Goal: Information Seeking & Learning: Check status

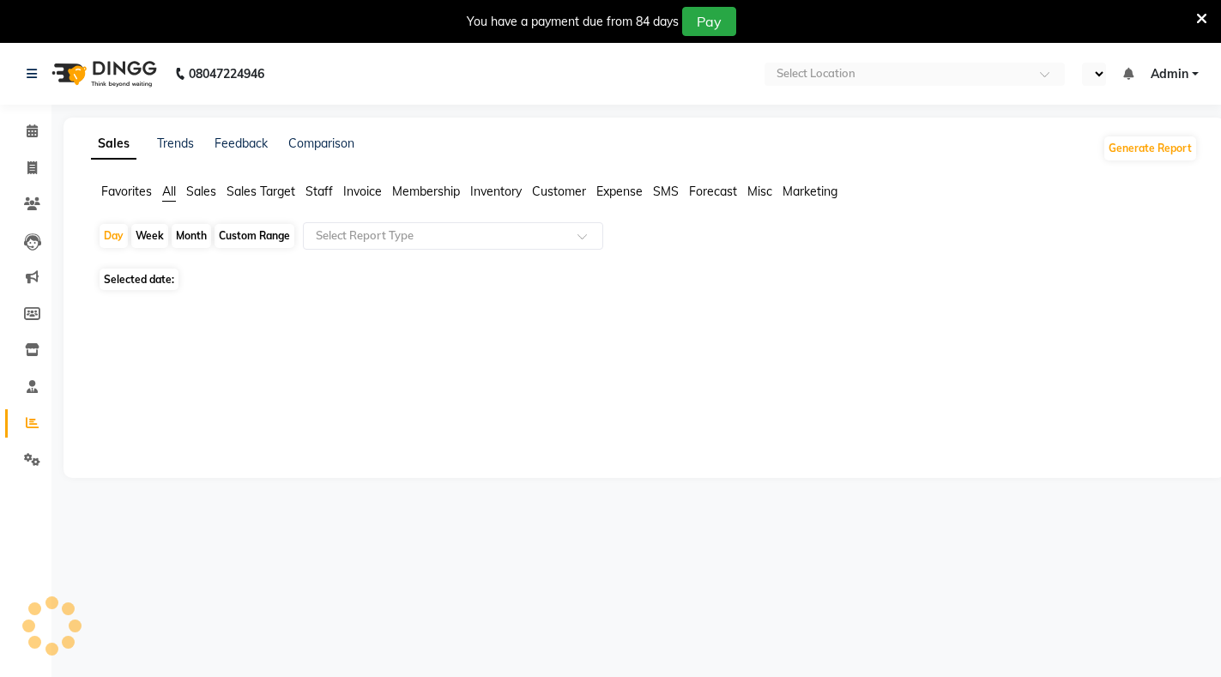
select select "en"
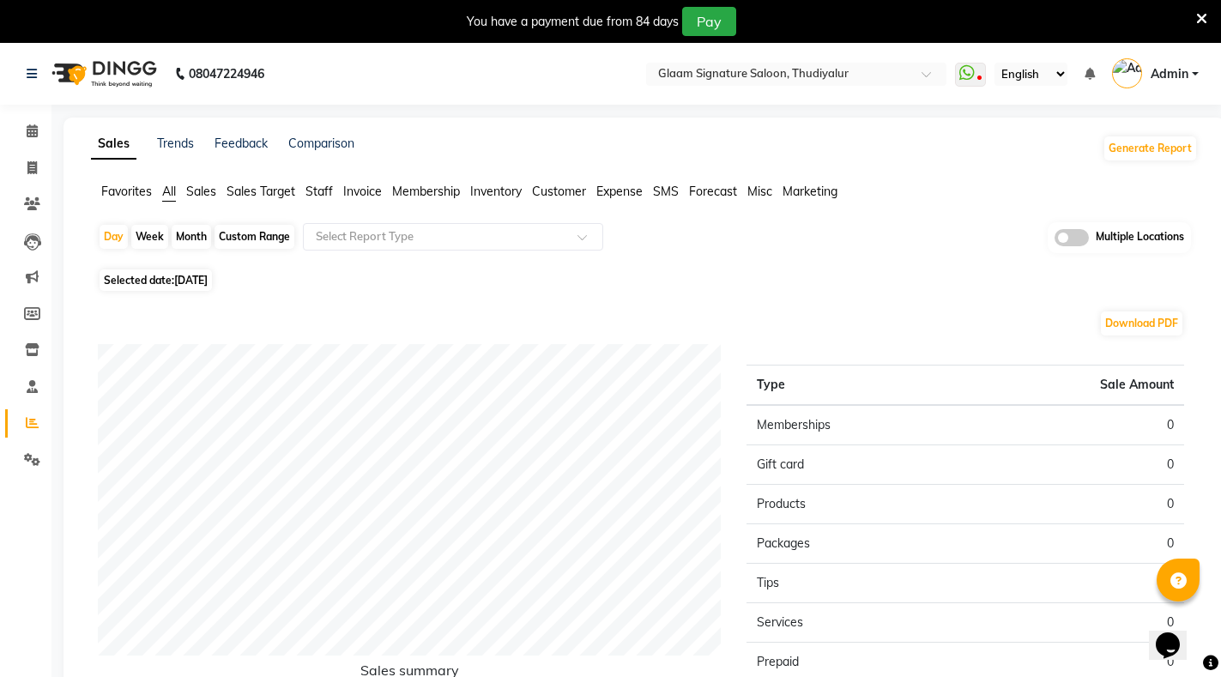
click at [204, 192] on span "Sales" at bounding box center [201, 191] width 30 height 15
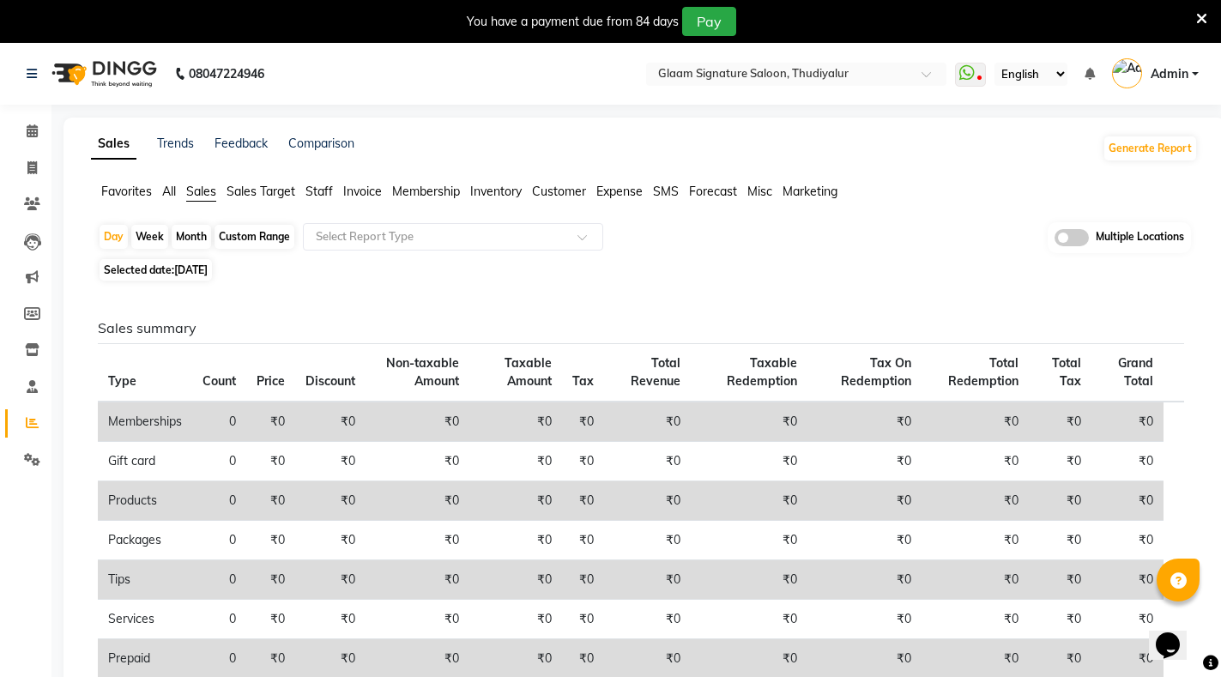
click at [203, 270] on span "[DATE]" at bounding box center [190, 269] width 33 height 13
select select "9"
select select "2025"
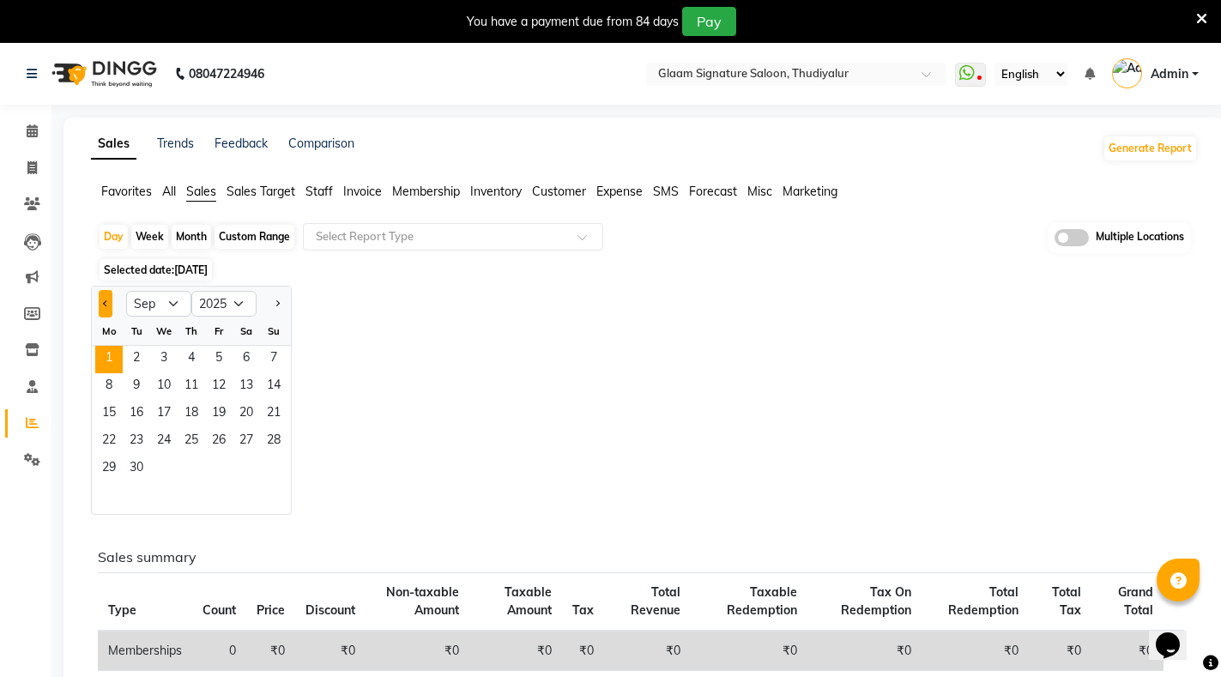
click at [107, 302] on span "Previous month" at bounding box center [106, 302] width 6 height 6
select select "8"
click at [205, 360] on span "1" at bounding box center [218, 359] width 27 height 27
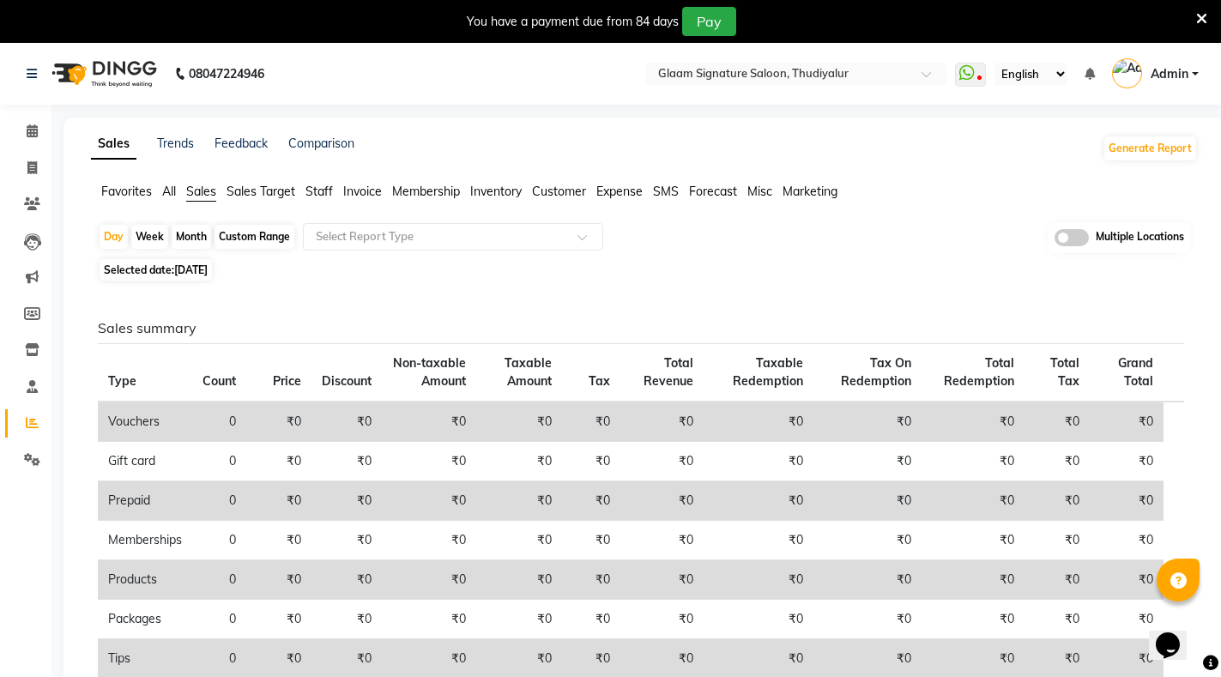
click at [208, 266] on span "[DATE]" at bounding box center [190, 269] width 33 height 13
select select "8"
select select "2025"
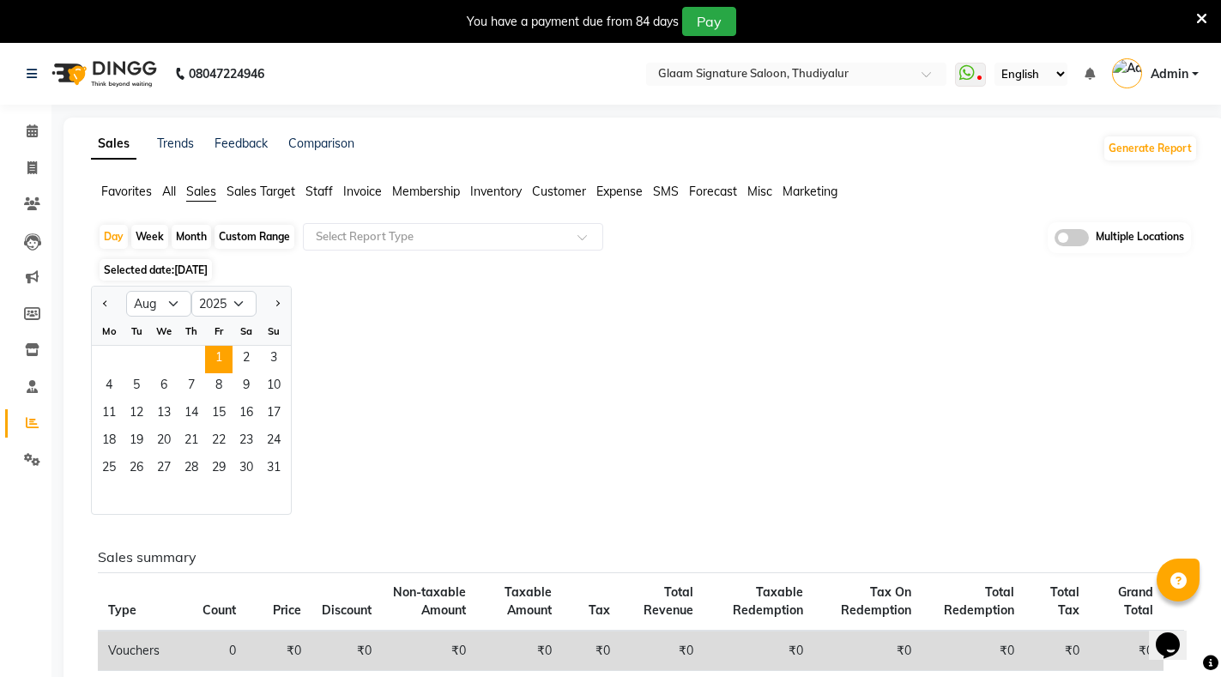
click at [318, 190] on span "Staff" at bounding box center [319, 191] width 27 height 15
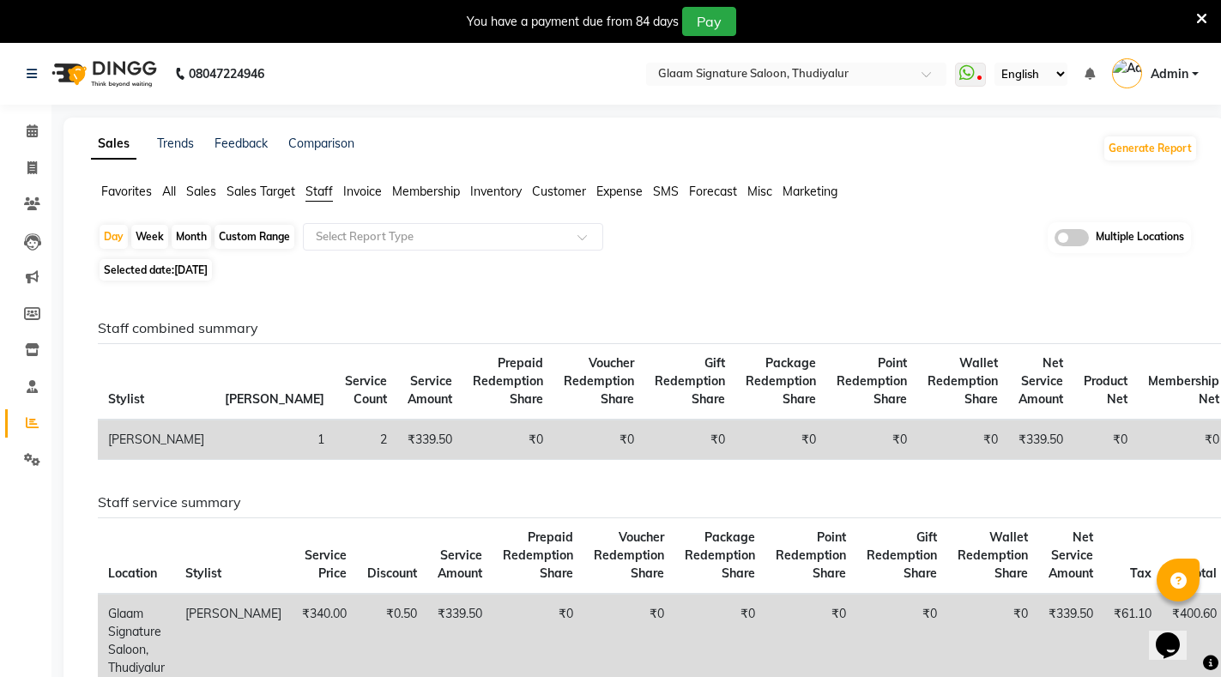
click at [192, 267] on span "[DATE]" at bounding box center [190, 269] width 33 height 13
select select "8"
select select "2025"
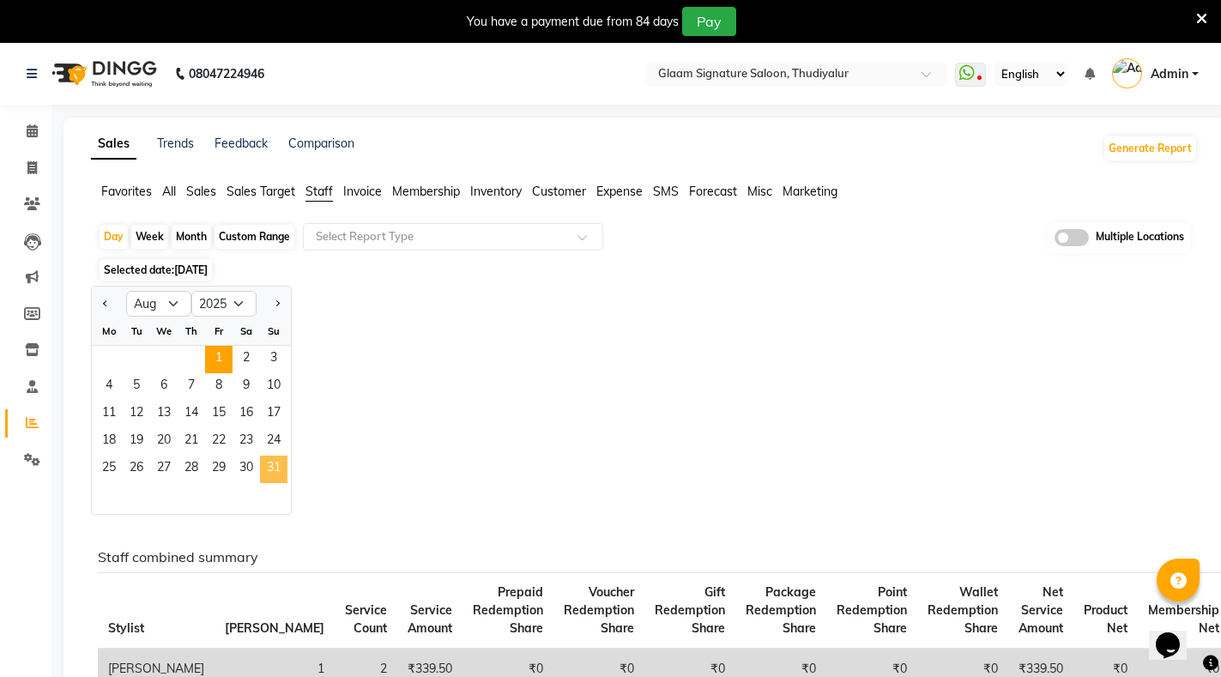
click at [269, 460] on span "31" at bounding box center [273, 469] width 27 height 27
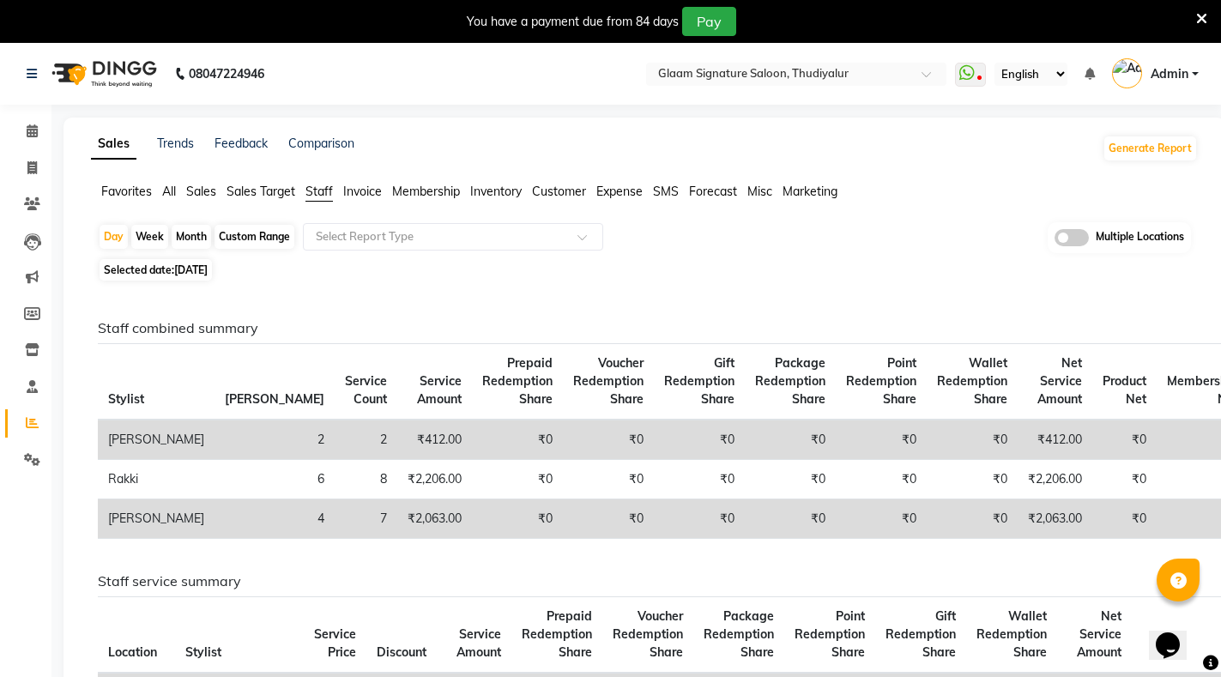
click at [182, 273] on span "[DATE]" at bounding box center [190, 269] width 33 height 13
select select "8"
select select "2025"
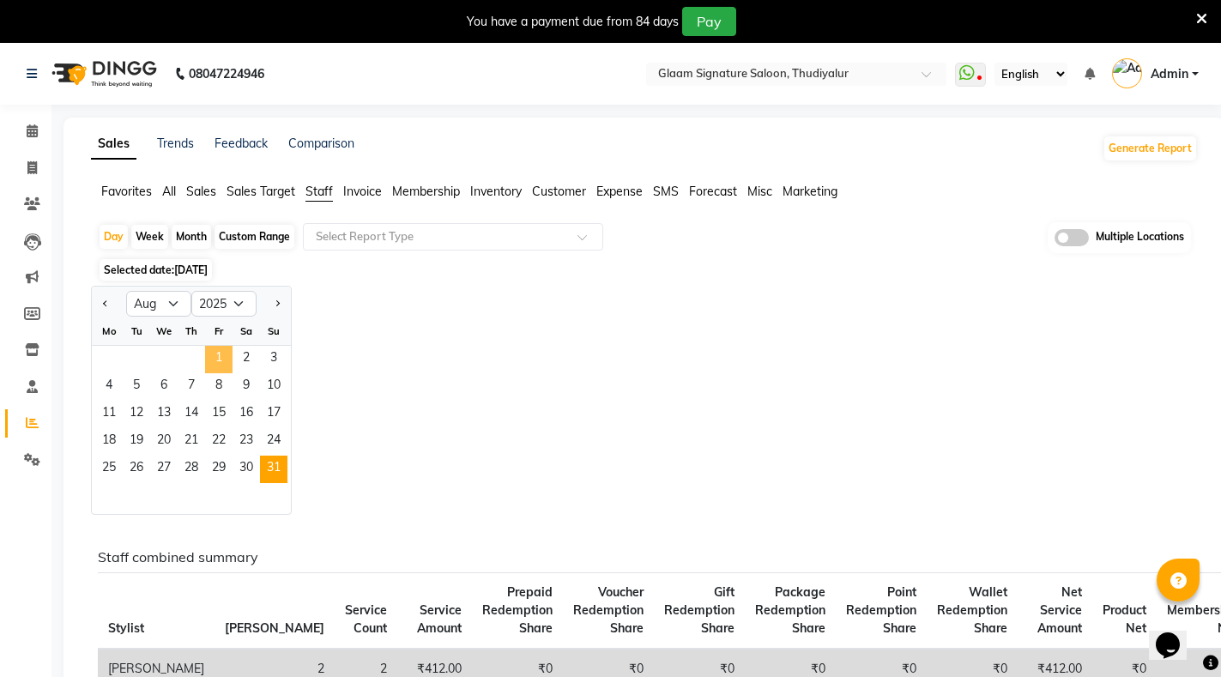
click at [216, 367] on span "1" at bounding box center [218, 359] width 27 height 27
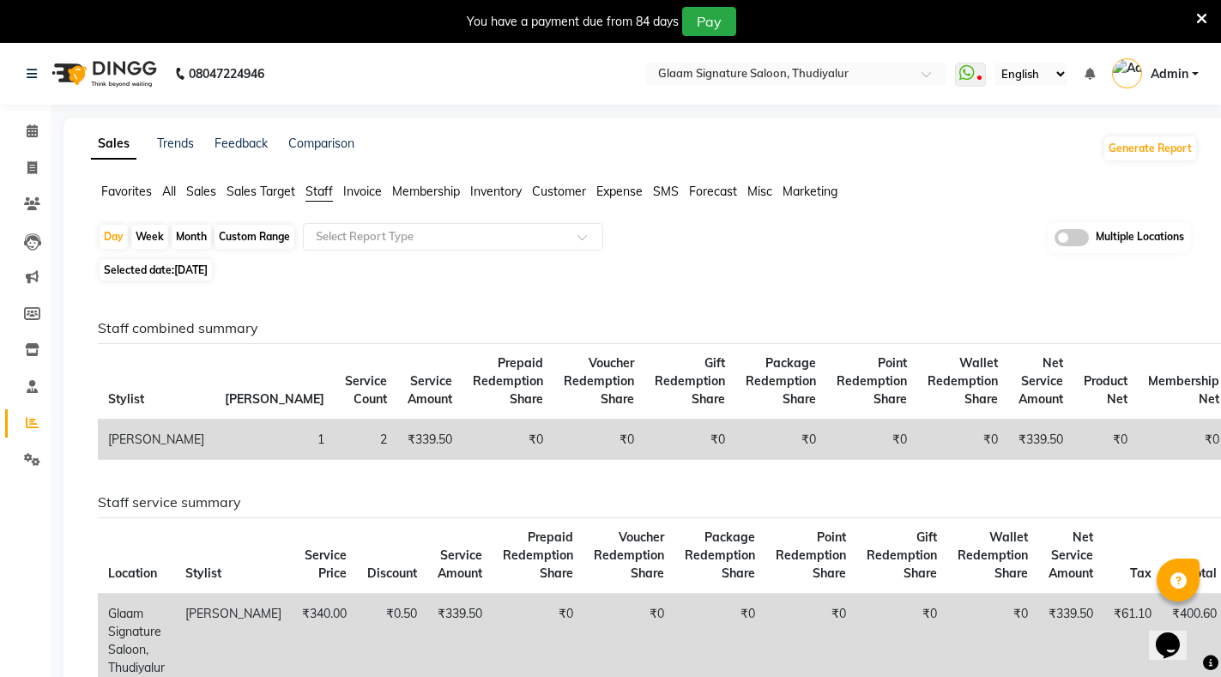
click at [314, 180] on div "Sales Trends Feedback Comparison Generate Report Favorites All Sales Sales Targ…" at bounding box center [645, 487] width 1162 height 739
click at [316, 193] on span "Staff" at bounding box center [319, 191] width 27 height 15
click at [204, 273] on span "[DATE]" at bounding box center [190, 269] width 33 height 13
select select "8"
select select "2025"
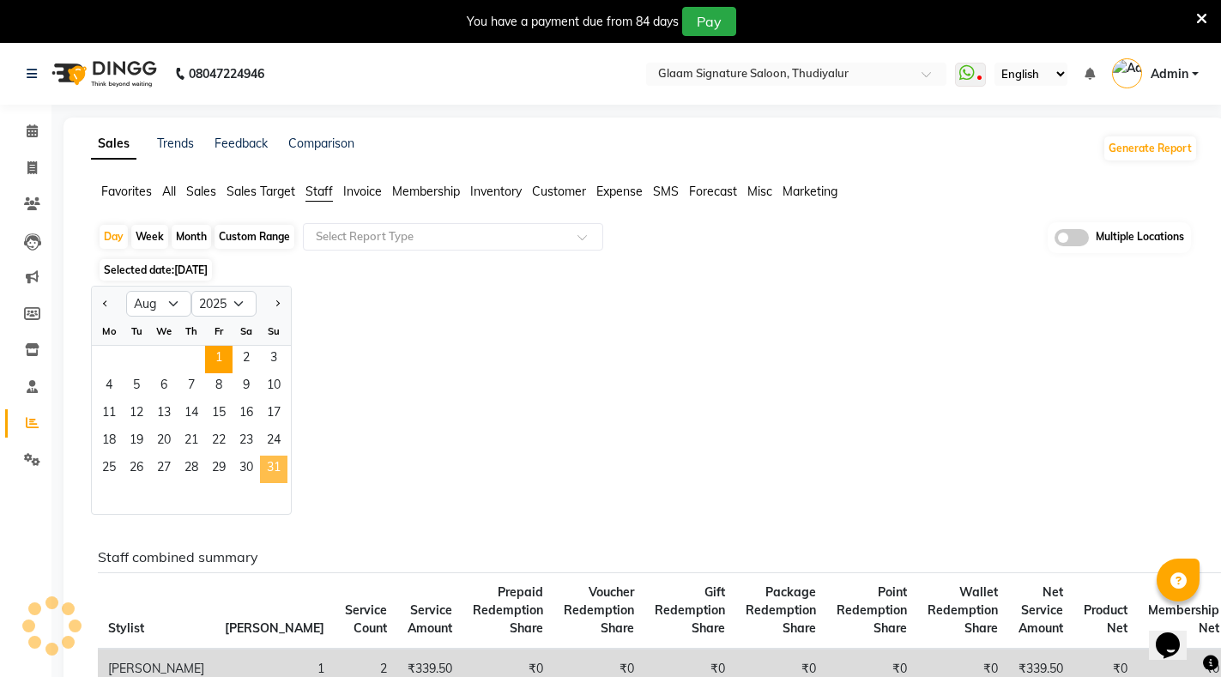
click at [263, 463] on span "31" at bounding box center [273, 469] width 27 height 27
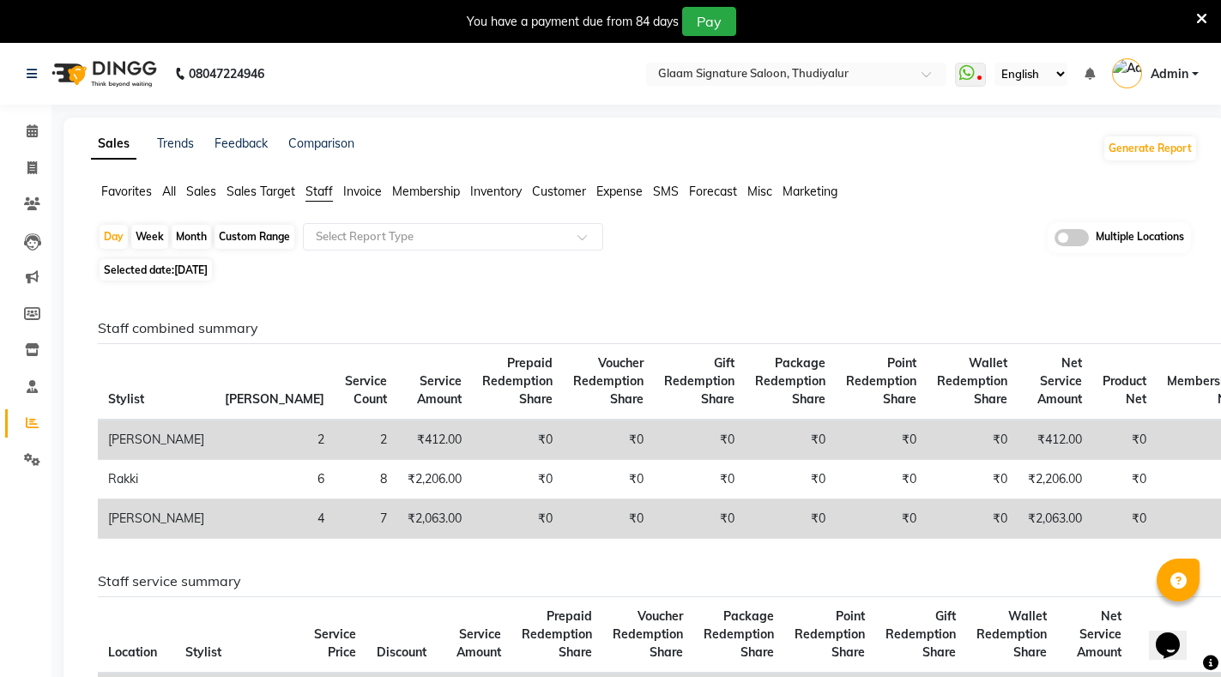
click at [187, 268] on span "[DATE]" at bounding box center [190, 269] width 33 height 13
select select "8"
select select "2025"
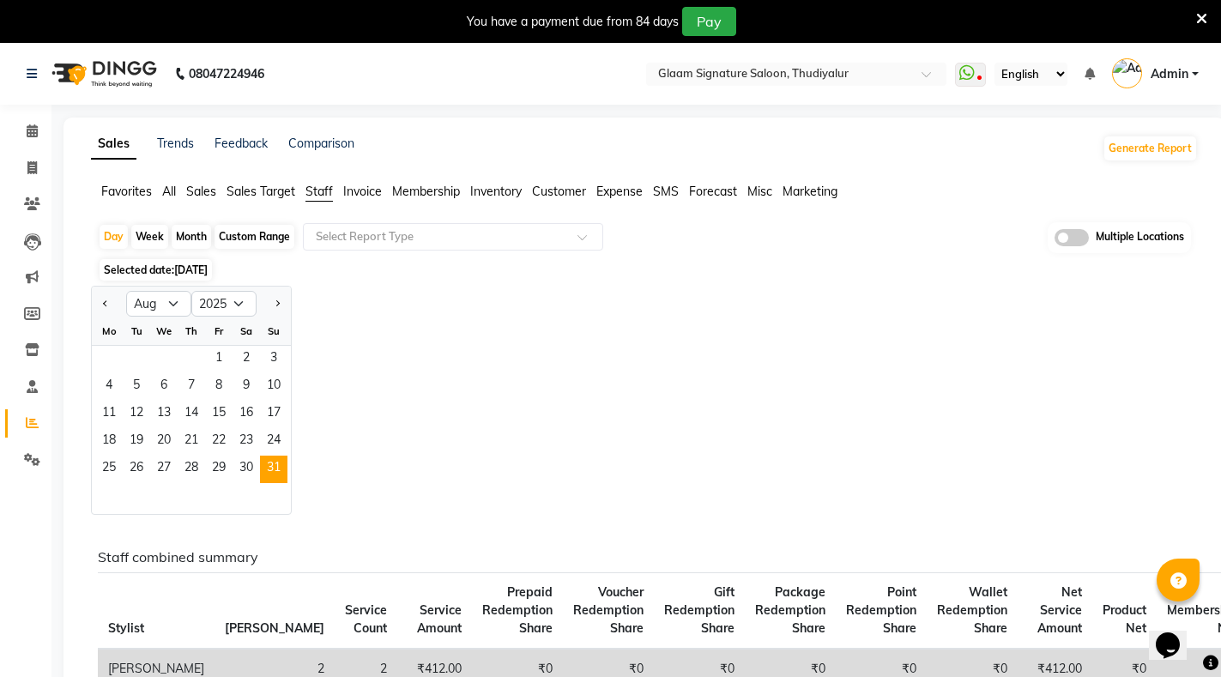
click at [323, 190] on span "Staff" at bounding box center [319, 191] width 27 height 15
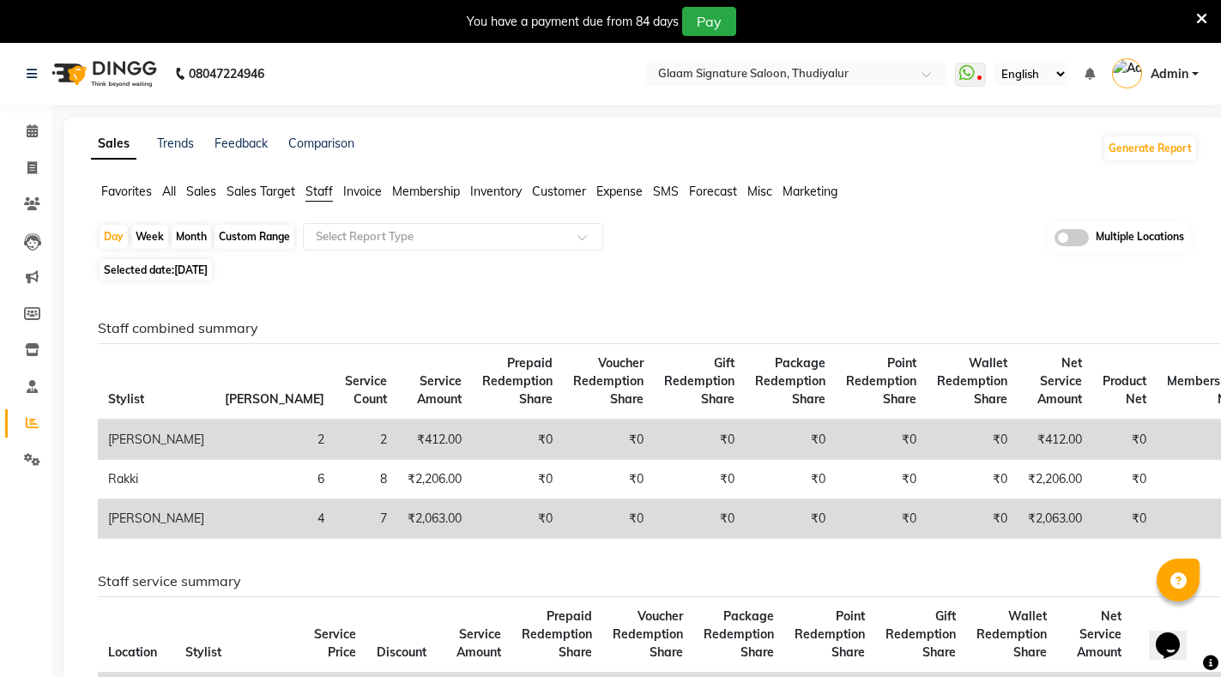
click at [191, 237] on div "Month" at bounding box center [191, 237] width 39 height 24
select select "8"
select select "2025"
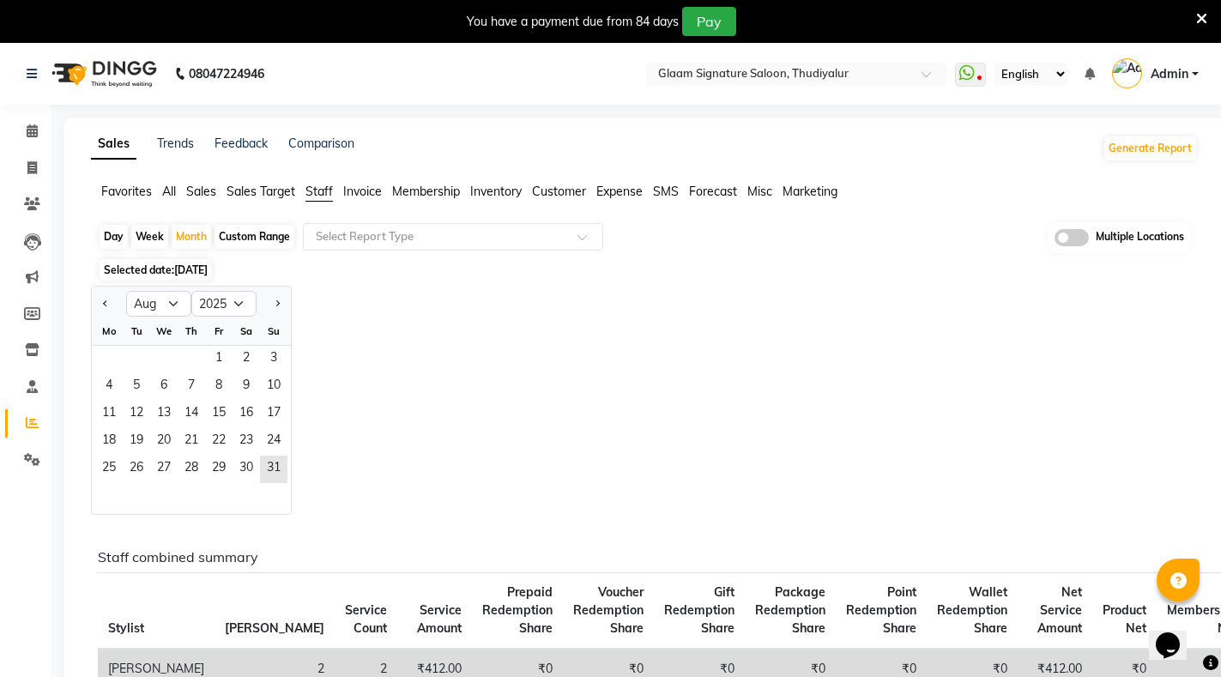
click at [221, 344] on div "Fr" at bounding box center [218, 331] width 27 height 27
click at [221, 355] on span "1" at bounding box center [218, 359] width 27 height 27
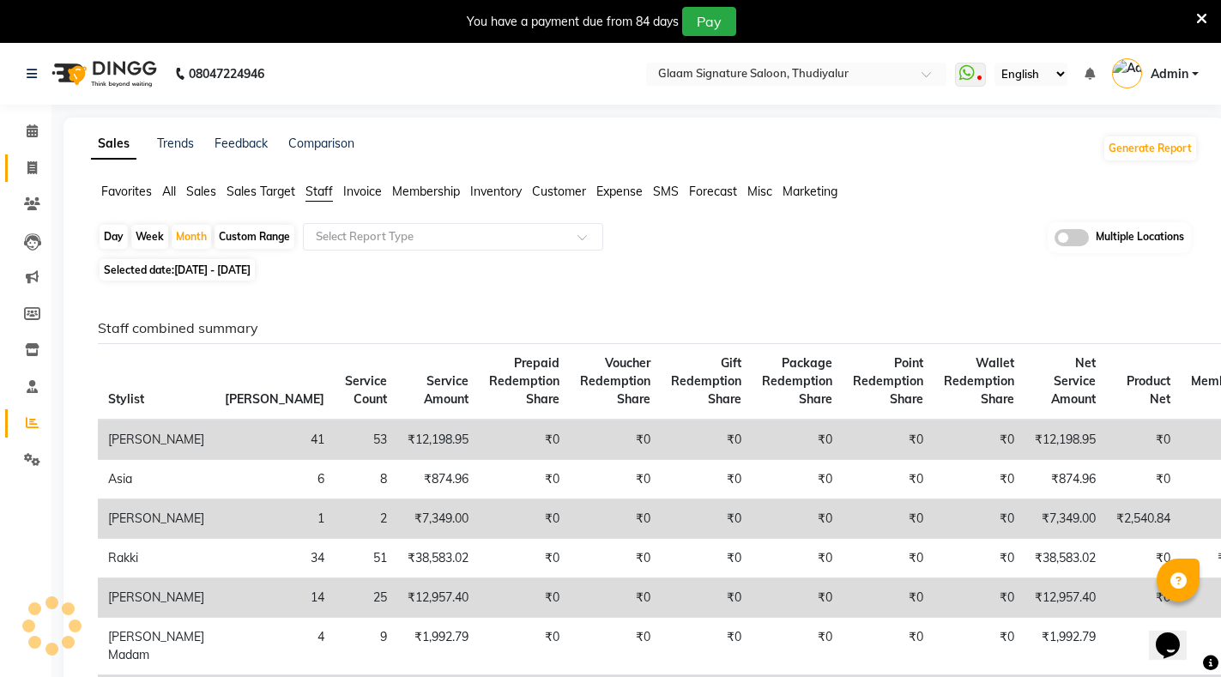
click at [41, 162] on span at bounding box center [32, 169] width 30 height 20
select select "service"
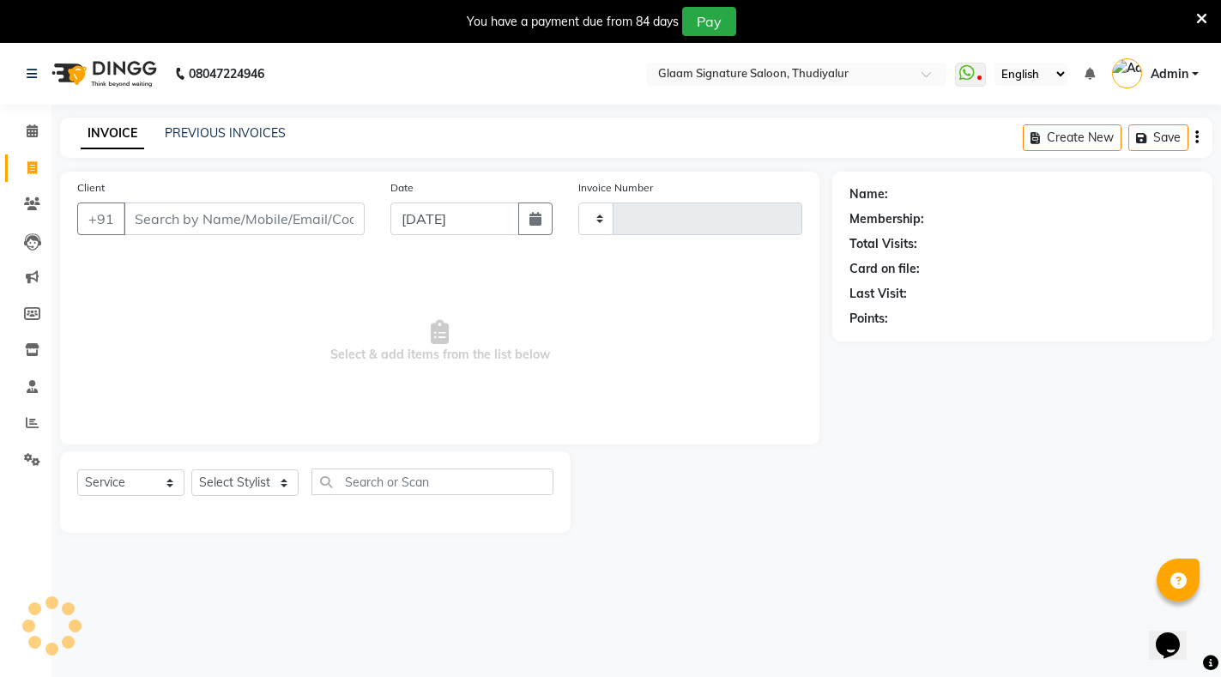
scroll to position [43, 0]
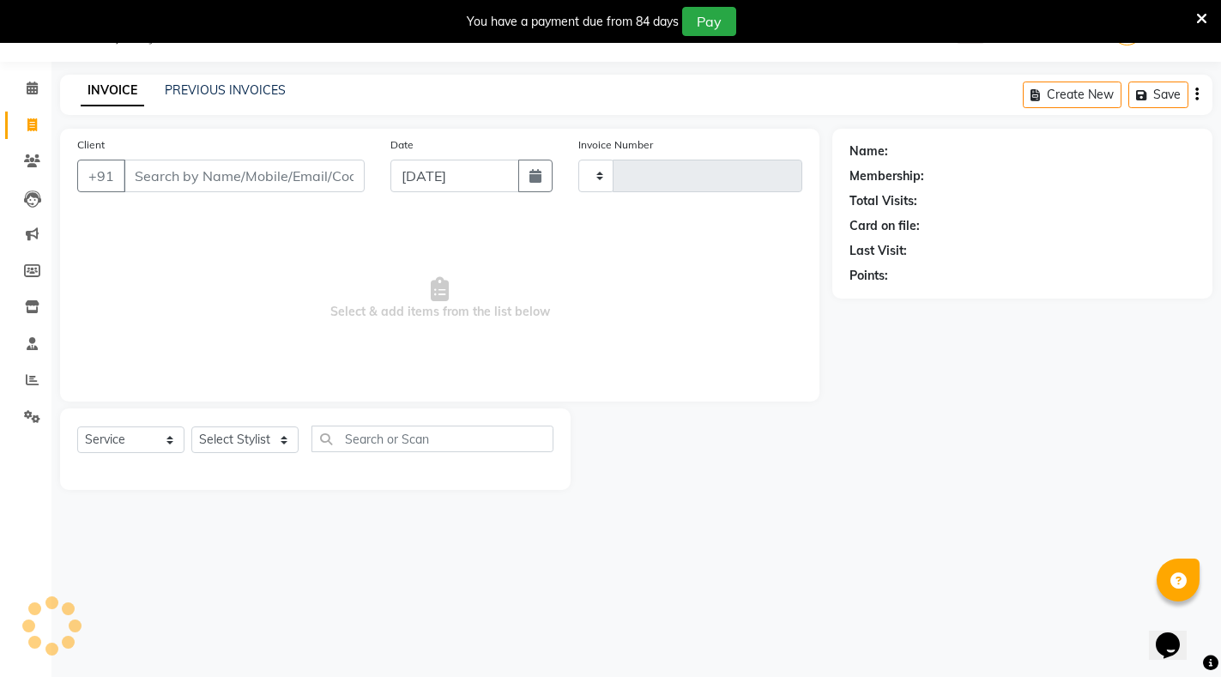
type input "0548"
select select "4439"
click at [241, 89] on link "PREVIOUS INVOICES" at bounding box center [225, 89] width 121 height 15
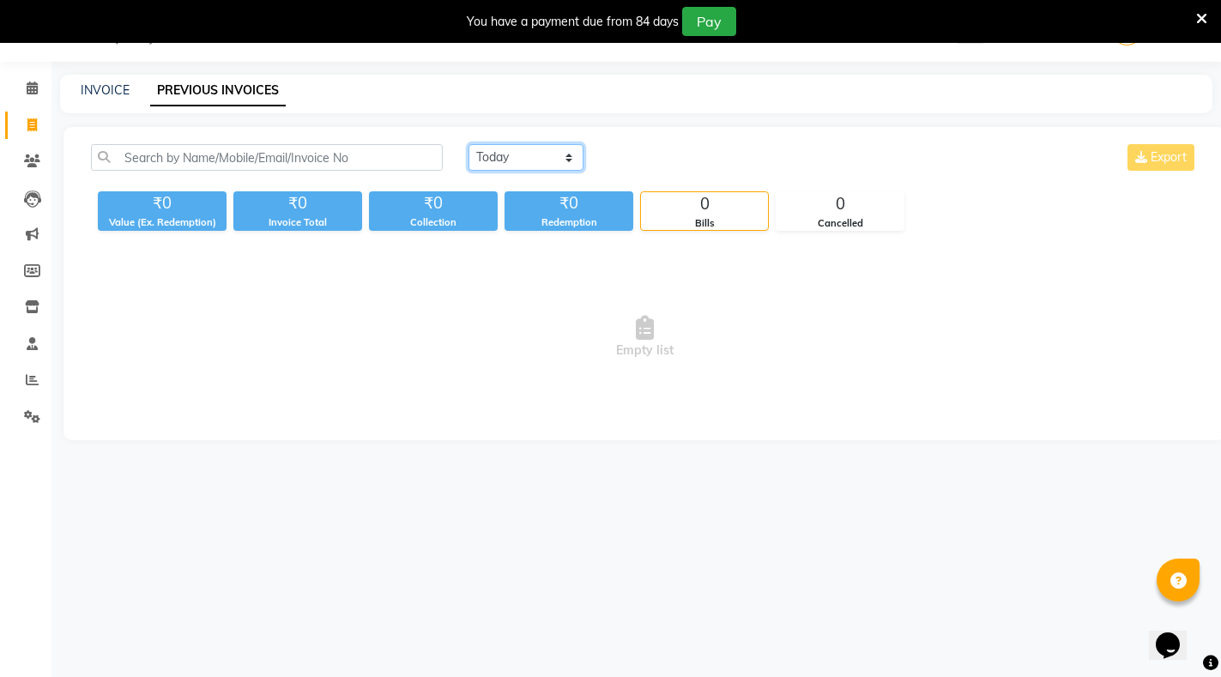
click at [537, 166] on select "[DATE] [DATE] Custom Range" at bounding box center [526, 157] width 115 height 27
select select "range"
click at [469, 144] on select "[DATE] [DATE] Custom Range" at bounding box center [526, 157] width 115 height 27
click at [651, 153] on input "[DATE]" at bounding box center [666, 158] width 120 height 24
select select "9"
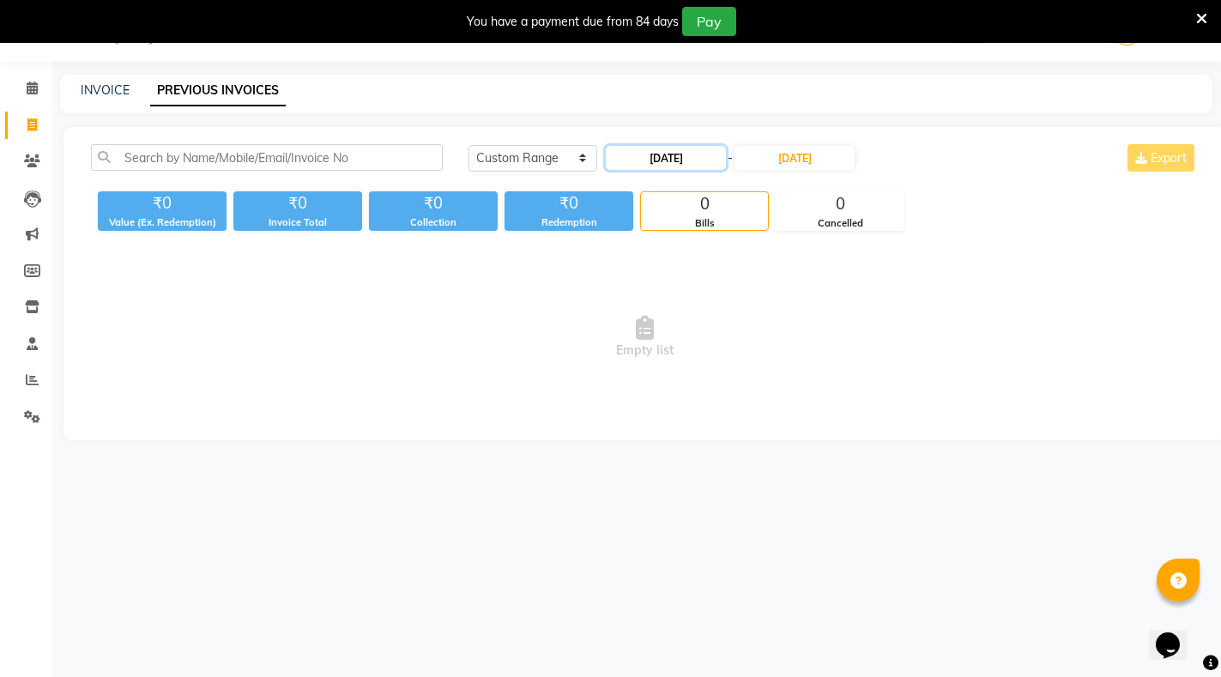
select select "2025"
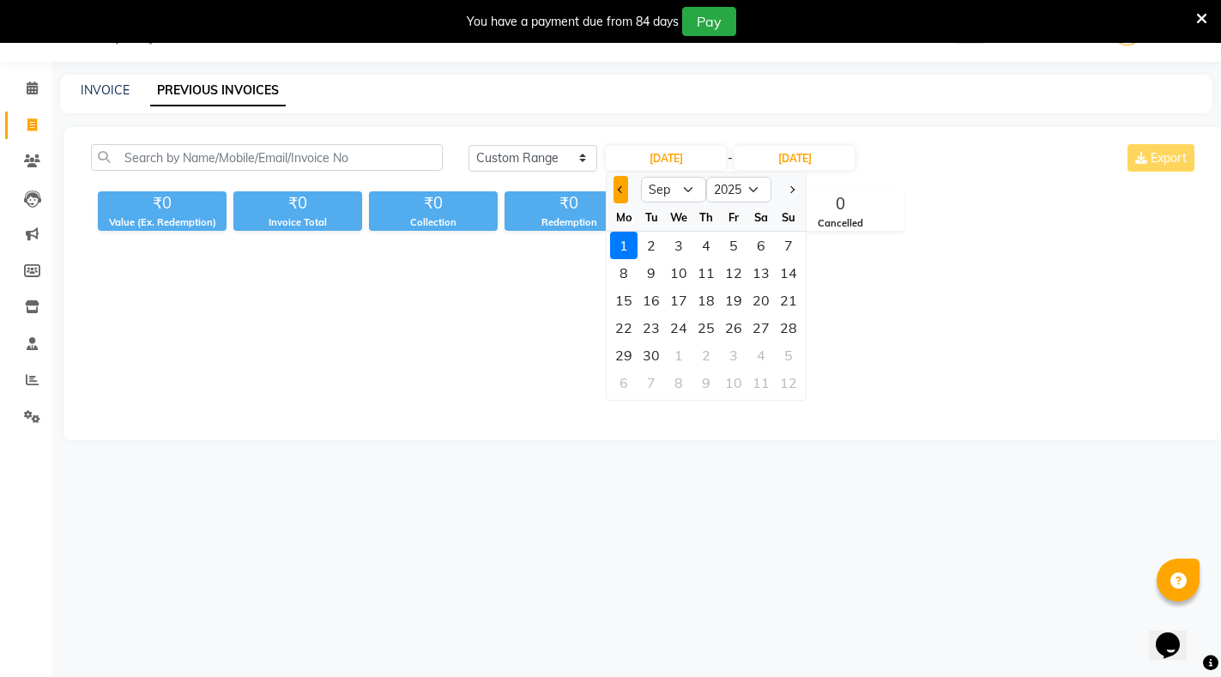
click at [616, 185] on button "Previous month" at bounding box center [621, 189] width 15 height 27
select select "8"
click at [727, 246] on div "1" at bounding box center [733, 245] width 27 height 27
type input "[DATE]"
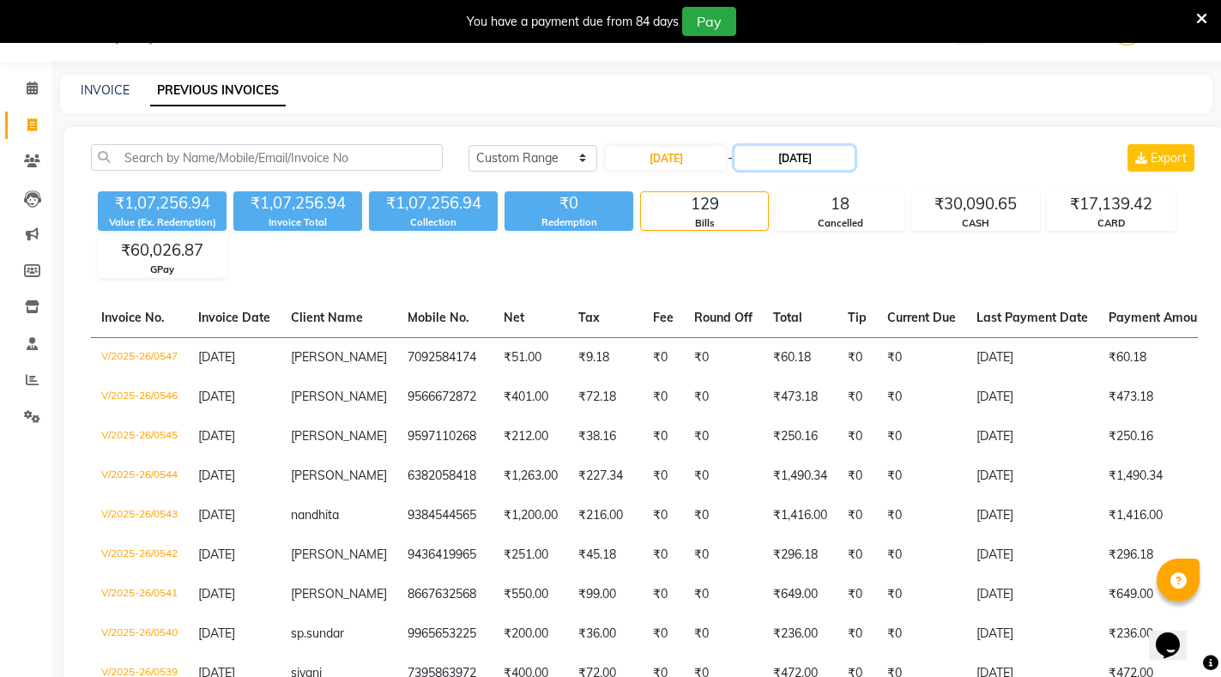
click at [805, 151] on input "[DATE]" at bounding box center [795, 158] width 120 height 24
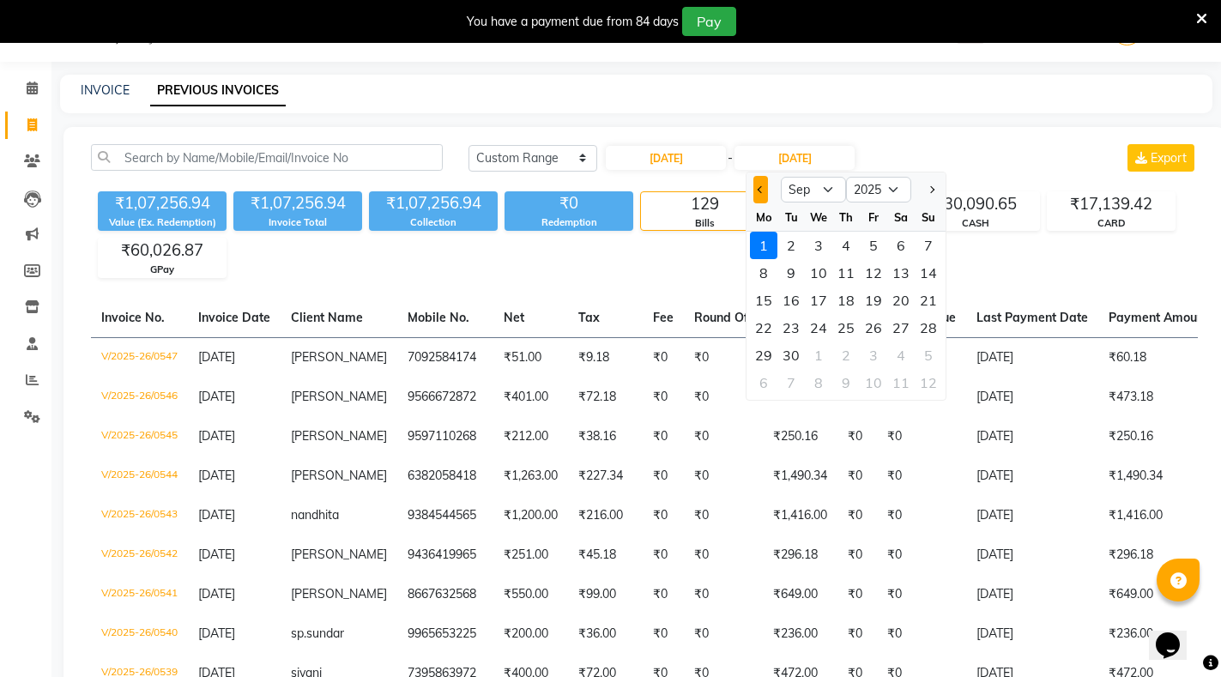
click at [761, 187] on span "Previous month" at bounding box center [761, 189] width 7 height 7
select select "8"
click at [927, 351] on div "31" at bounding box center [928, 355] width 27 height 27
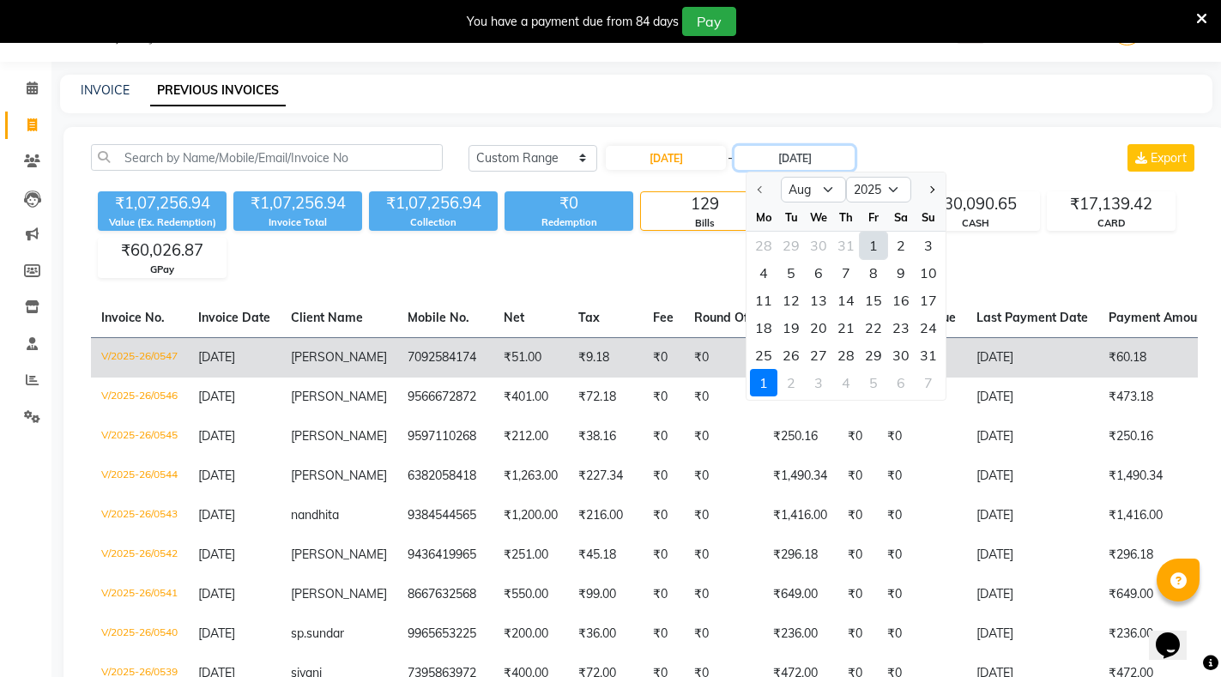
type input "[DATE]"
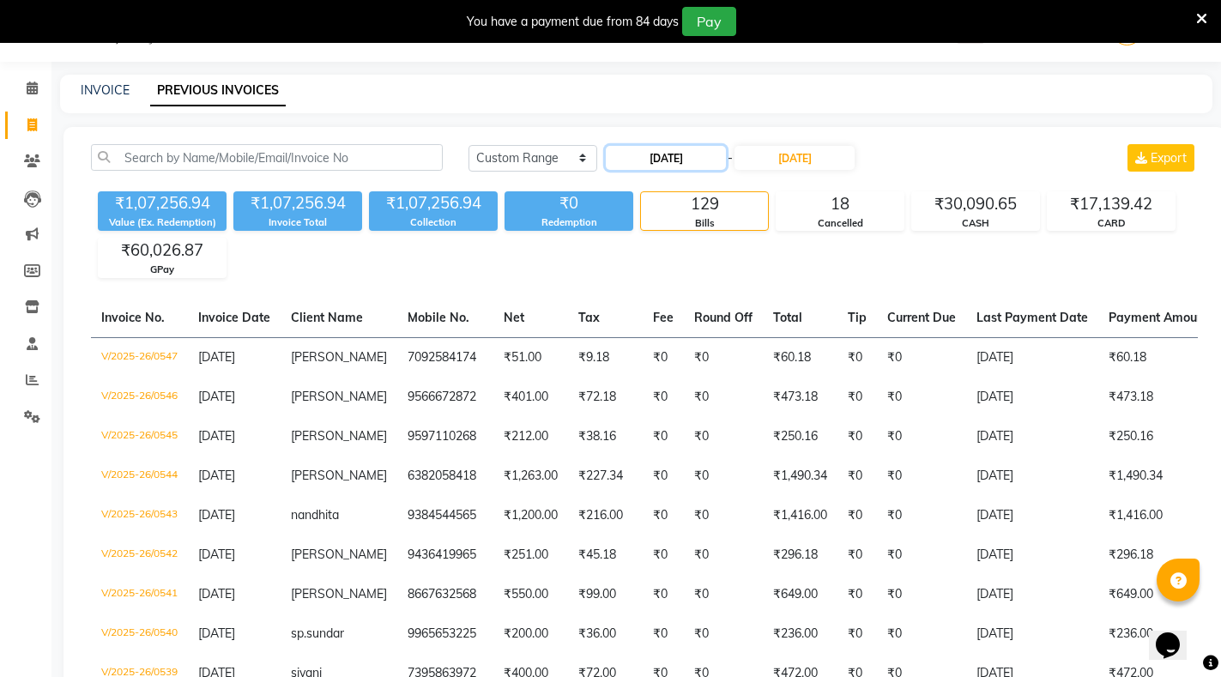
click at [656, 158] on input "[DATE]" at bounding box center [666, 158] width 120 height 24
select select "8"
select select "2025"
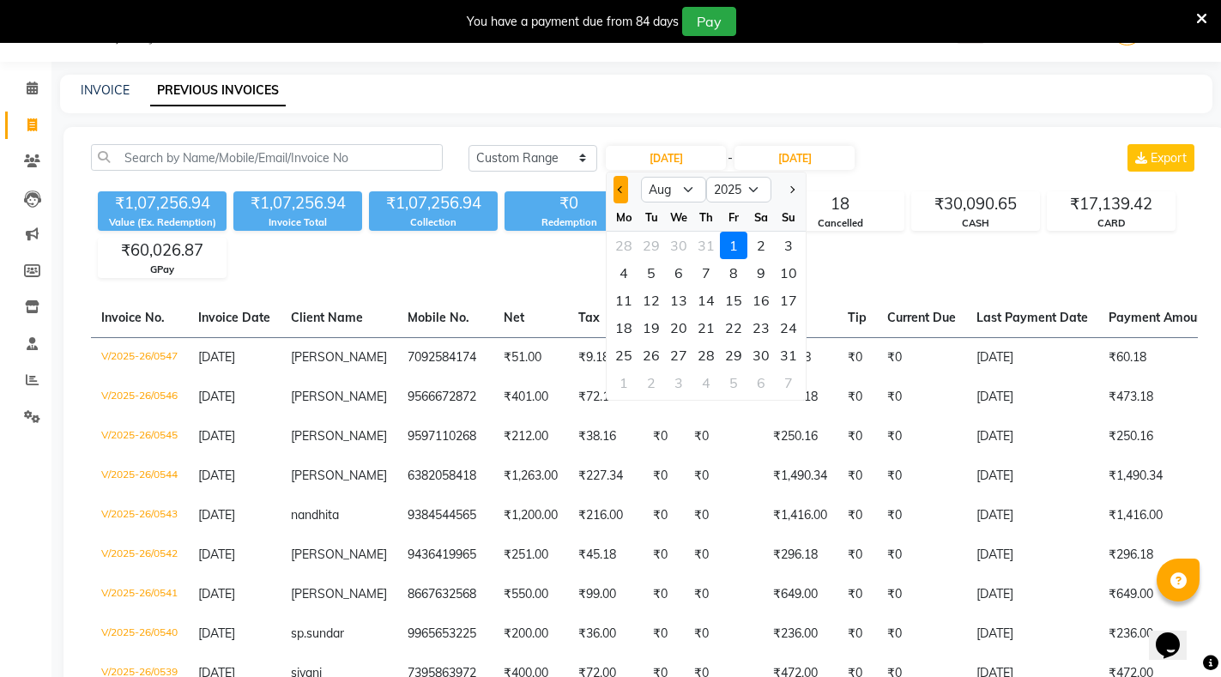
click at [624, 190] on span "Previous month" at bounding box center [621, 189] width 7 height 7
select select "7"
click at [652, 240] on div "1" at bounding box center [651, 245] width 27 height 27
type input "[DATE]"
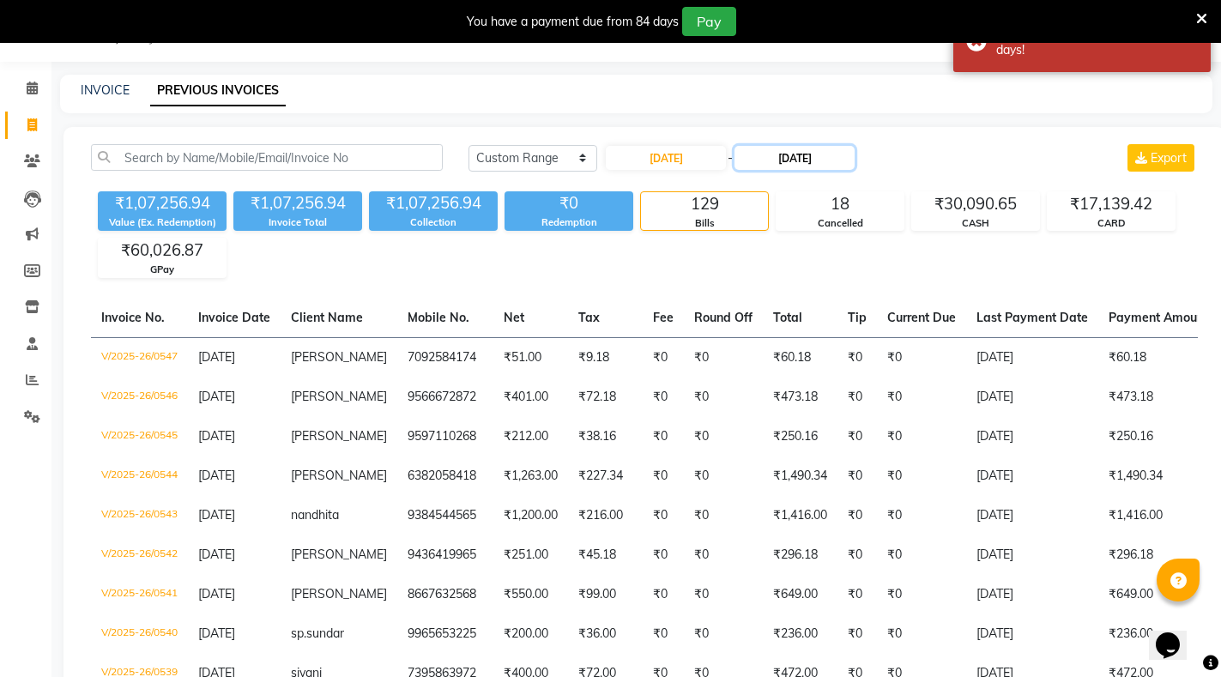
click at [805, 160] on input "[DATE]" at bounding box center [795, 158] width 120 height 24
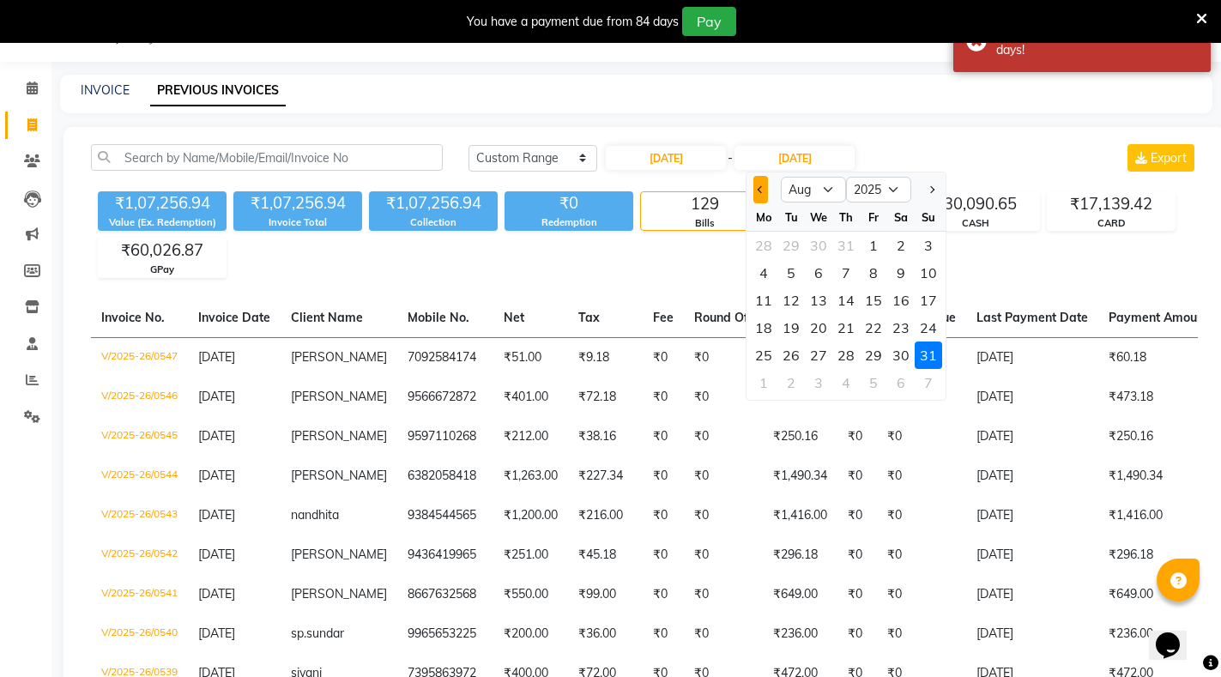
click at [754, 186] on button "Previous month" at bounding box center [760, 189] width 15 height 27
select select "7"
click at [850, 350] on div "31" at bounding box center [845, 355] width 27 height 27
type input "[DATE]"
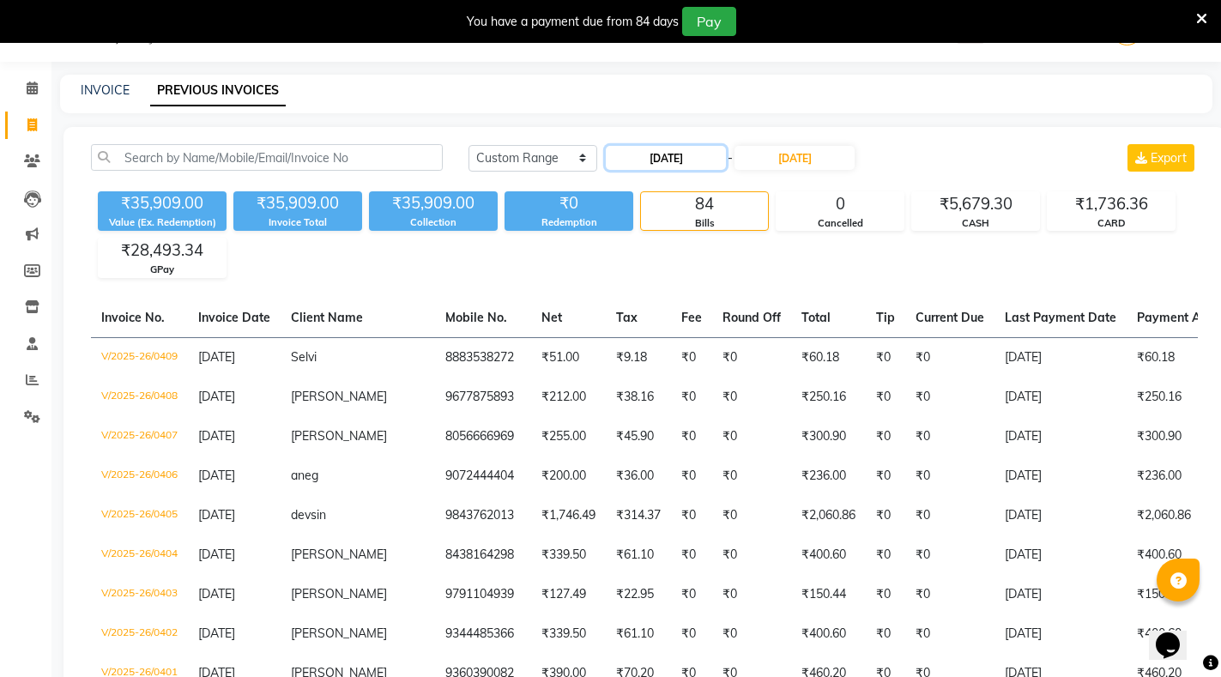
click at [660, 160] on input "[DATE]" at bounding box center [666, 158] width 120 height 24
select select "7"
select select "2025"
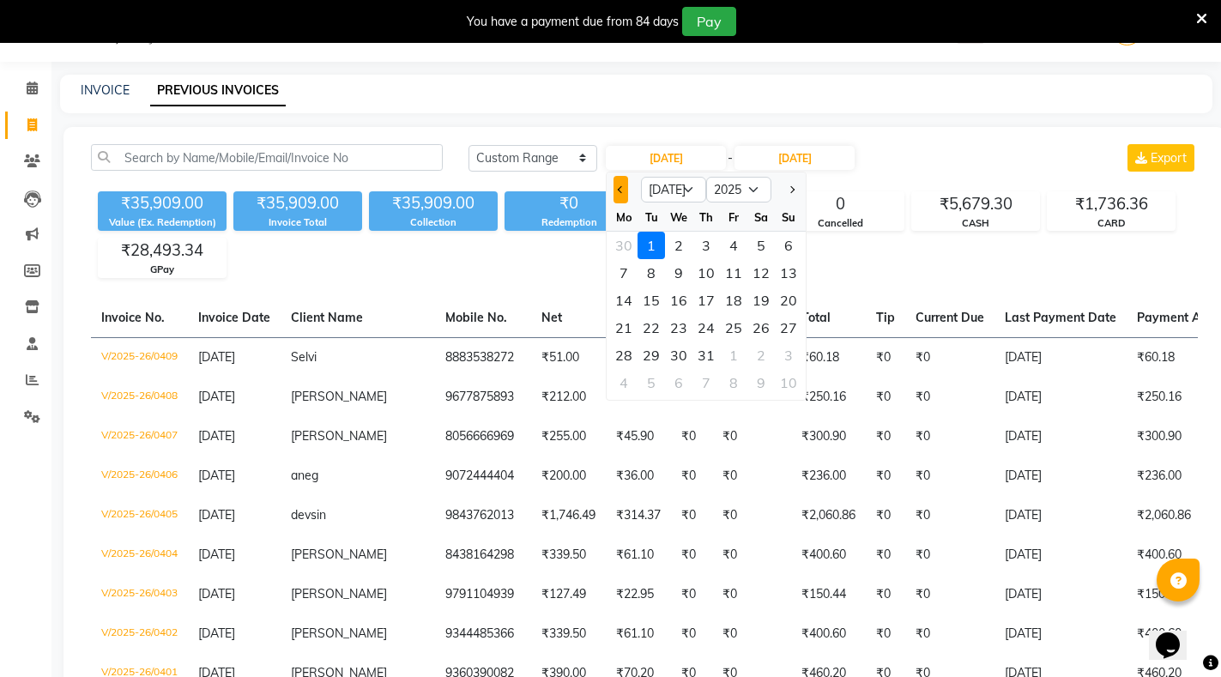
click at [624, 187] on button "Previous month" at bounding box center [621, 189] width 15 height 27
select select "6"
click at [784, 249] on div "1" at bounding box center [788, 245] width 27 height 27
type input "[DATE]"
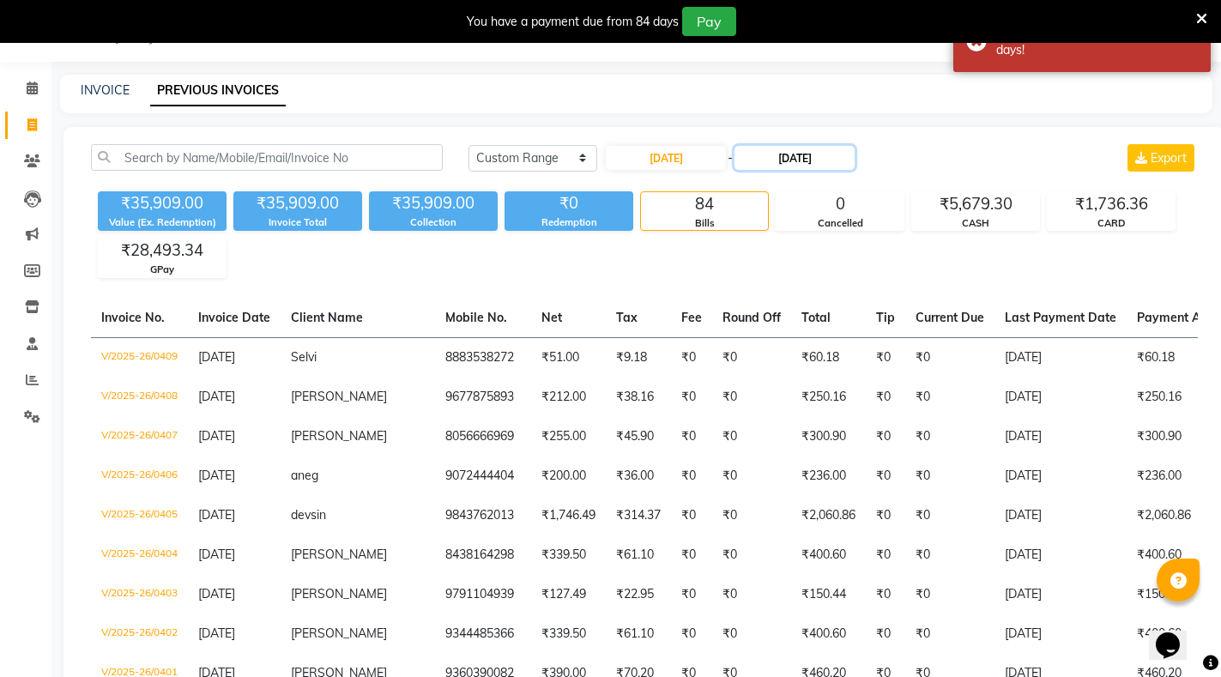
click at [808, 158] on input "[DATE]" at bounding box center [795, 158] width 120 height 24
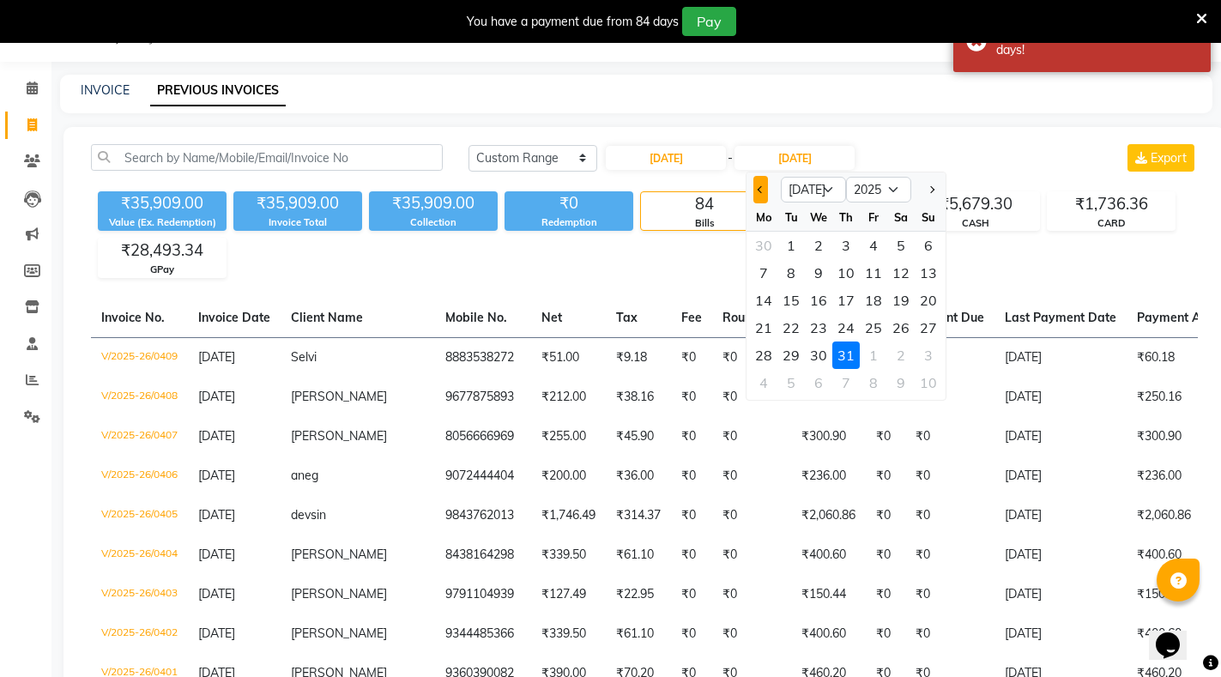
click at [760, 186] on span "Previous month" at bounding box center [761, 189] width 7 height 7
select select "6"
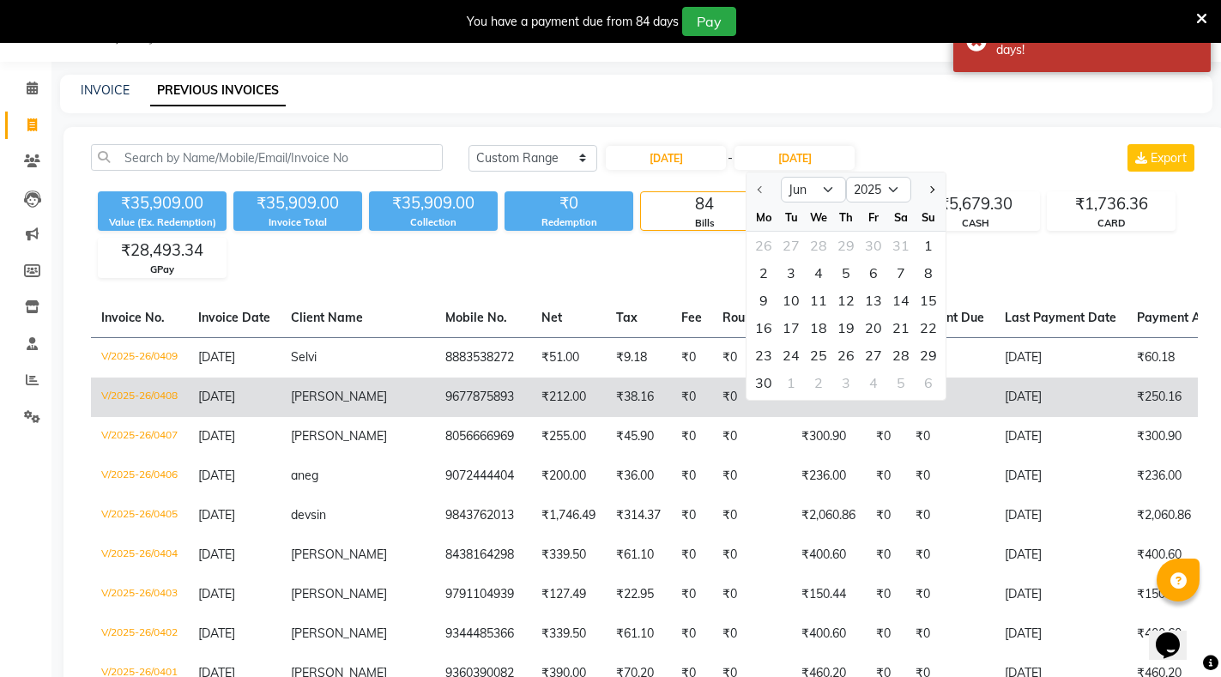
click at [765, 381] on div "30" at bounding box center [763, 382] width 27 height 27
type input "[DATE]"
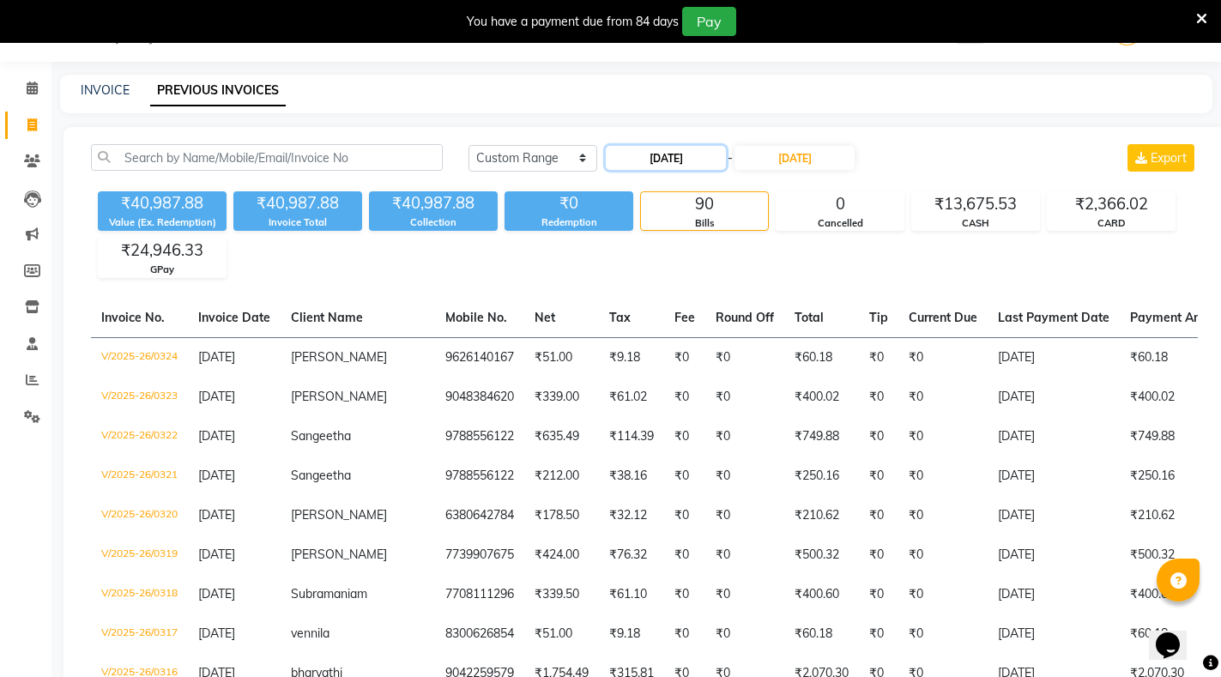
click at [657, 159] on input "[DATE]" at bounding box center [666, 158] width 120 height 24
select select "6"
select select "2025"
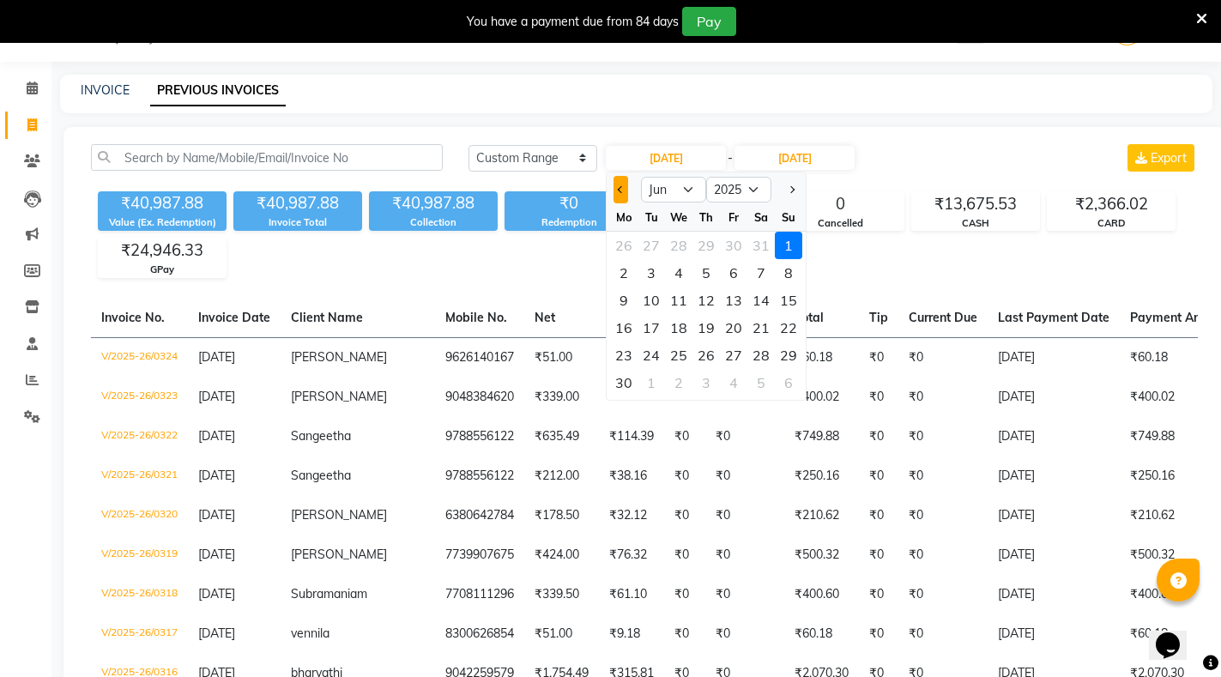
click at [620, 187] on span "Previous month" at bounding box center [621, 189] width 7 height 7
select select "5"
click at [703, 248] on div "1" at bounding box center [706, 245] width 27 height 27
type input "[DATE]"
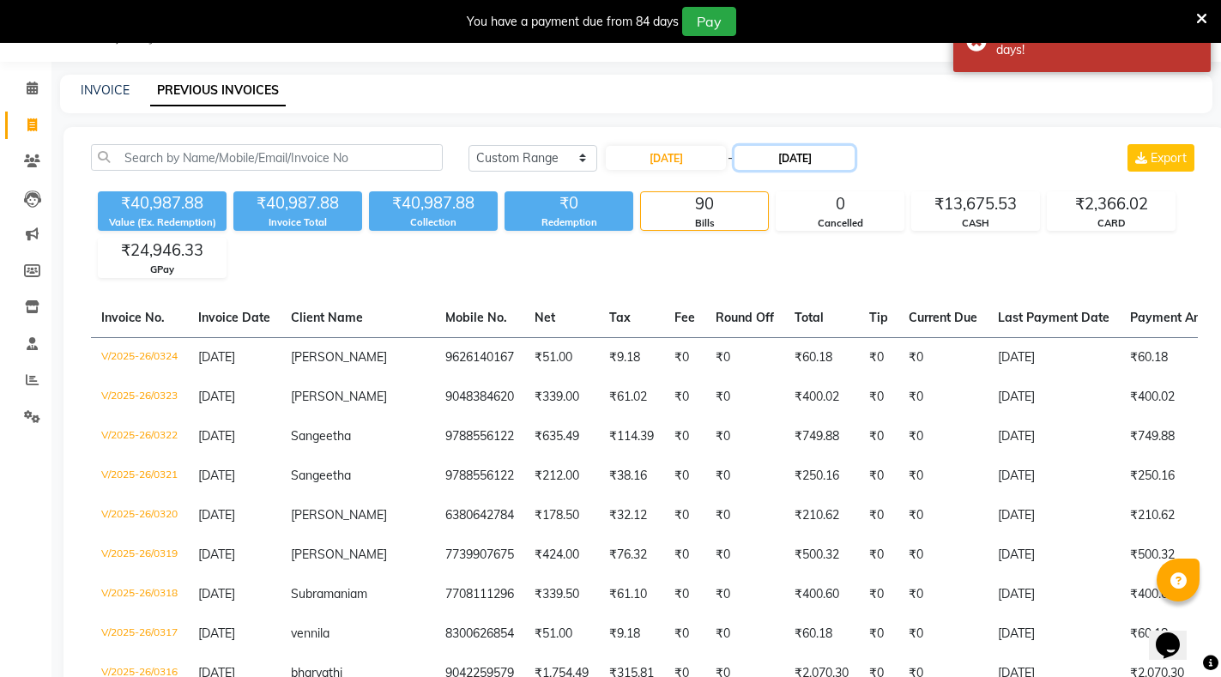
click at [803, 160] on input "[DATE]" at bounding box center [795, 158] width 120 height 24
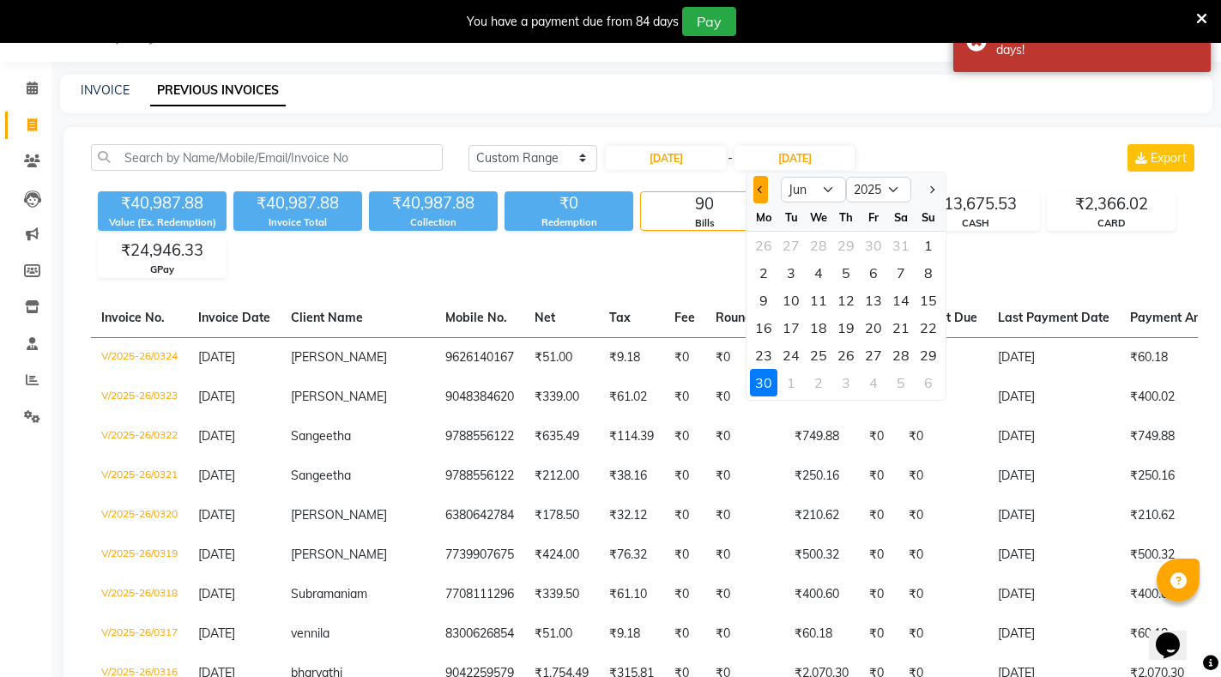
click at [762, 185] on button "Previous month" at bounding box center [760, 189] width 15 height 27
select select "5"
click at [900, 356] on div "31" at bounding box center [900, 355] width 27 height 27
type input "[DATE]"
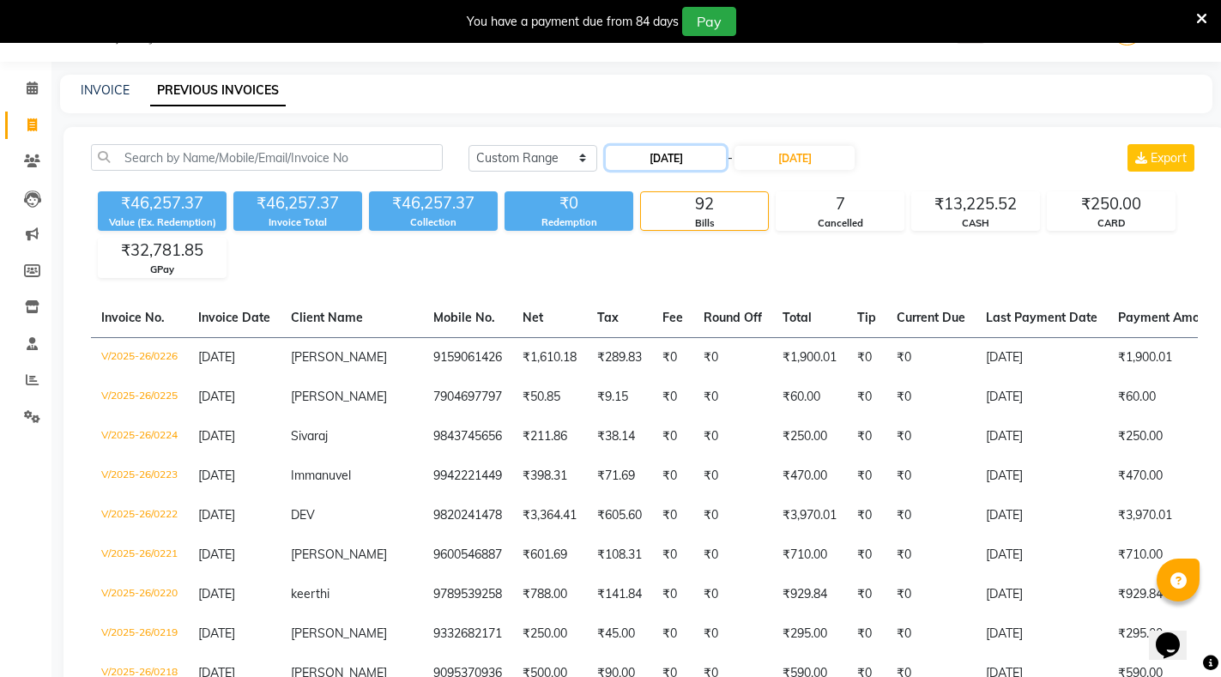
click at [659, 157] on input "[DATE]" at bounding box center [666, 158] width 120 height 24
select select "5"
select select "2025"
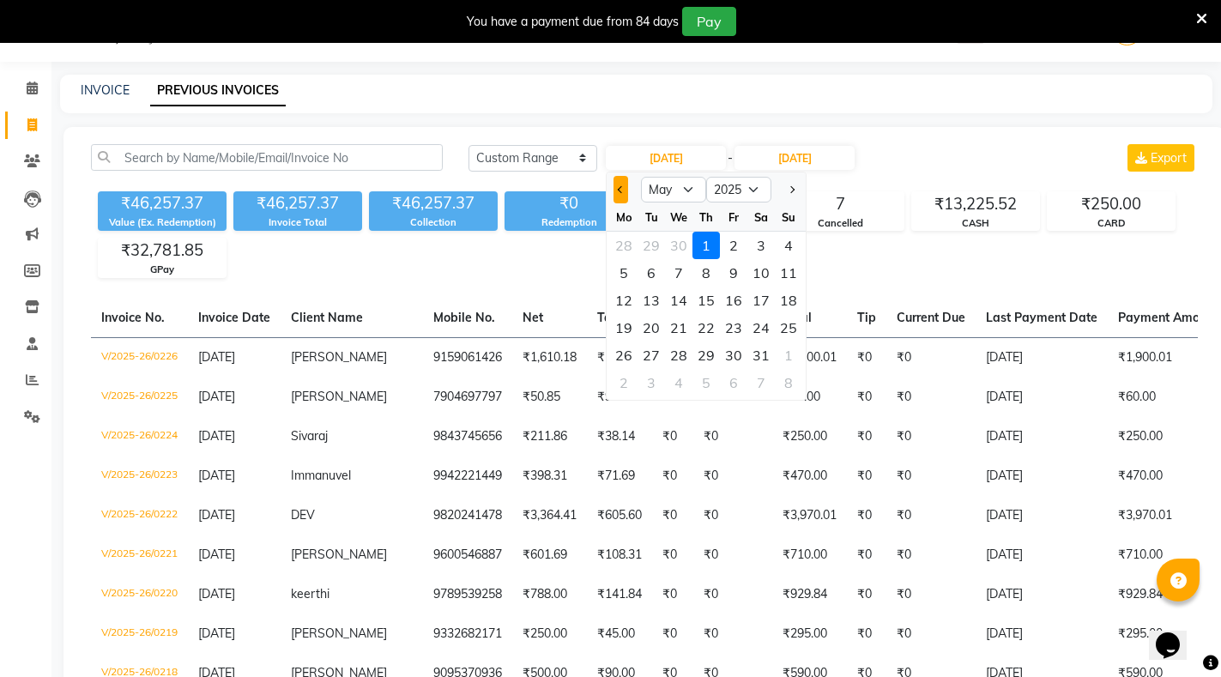
click at [616, 187] on button "Previous month" at bounding box center [621, 189] width 15 height 27
select select "4"
click at [644, 242] on div "1" at bounding box center [651, 245] width 27 height 27
type input "[DATE]"
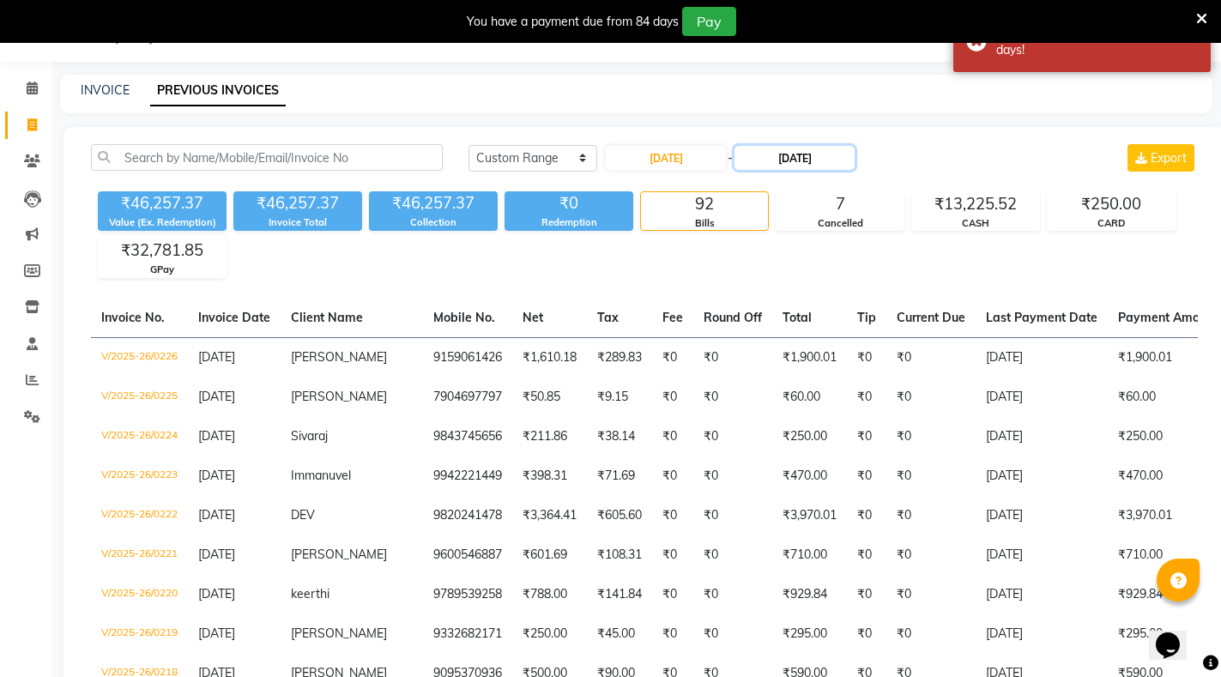
click at [794, 158] on input "[DATE]" at bounding box center [795, 158] width 120 height 24
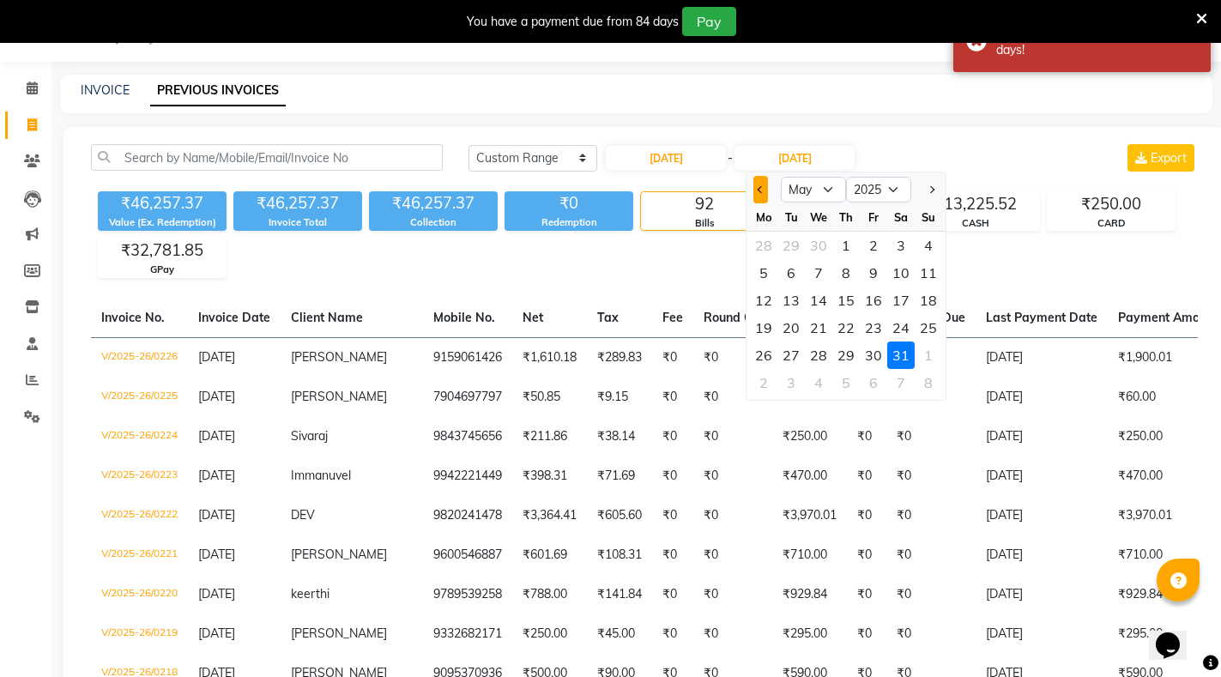
click at [757, 187] on button "Previous month" at bounding box center [760, 189] width 15 height 27
select select "4"
click at [820, 355] on div "30" at bounding box center [818, 355] width 27 height 27
type input "[DATE]"
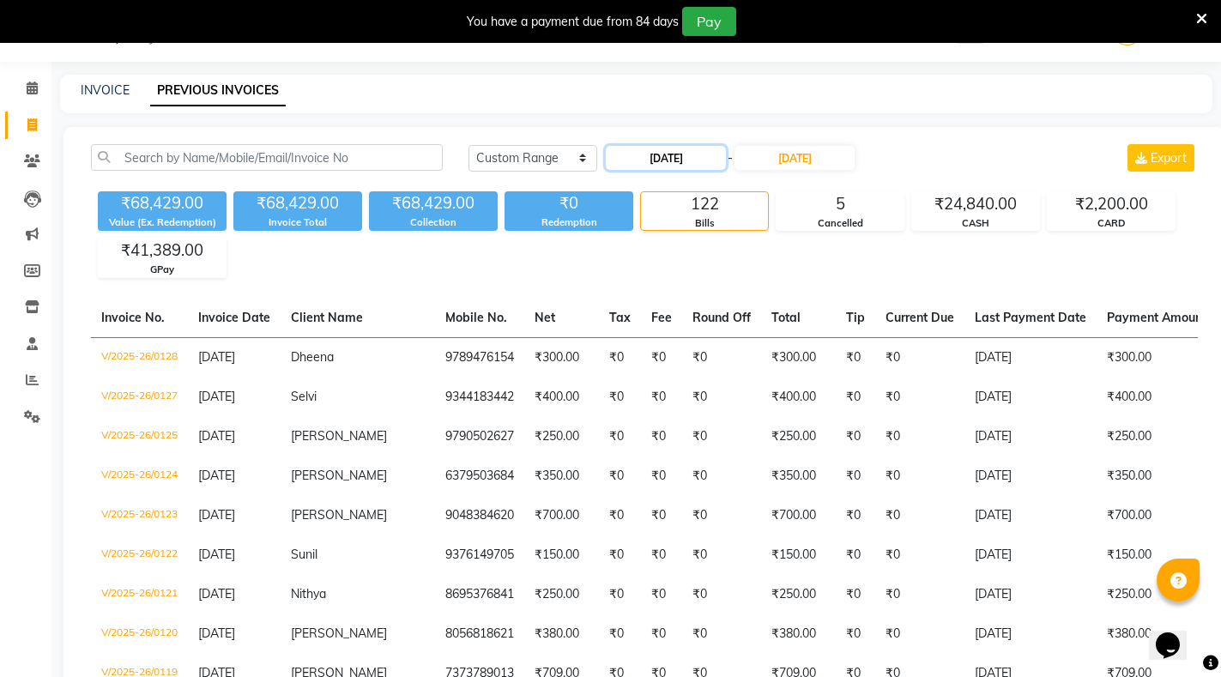
click at [687, 153] on input "[DATE]" at bounding box center [666, 158] width 120 height 24
select select "4"
select select "2025"
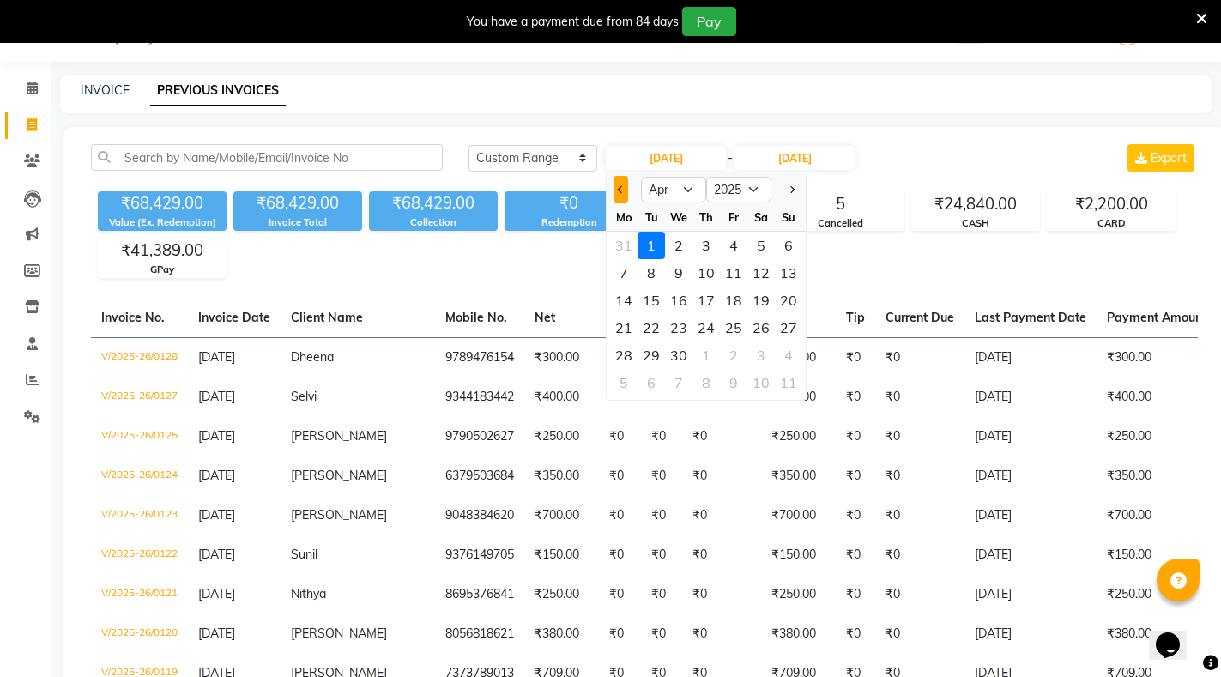
click at [621, 188] on span "Previous month" at bounding box center [621, 189] width 7 height 7
select select "3"
click at [759, 246] on div "1" at bounding box center [760, 245] width 27 height 27
type input "[DATE]"
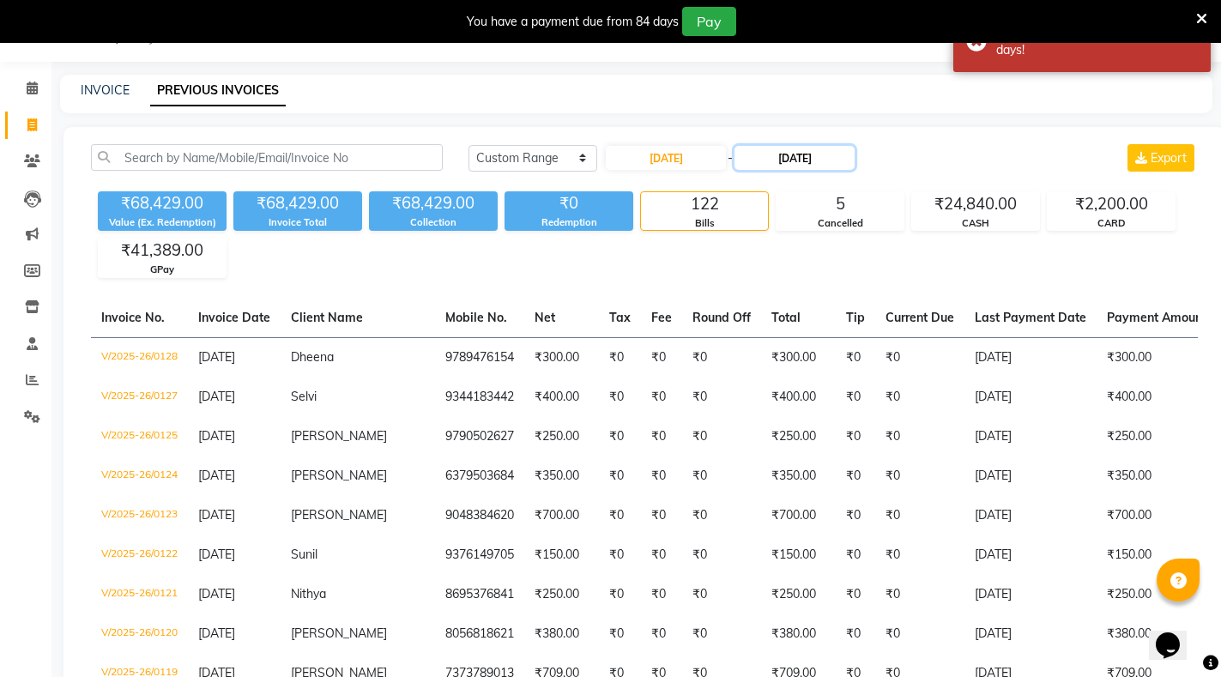
click at [785, 160] on input "[DATE]" at bounding box center [795, 158] width 120 height 24
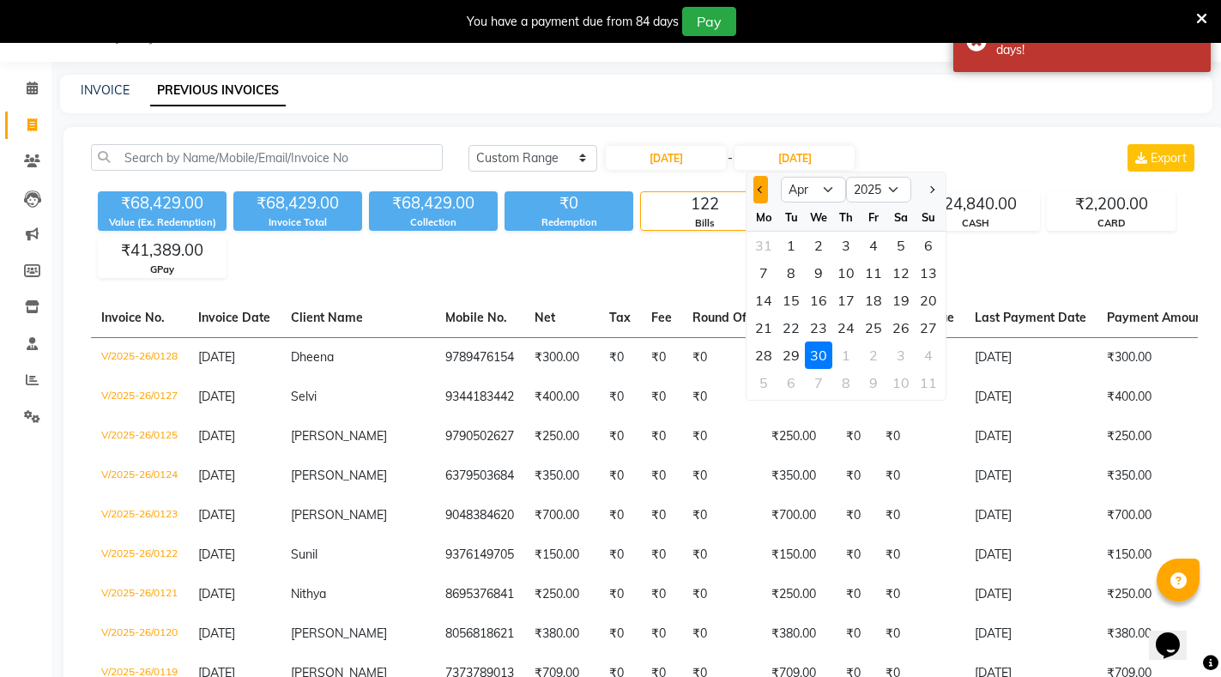
click at [759, 191] on span "Previous month" at bounding box center [761, 189] width 7 height 7
select select "3"
click at [769, 379] on div "31" at bounding box center [763, 382] width 27 height 27
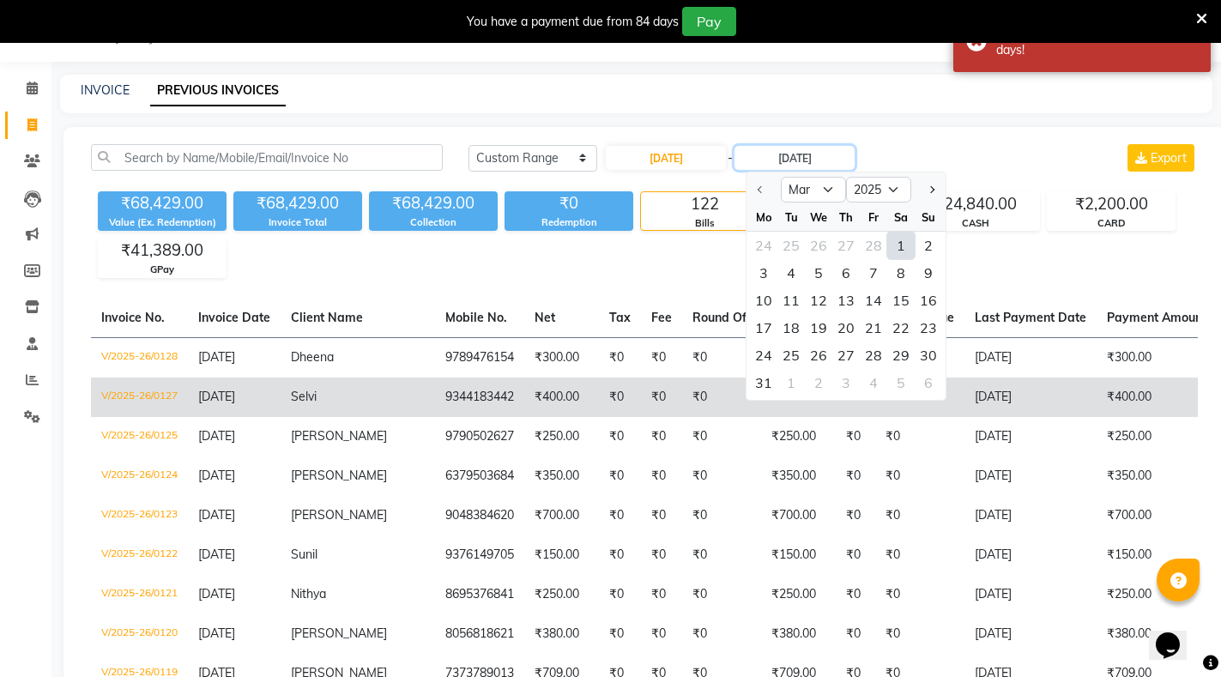
type input "[DATE]"
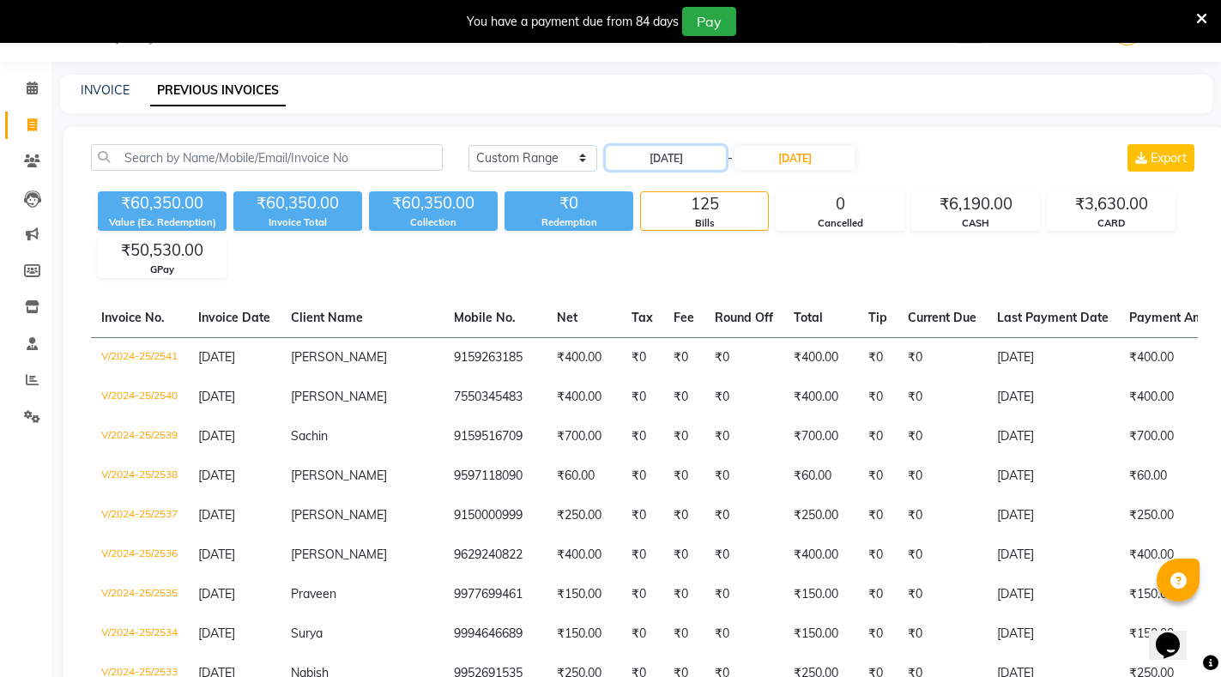
click at [672, 145] on div "[DATE] - [DATE]" at bounding box center [730, 157] width 252 height 27
click at [686, 161] on input "[DATE]" at bounding box center [666, 158] width 120 height 24
select select "3"
select select "2025"
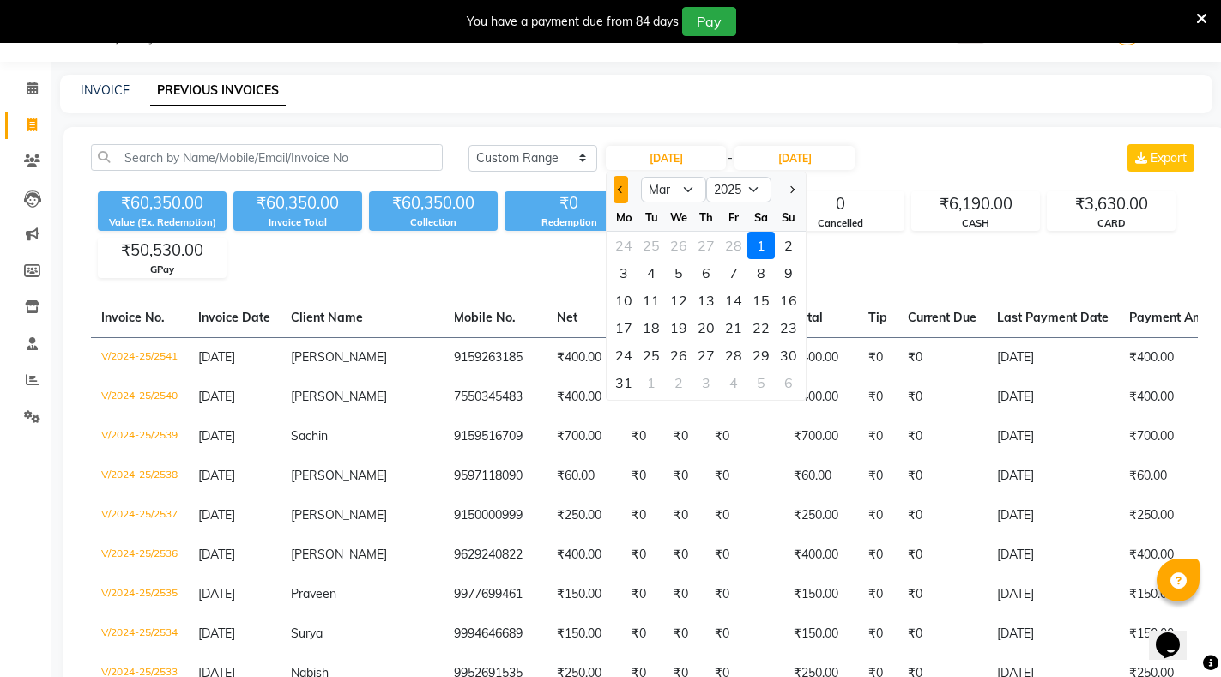
click at [620, 185] on button "Previous month" at bounding box center [621, 189] width 15 height 27
select select "2"
click at [757, 243] on div "1" at bounding box center [760, 245] width 27 height 27
type input "[DATE]"
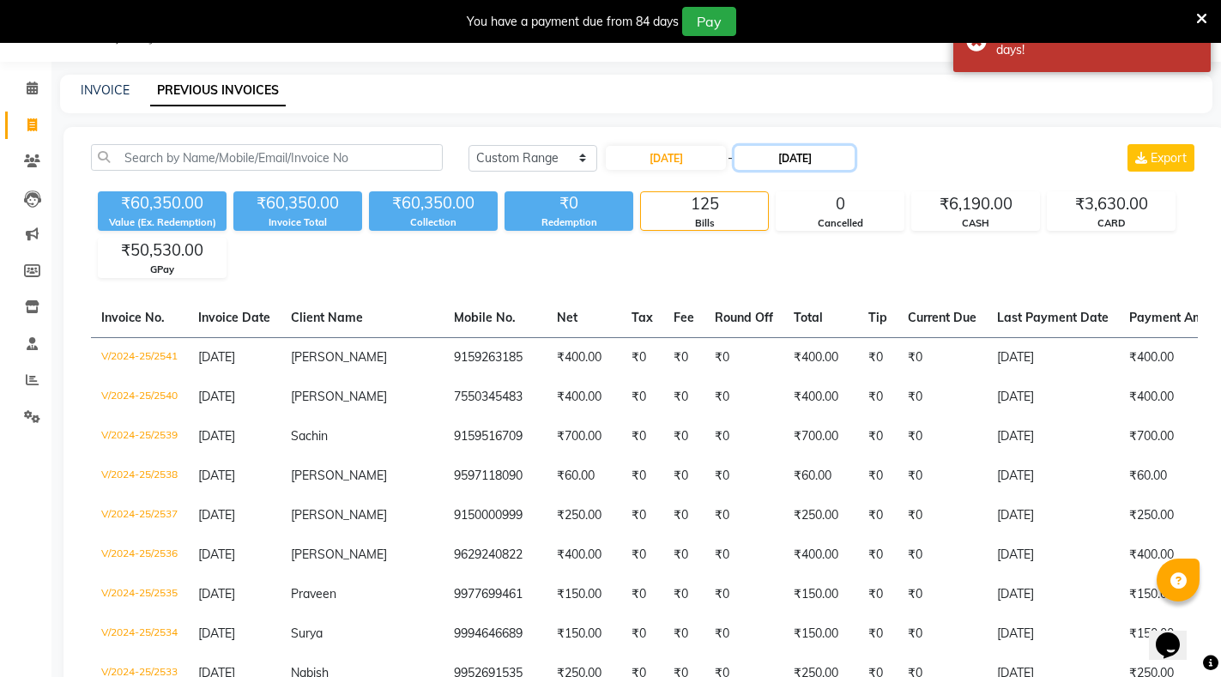
click at [821, 160] on input "[DATE]" at bounding box center [795, 158] width 120 height 24
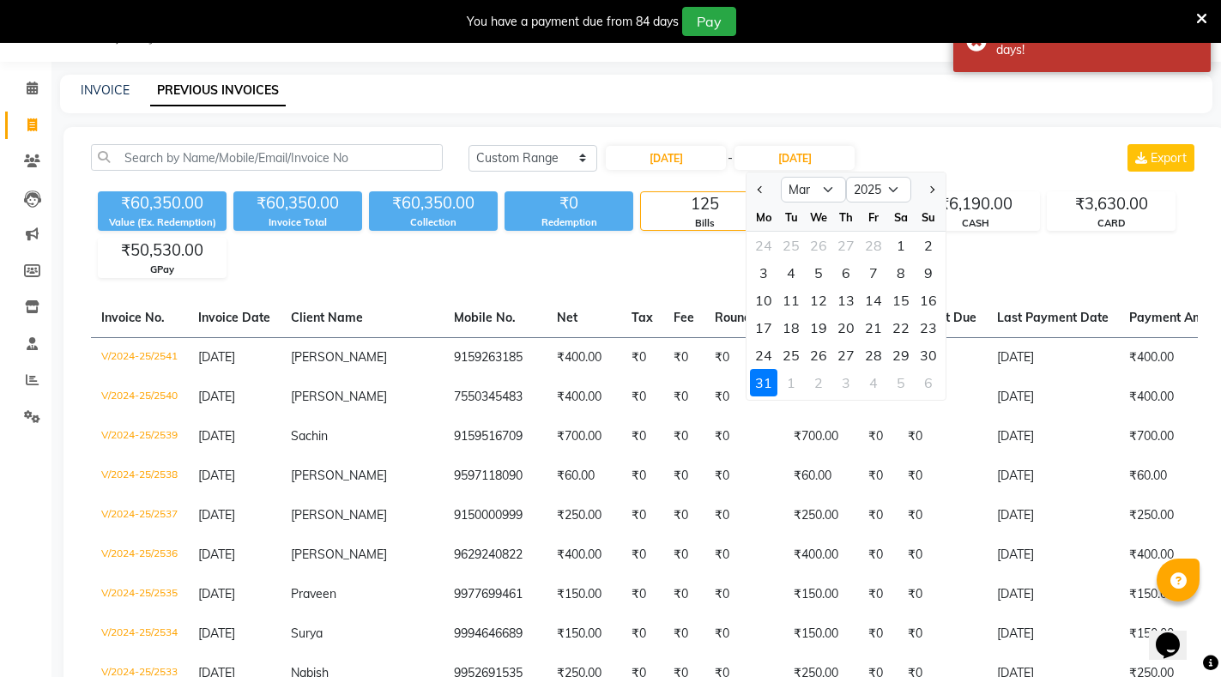
click at [760, 191] on span "Previous month" at bounding box center [761, 189] width 7 height 7
select select "2"
click at [875, 356] on div "28" at bounding box center [873, 355] width 27 height 27
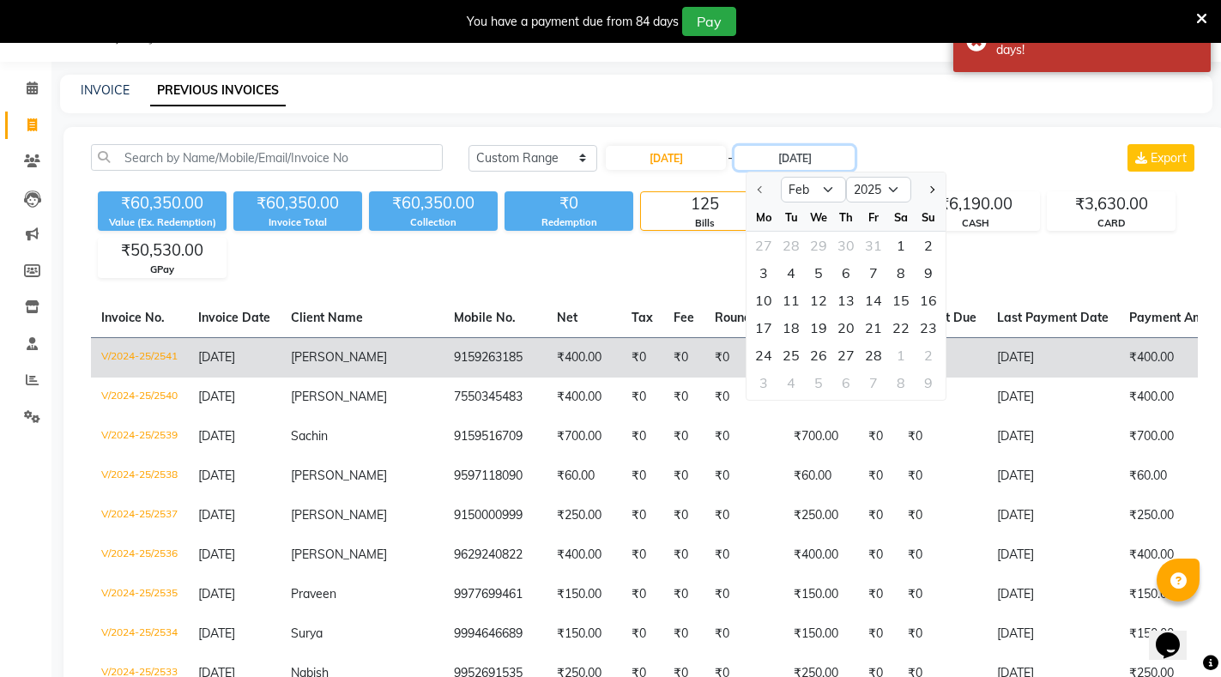
type input "[DATE]"
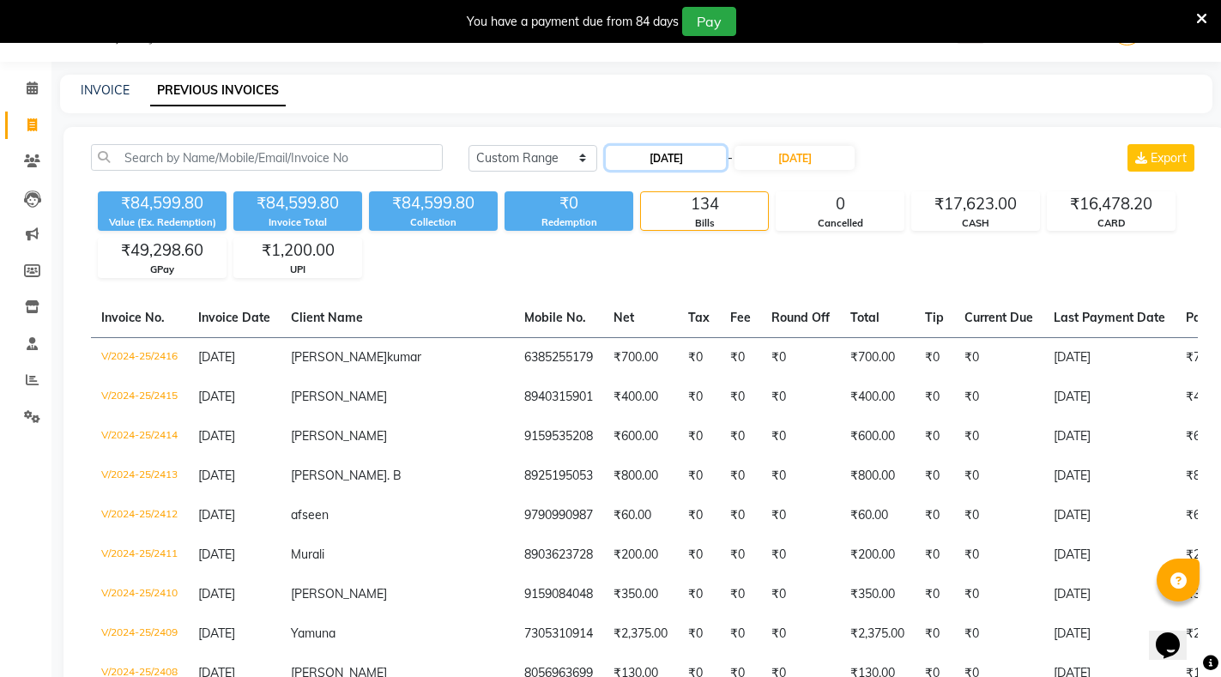
click at [663, 155] on input "[DATE]" at bounding box center [666, 158] width 120 height 24
select select "2"
select select "2025"
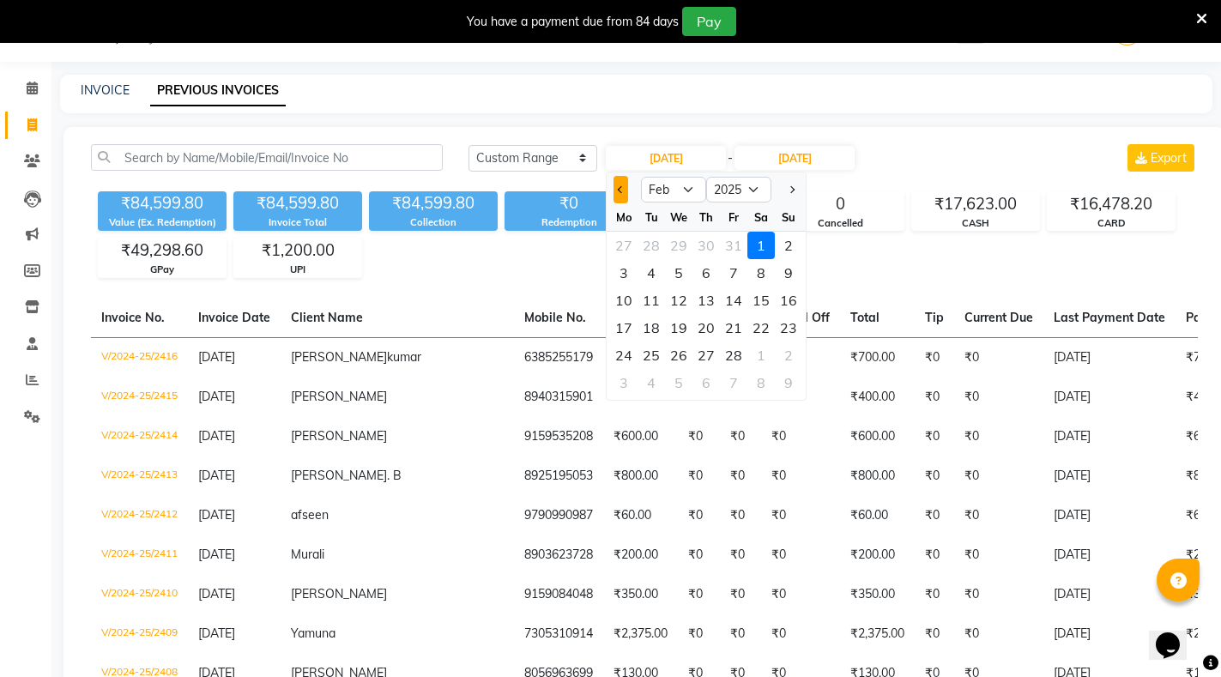
click at [616, 181] on button "Previous month" at bounding box center [621, 189] width 15 height 27
select select "1"
click at [675, 243] on div "1" at bounding box center [678, 245] width 27 height 27
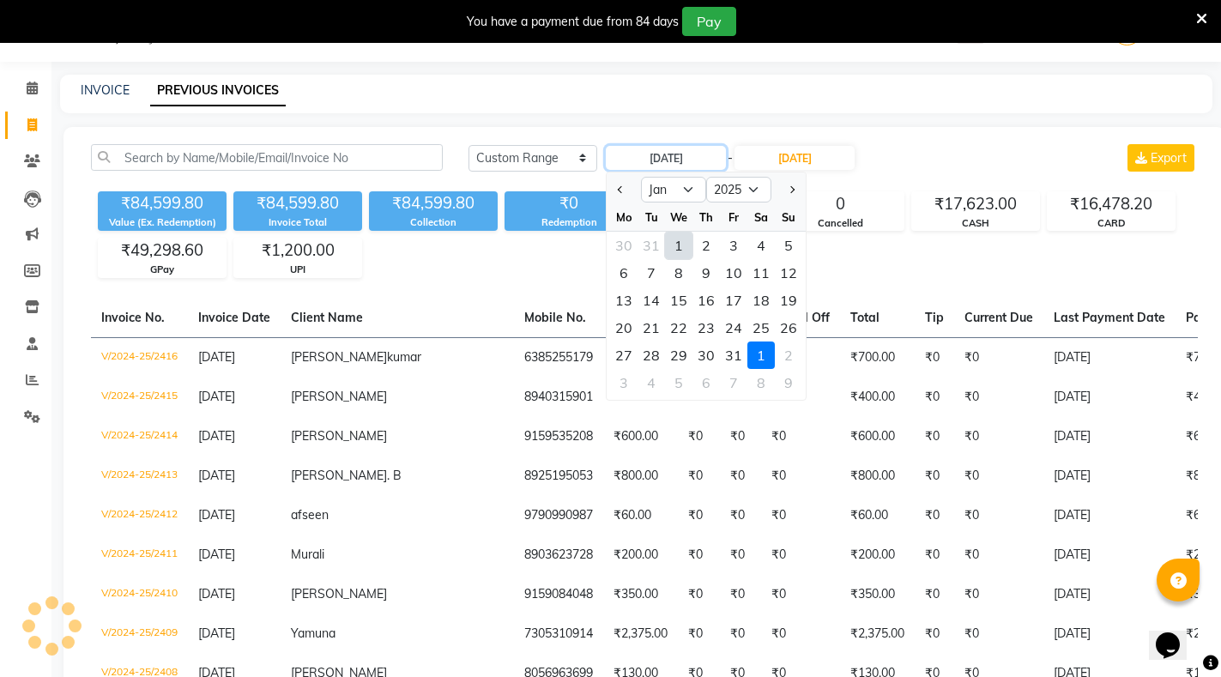
type input "[DATE]"
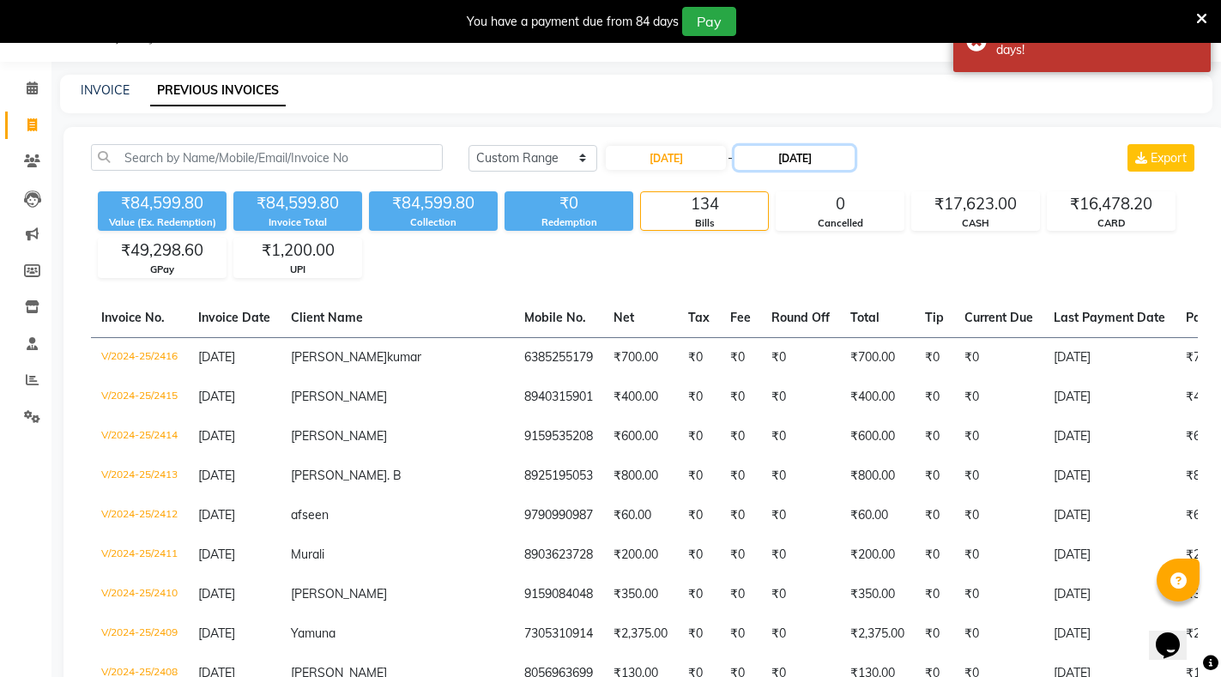
click at [816, 158] on input "[DATE]" at bounding box center [795, 158] width 120 height 24
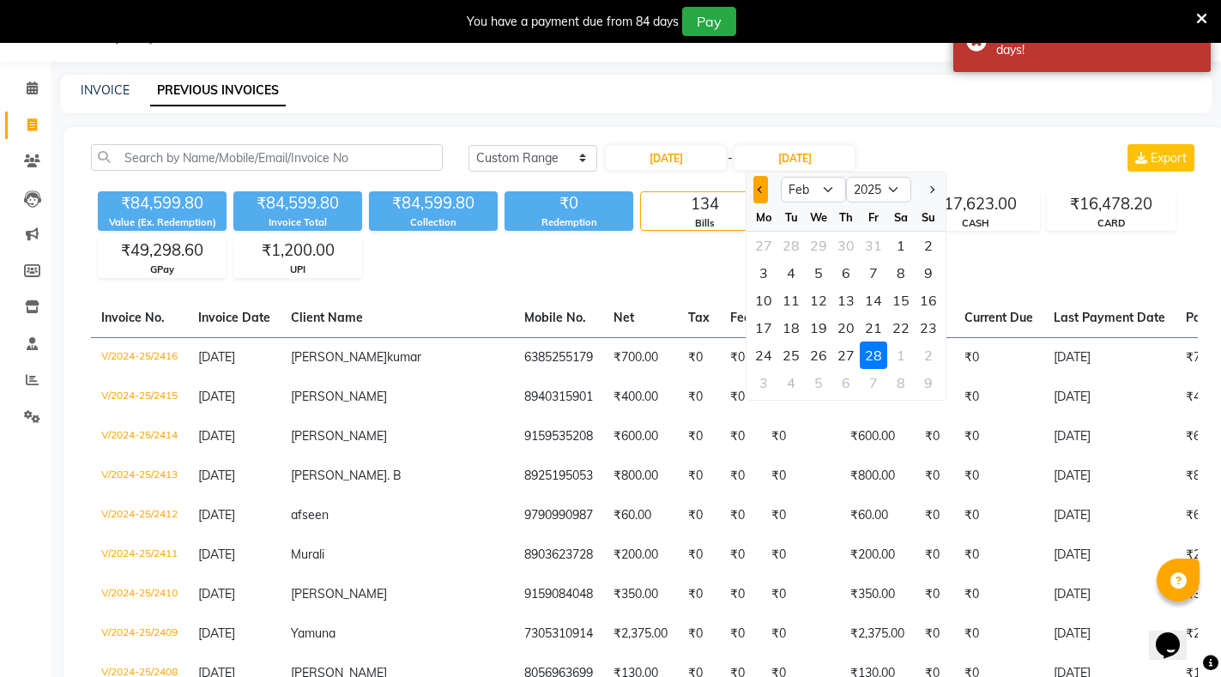
click at [753, 185] on button "Previous month" at bounding box center [760, 189] width 15 height 27
select select "1"
click at [878, 354] on div "31" at bounding box center [873, 355] width 27 height 27
type input "[DATE]"
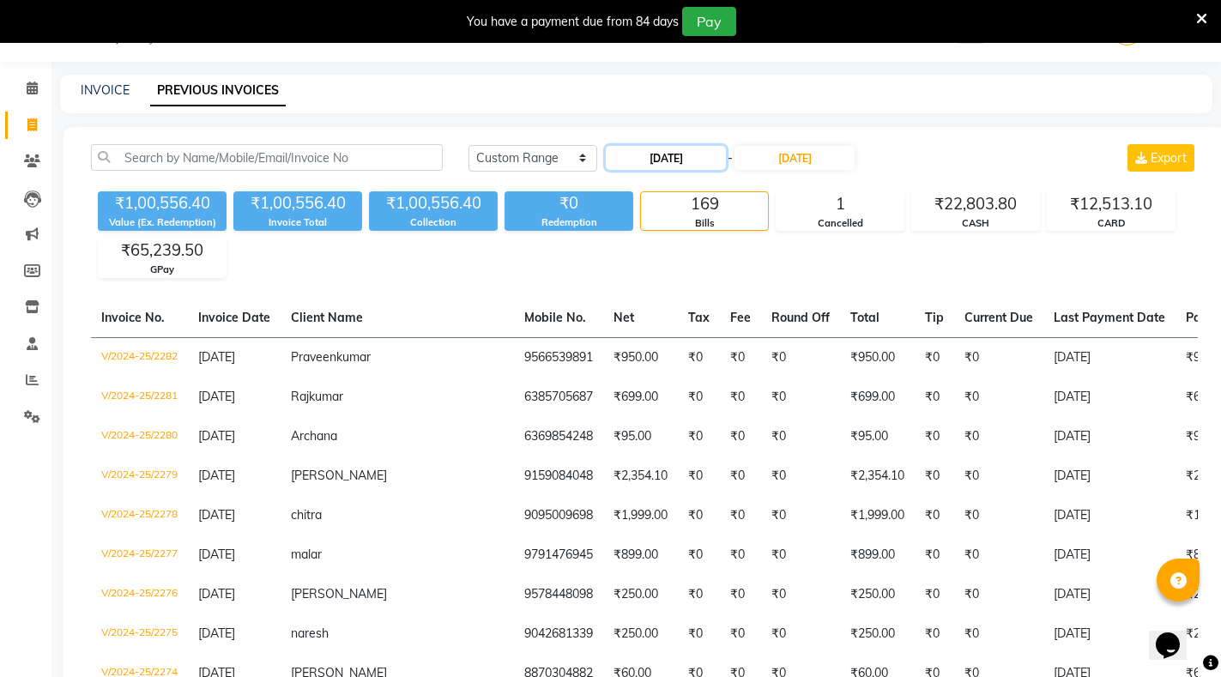
click at [685, 156] on input "[DATE]" at bounding box center [666, 158] width 120 height 24
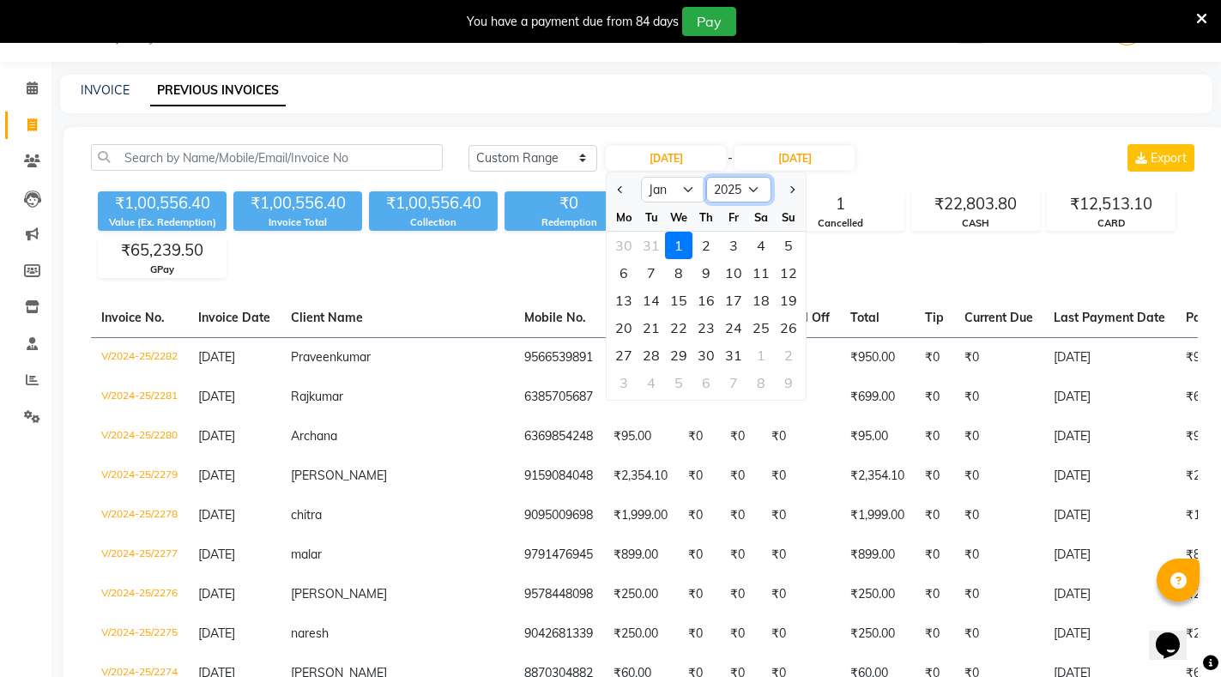
click at [751, 187] on select "2015 2016 2017 2018 2019 2020 2021 2022 2023 2024 2025 2026 2027 2028 2029 2030…" at bounding box center [738, 190] width 65 height 26
select select "2024"
click at [706, 177] on select "2015 2016 2017 2018 2019 2020 2021 2022 2023 2024 2025 2026 2027 2028 2029 2030…" at bounding box center [738, 190] width 65 height 26
click at [688, 185] on select "Jan Feb Mar Apr May Jun [DATE] Aug Sep Oct Nov Dec" at bounding box center [673, 190] width 65 height 26
select select "8"
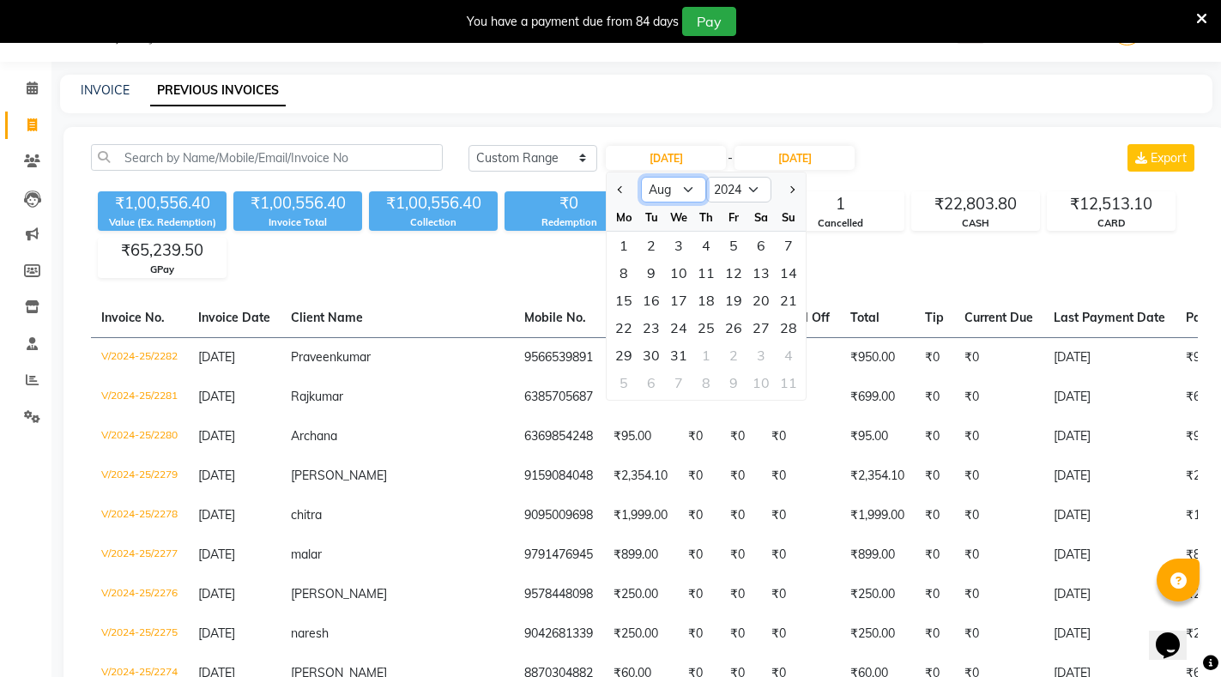
click at [641, 177] on select "Jan Feb Mar Apr May Jun [DATE] Aug Sep Oct Nov Dec" at bounding box center [673, 190] width 65 height 26
click at [797, 156] on input "[DATE]" at bounding box center [795, 158] width 120 height 24
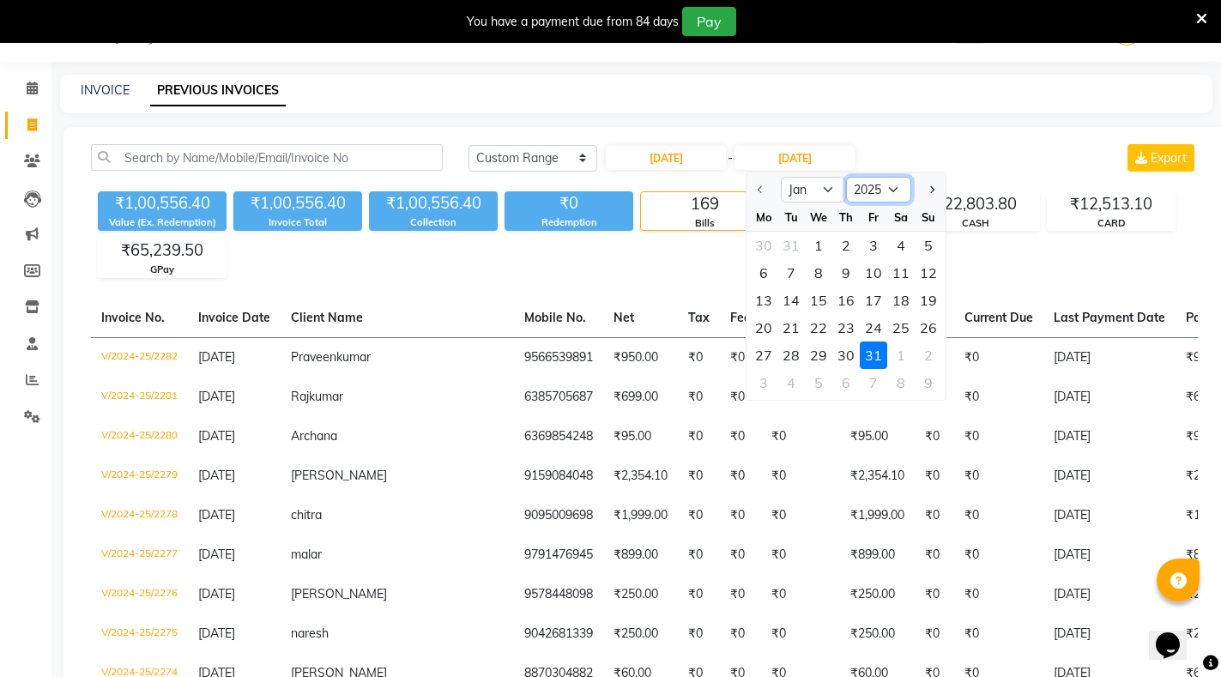
click at [892, 187] on select "2025 2026 2027 2028 2029 2030 2031 2032 2033 2034 2035" at bounding box center [878, 190] width 65 height 26
click at [893, 187] on select "2025 2026 2027 2028 2029 2030 2031 2032 2033 2034 2035" at bounding box center [878, 190] width 65 height 26
click at [933, 189] on span "Next month" at bounding box center [931, 189] width 7 height 7
click at [933, 182] on button "Next month" at bounding box center [931, 189] width 15 height 27
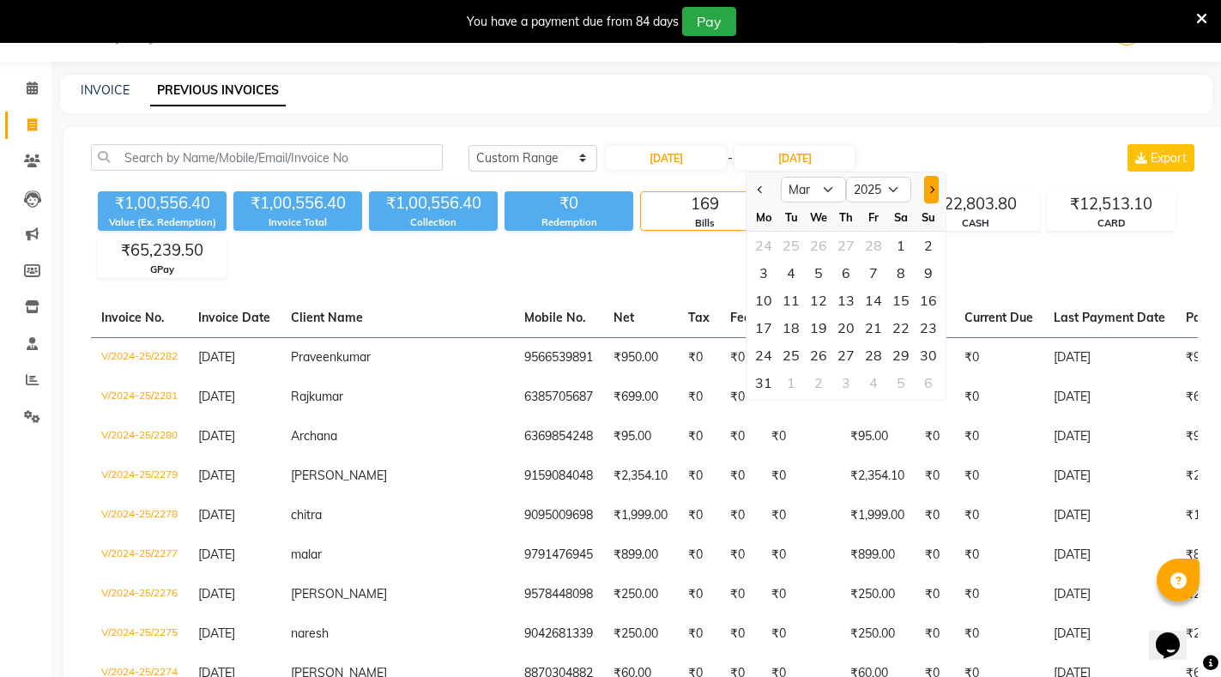
click at [933, 182] on button "Next month" at bounding box center [931, 189] width 15 height 27
click at [933, 181] on button "Next month" at bounding box center [931, 189] width 15 height 27
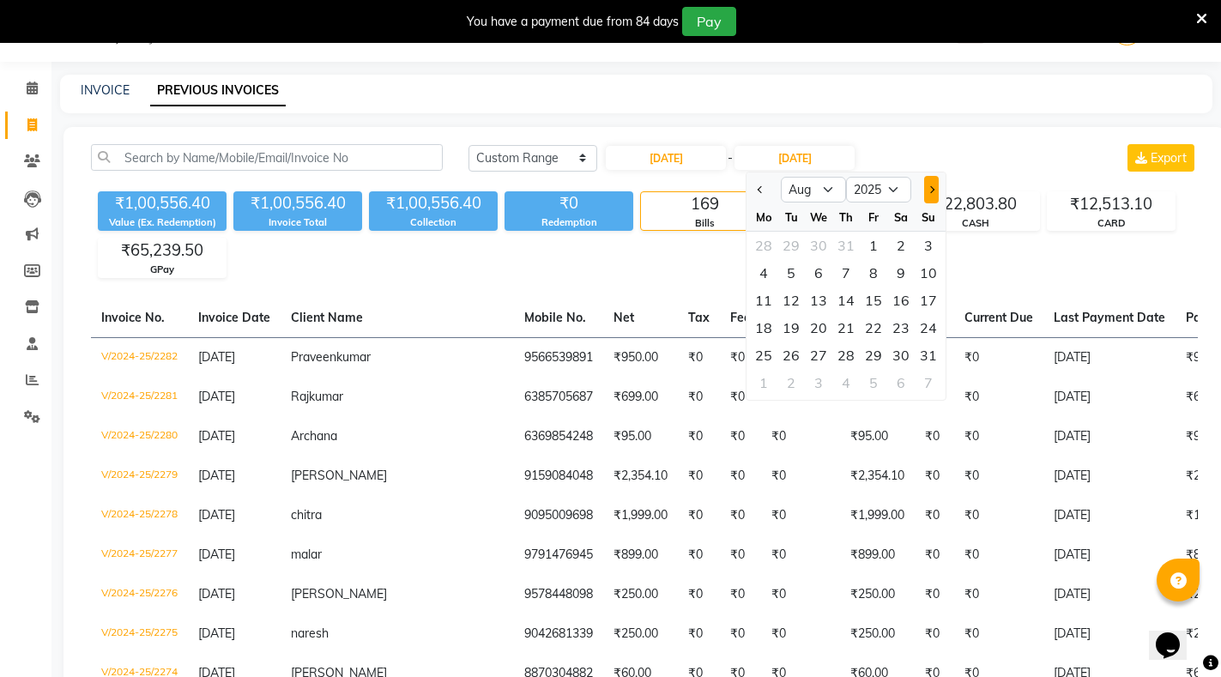
click at [933, 180] on button "Next month" at bounding box center [931, 189] width 15 height 27
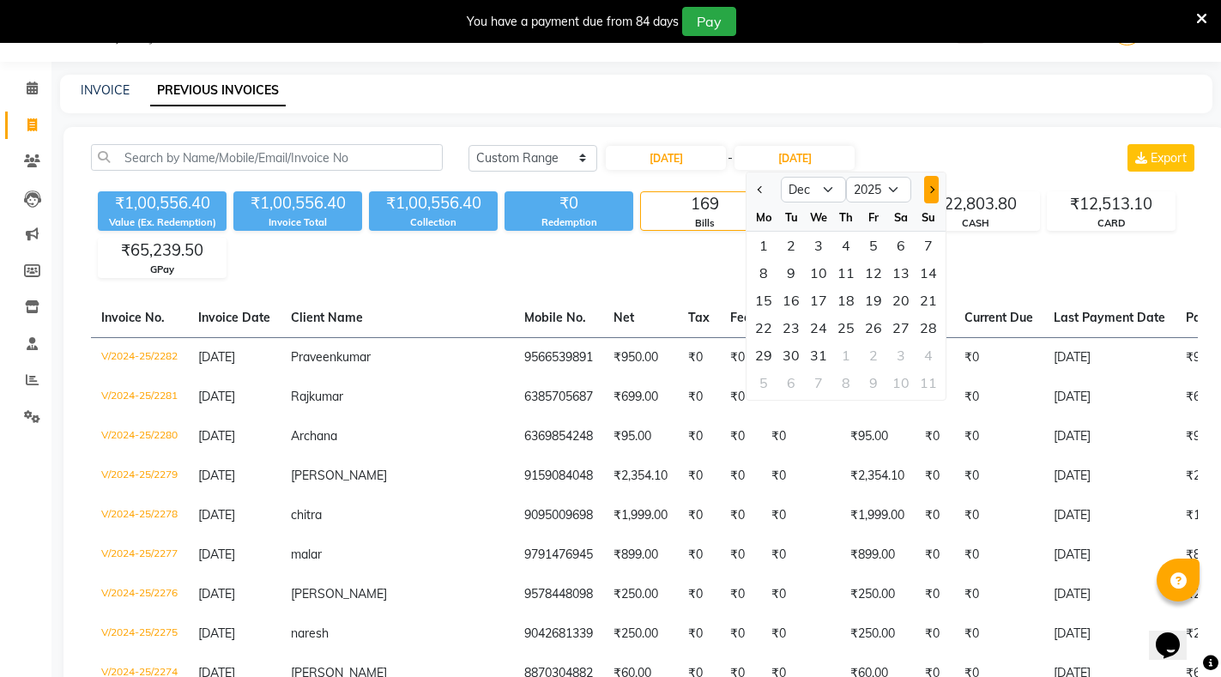
select select "1"
select select "2026"
click at [933, 180] on button "Next month" at bounding box center [931, 189] width 15 height 27
click at [764, 190] on span "Previous month" at bounding box center [761, 189] width 7 height 7
click at [763, 191] on span "Previous month" at bounding box center [761, 189] width 7 height 7
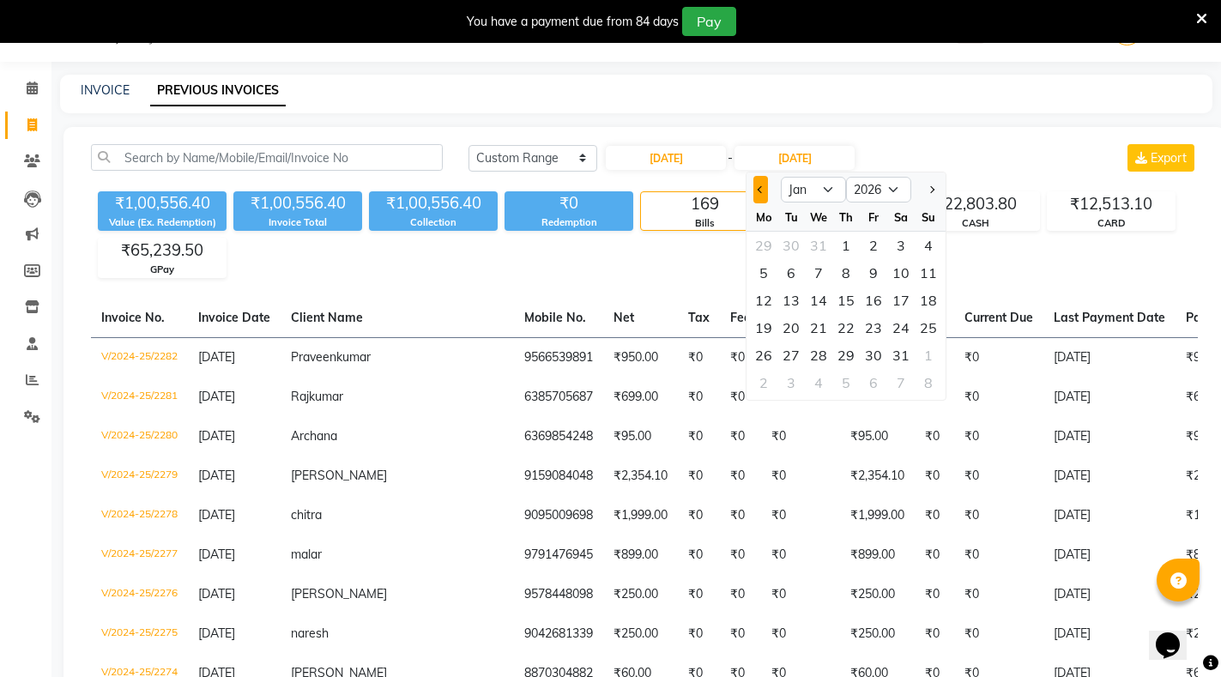
select select "12"
select select "2025"
click at [763, 191] on span "Previous month" at bounding box center [761, 189] width 7 height 7
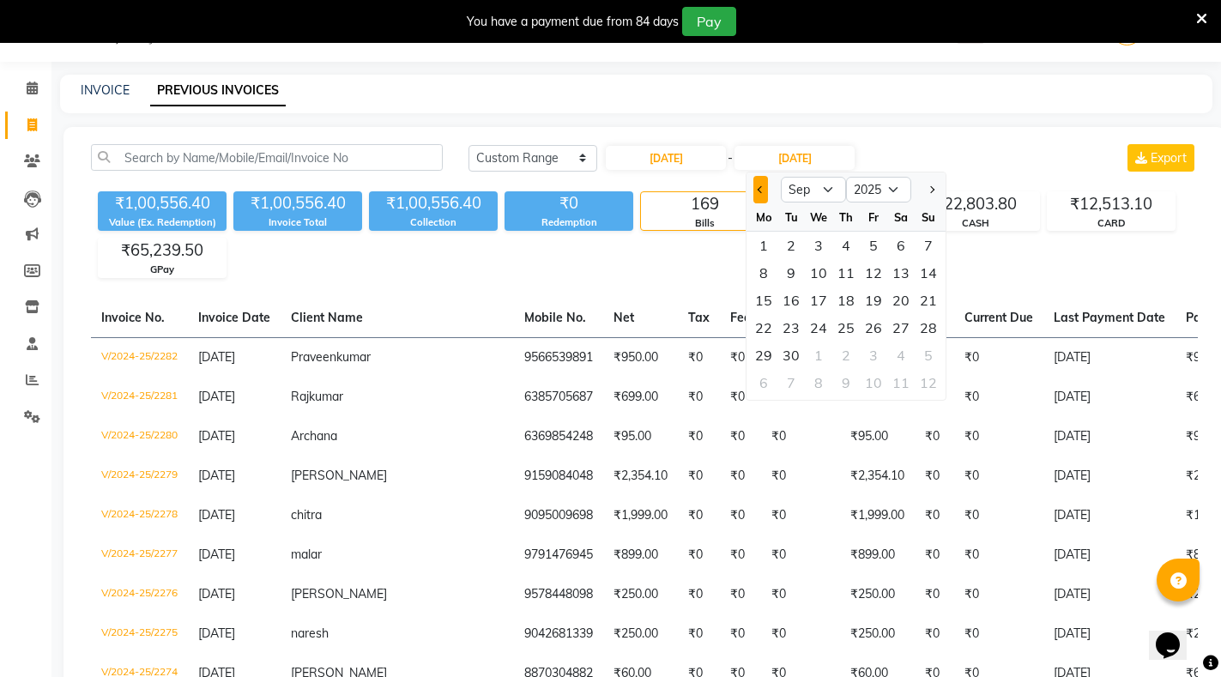
click at [763, 191] on span "Previous month" at bounding box center [761, 189] width 7 height 7
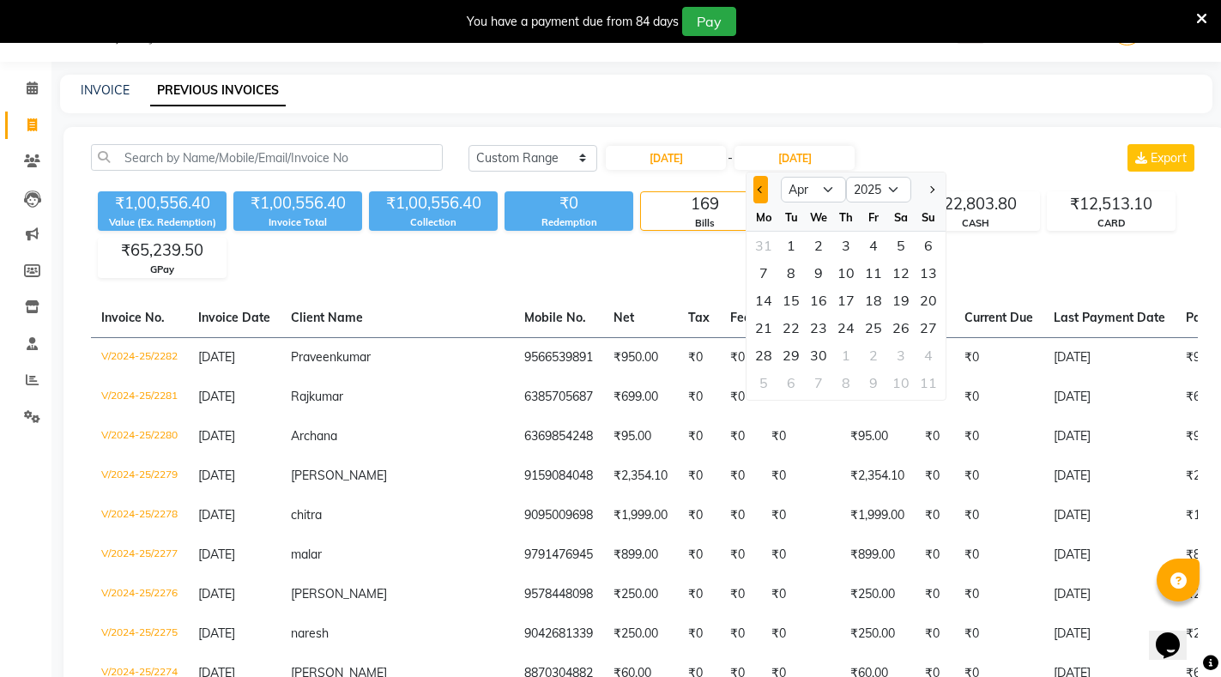
click at [763, 191] on span "Previous month" at bounding box center [761, 189] width 7 height 7
select select "1"
click at [763, 191] on div at bounding box center [764, 189] width 34 height 27
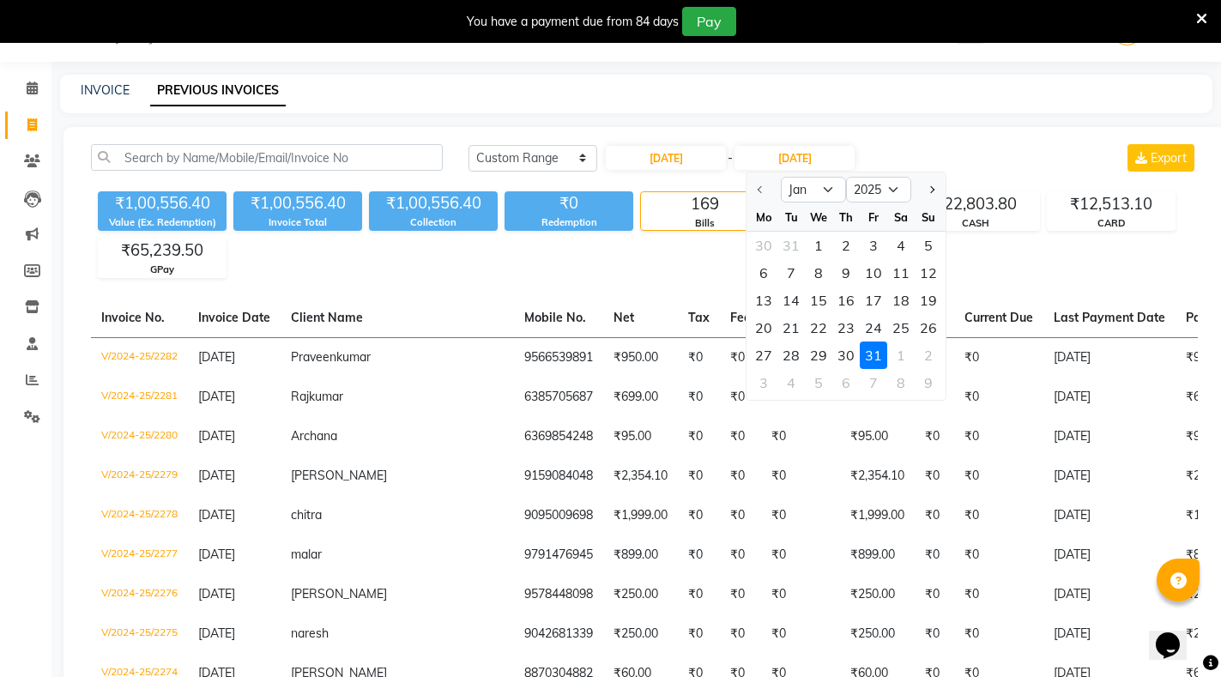
click at [763, 191] on div at bounding box center [764, 189] width 34 height 27
click at [763, 190] on div at bounding box center [764, 189] width 34 height 27
click at [702, 156] on input "[DATE]" at bounding box center [666, 158] width 120 height 24
select select "2025"
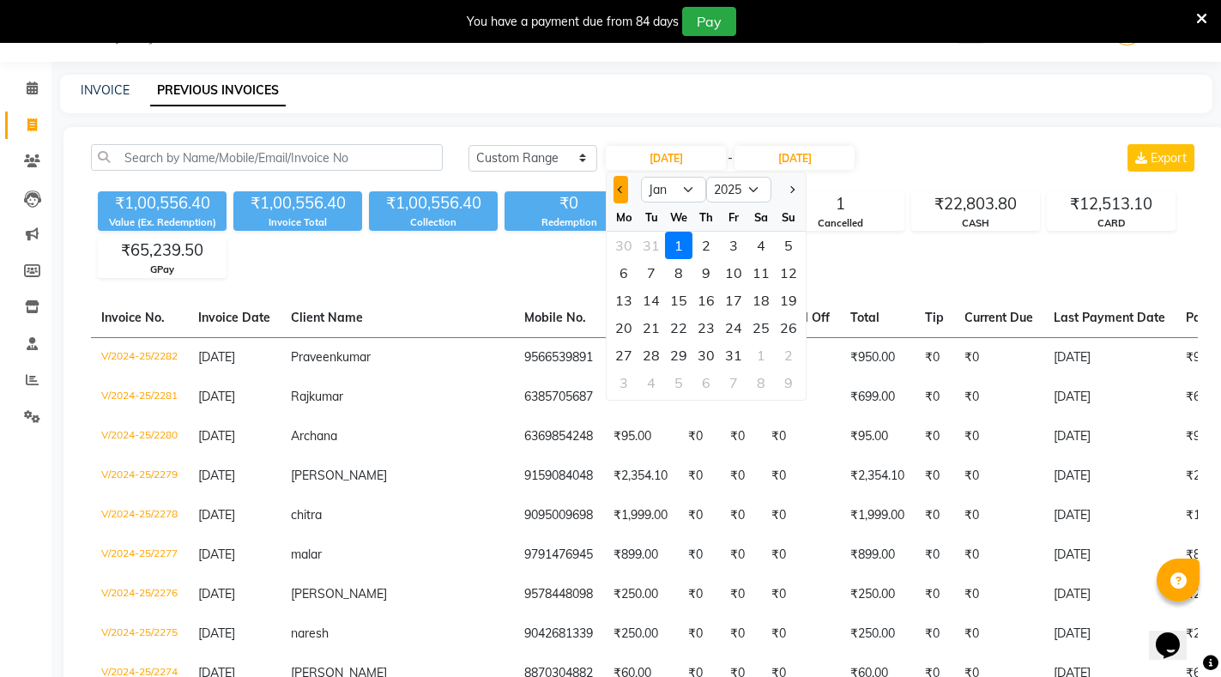
click at [620, 187] on span "Previous month" at bounding box center [621, 189] width 7 height 7
select select "12"
select select "2024"
click at [620, 187] on span "Previous month" at bounding box center [621, 189] width 7 height 7
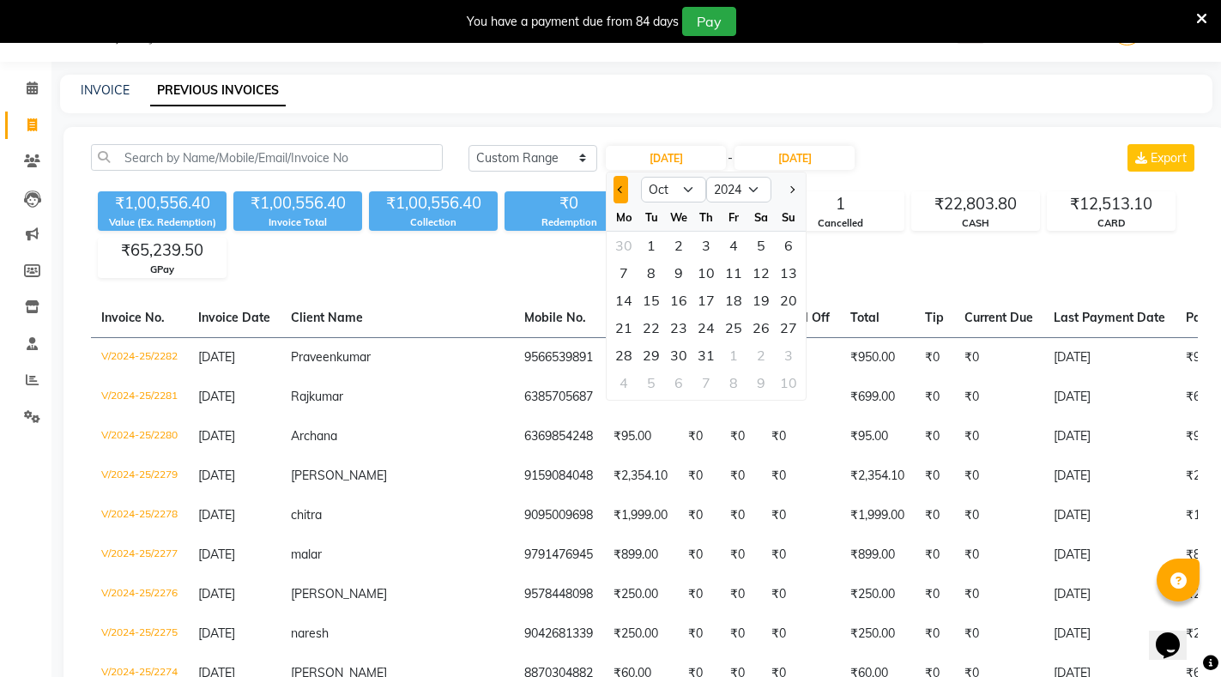
click at [620, 187] on span "Previous month" at bounding box center [621, 189] width 7 height 7
select select "8"
click at [708, 241] on div "1" at bounding box center [706, 245] width 27 height 27
type input "[DATE]"
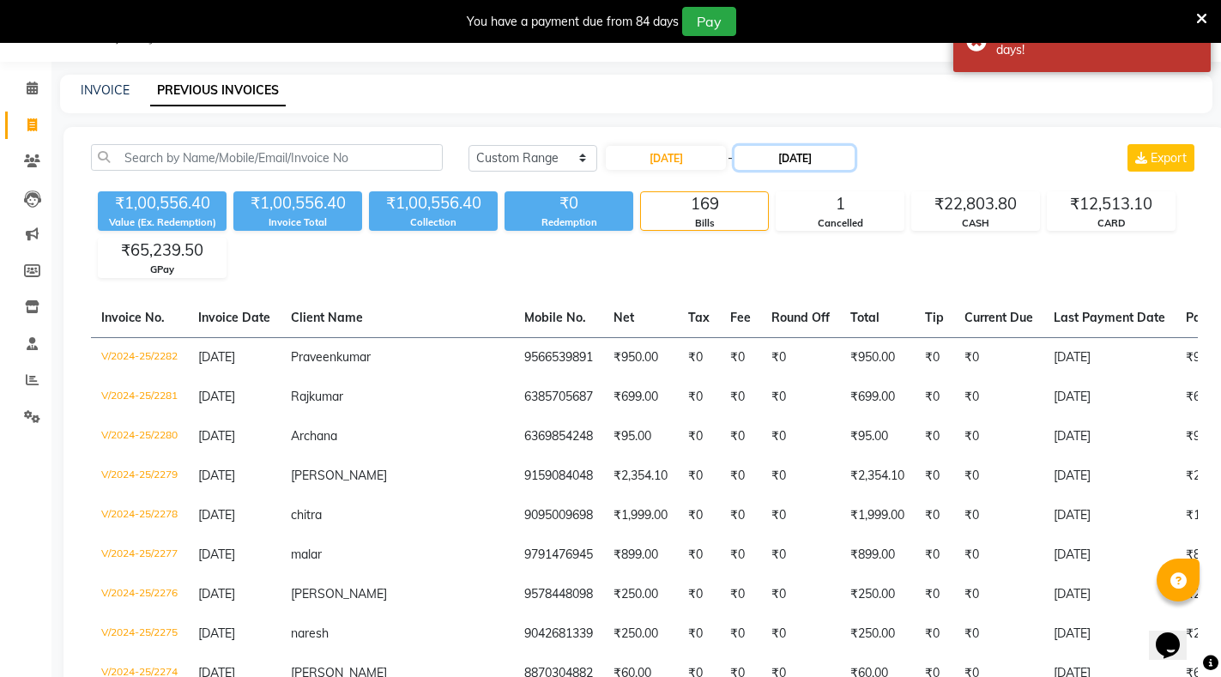
click at [808, 160] on input "[DATE]" at bounding box center [795, 158] width 120 height 24
select select "2025"
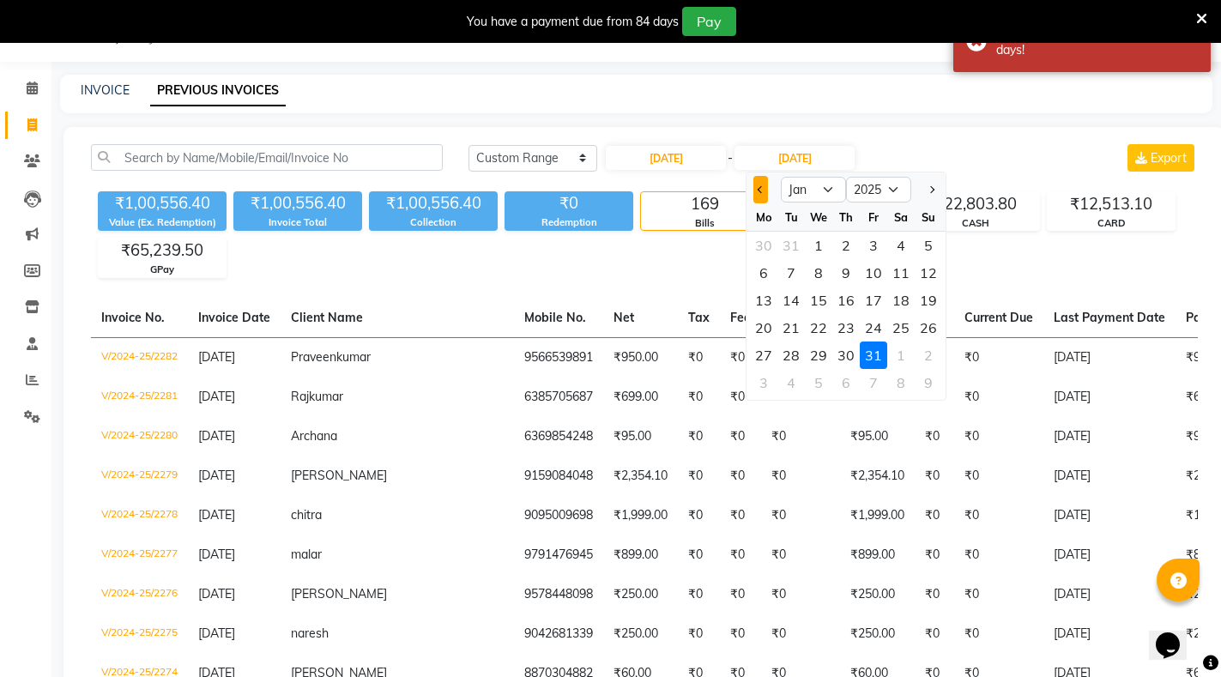
click at [759, 185] on button "Previous month" at bounding box center [760, 189] width 15 height 27
select select "12"
select select "2024"
click at [759, 185] on button "Previous month" at bounding box center [760, 189] width 15 height 27
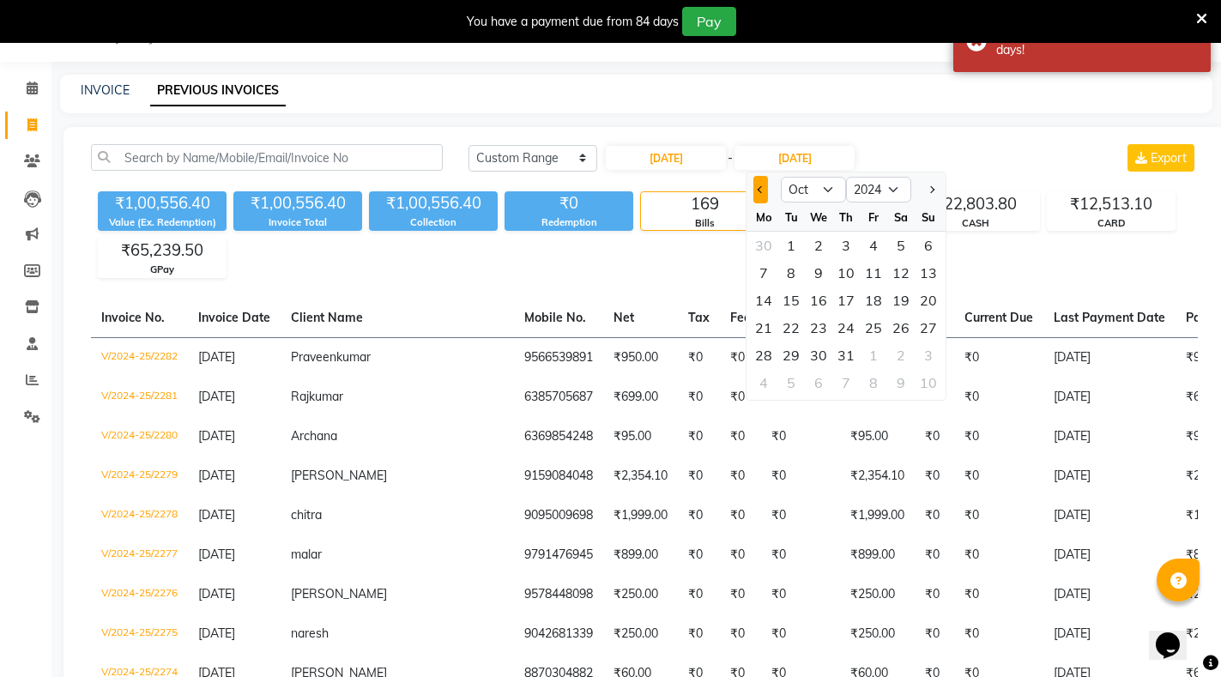
click at [759, 185] on button "Previous month" at bounding box center [760, 189] width 15 height 27
select select "8"
click at [907, 356] on div "31" at bounding box center [900, 355] width 27 height 27
type input "[DATE]"
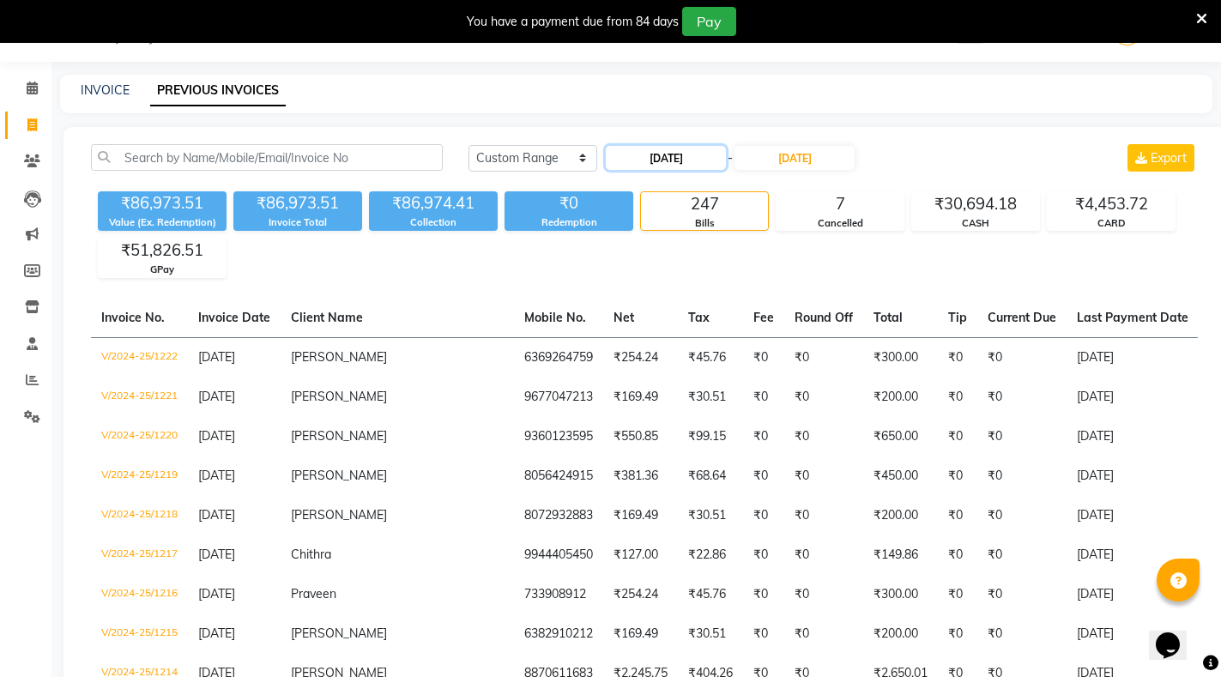
click at [683, 153] on input "[DATE]" at bounding box center [666, 158] width 120 height 24
select select "8"
select select "2024"
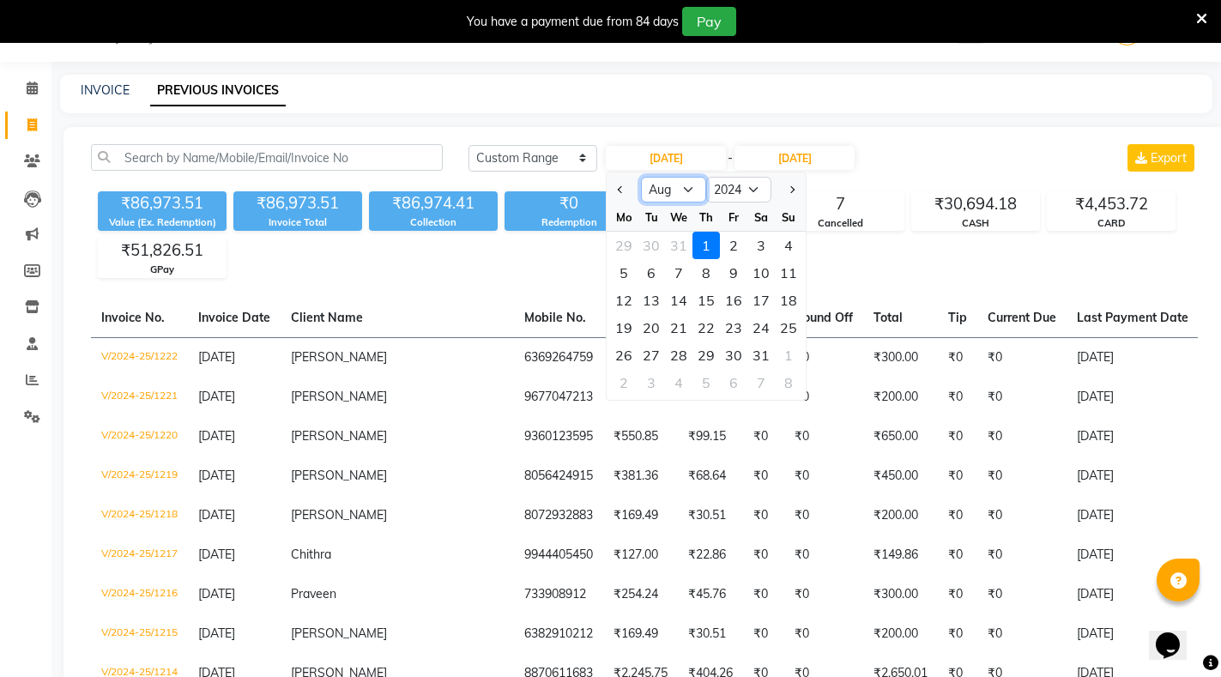
click at [681, 189] on select "Jan Feb Mar Apr May Jun [DATE] Aug Sep Oct Nov Dec" at bounding box center [673, 190] width 65 height 26
select select "9"
click at [641, 177] on select "Jan Feb Mar Apr May Jun [DATE] Aug Sep Oct Nov Dec" at bounding box center [673, 190] width 65 height 26
click at [782, 248] on div "1" at bounding box center [788, 245] width 27 height 27
type input "[DATE]"
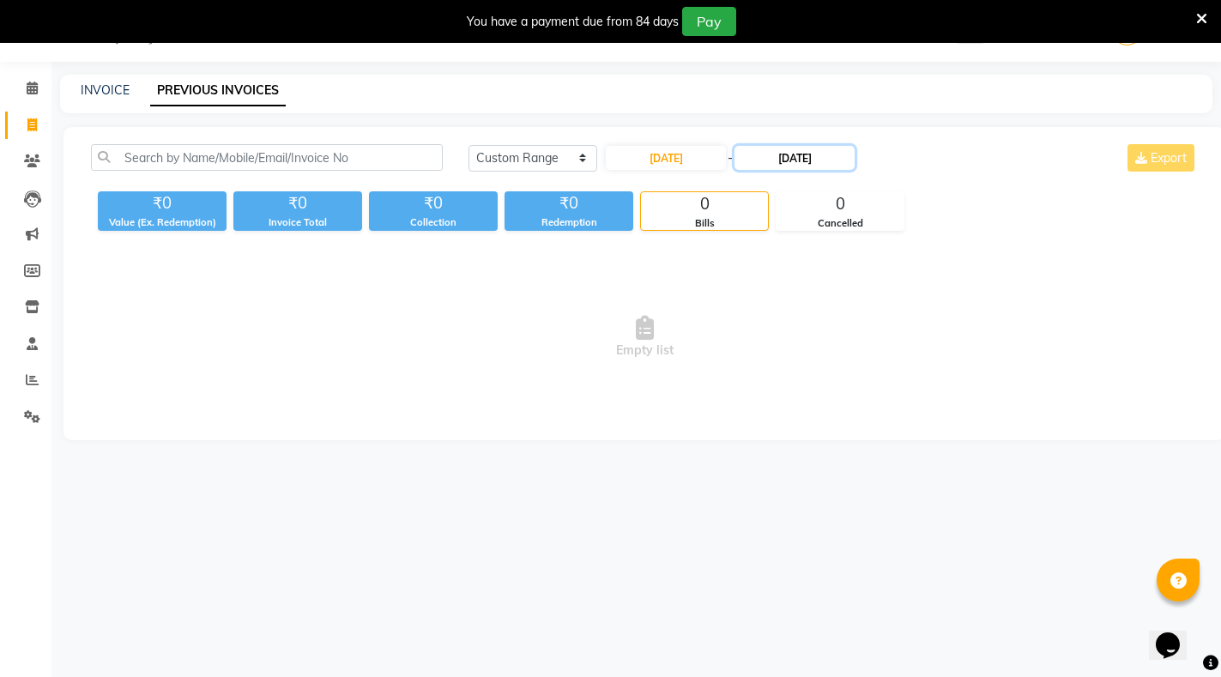
click at [804, 158] on input "[DATE]" at bounding box center [795, 158] width 120 height 24
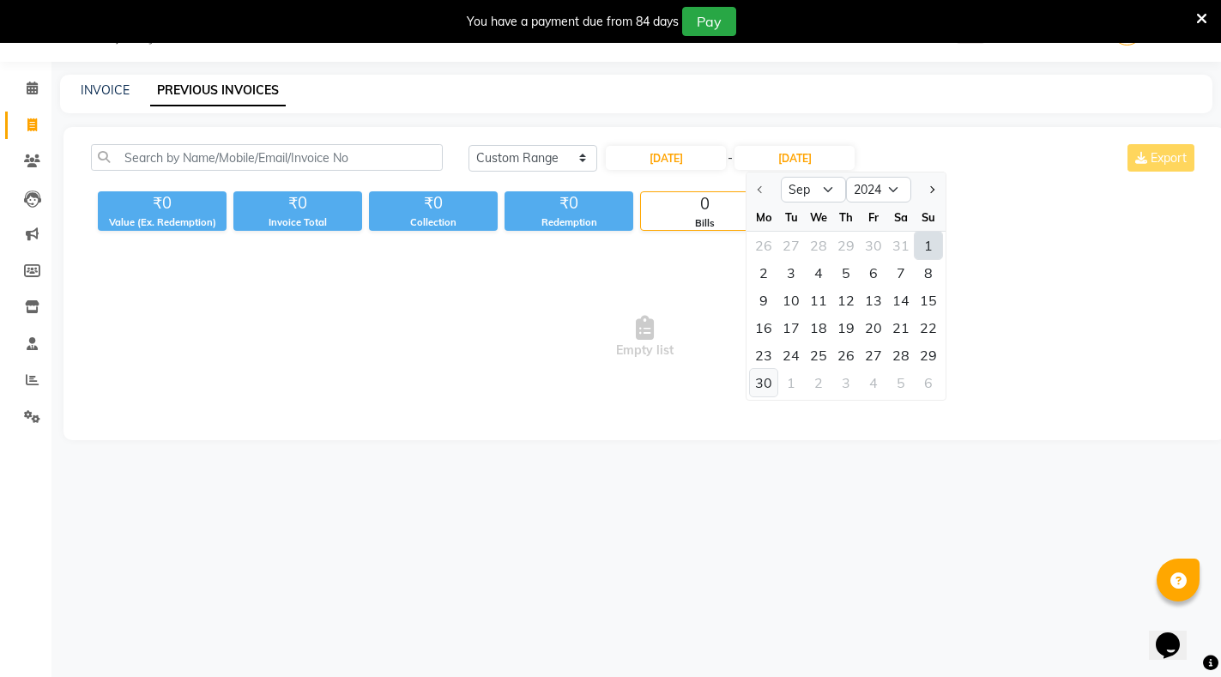
click at [764, 381] on div "30" at bounding box center [763, 382] width 27 height 27
type input "[DATE]"
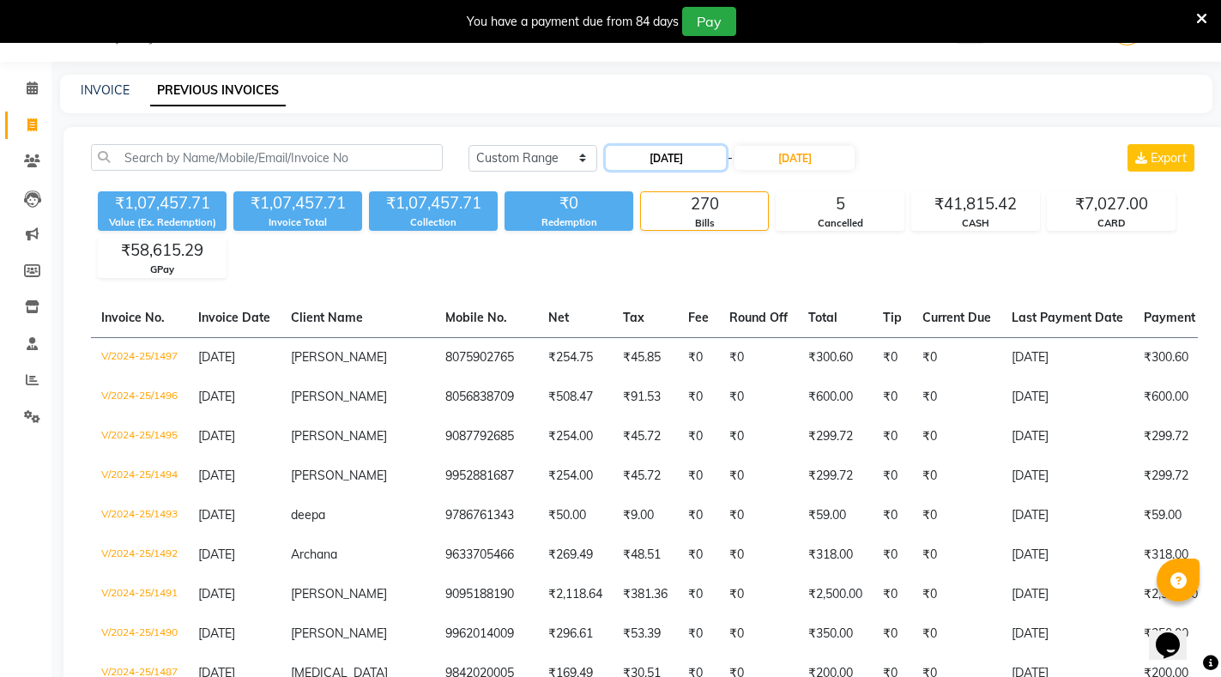
click at [683, 156] on input "[DATE]" at bounding box center [666, 158] width 120 height 24
select select "9"
select select "2024"
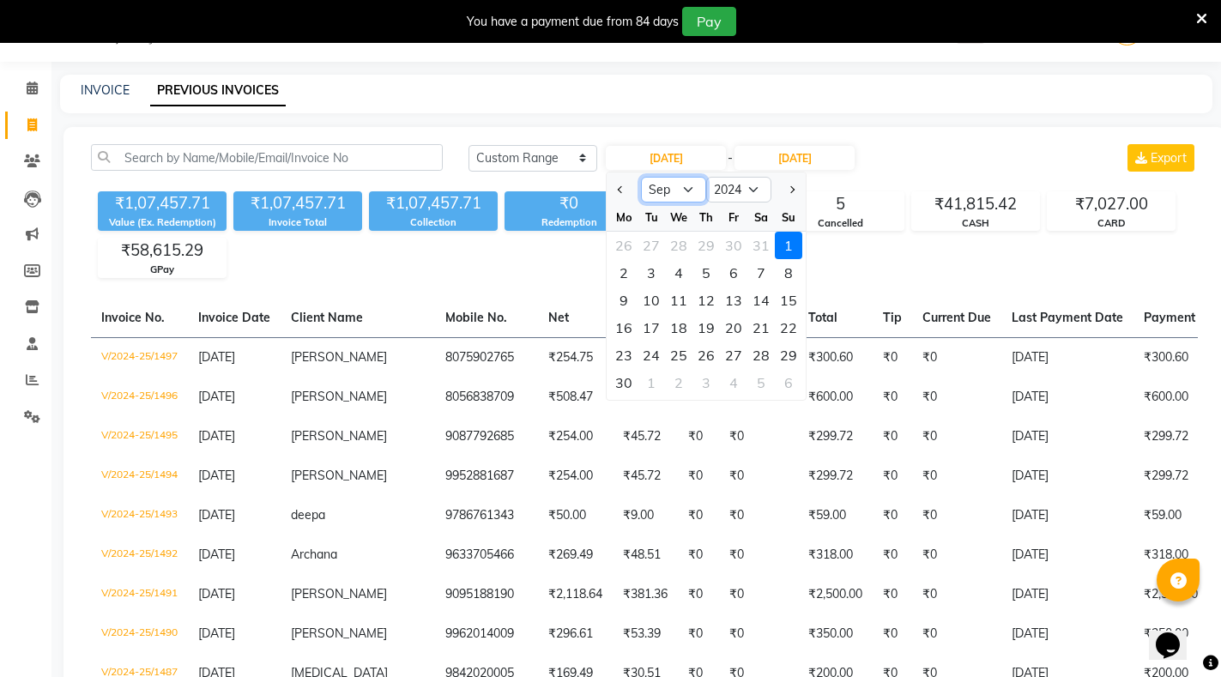
click at [681, 185] on select "Jan Feb Mar Apr May Jun [DATE] Aug Sep Oct Nov Dec" at bounding box center [673, 190] width 65 height 26
select select "10"
click at [641, 177] on select "Jan Feb Mar Apr May Jun [DATE] Aug Sep Oct Nov Dec" at bounding box center [673, 190] width 65 height 26
click at [794, 154] on input "[DATE]" at bounding box center [795, 158] width 120 height 24
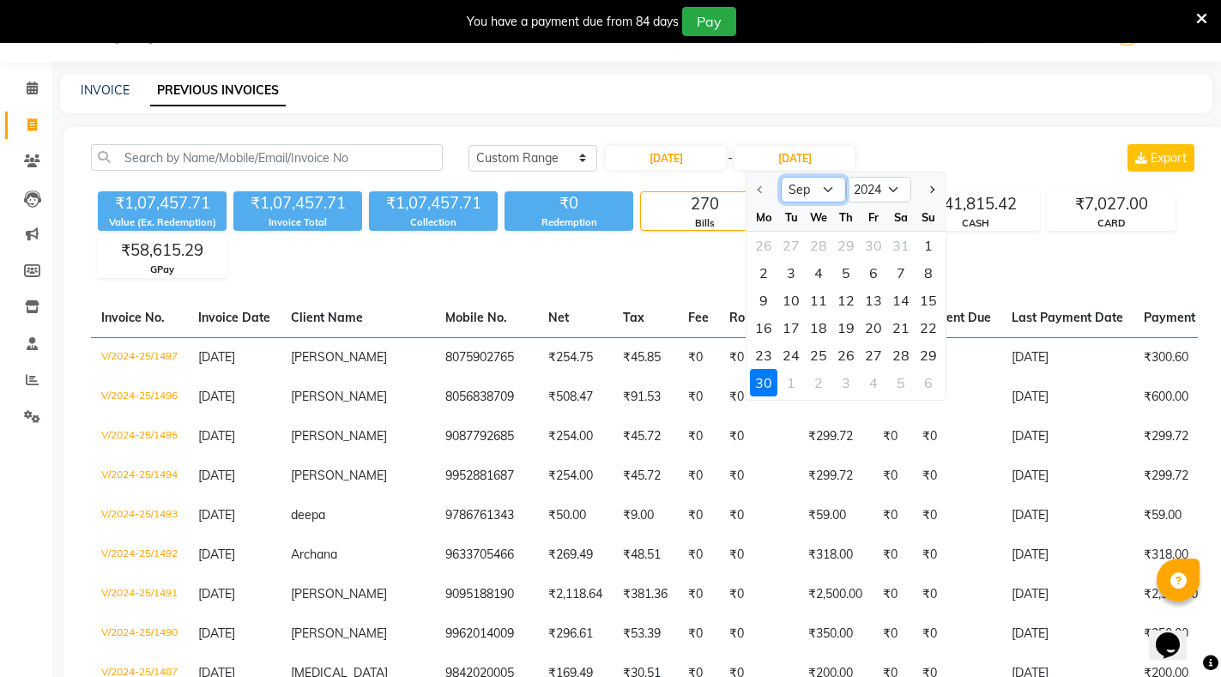
click at [813, 189] on select "Sep Oct Nov Dec" at bounding box center [813, 190] width 65 height 26
select select "10"
click at [781, 177] on select "Sep Oct Nov Dec" at bounding box center [813, 190] width 65 height 26
click at [841, 356] on div "31" at bounding box center [845, 355] width 27 height 27
type input "[DATE]"
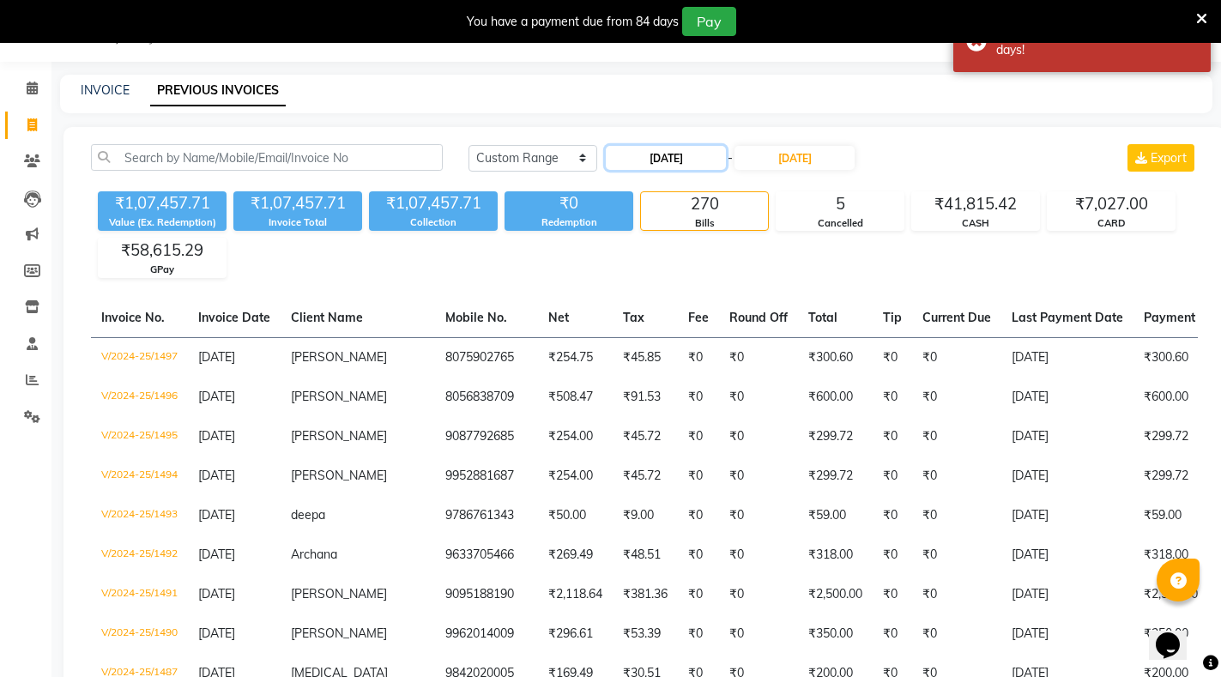
click at [690, 156] on input "[DATE]" at bounding box center [666, 158] width 120 height 24
select select "9"
select select "2024"
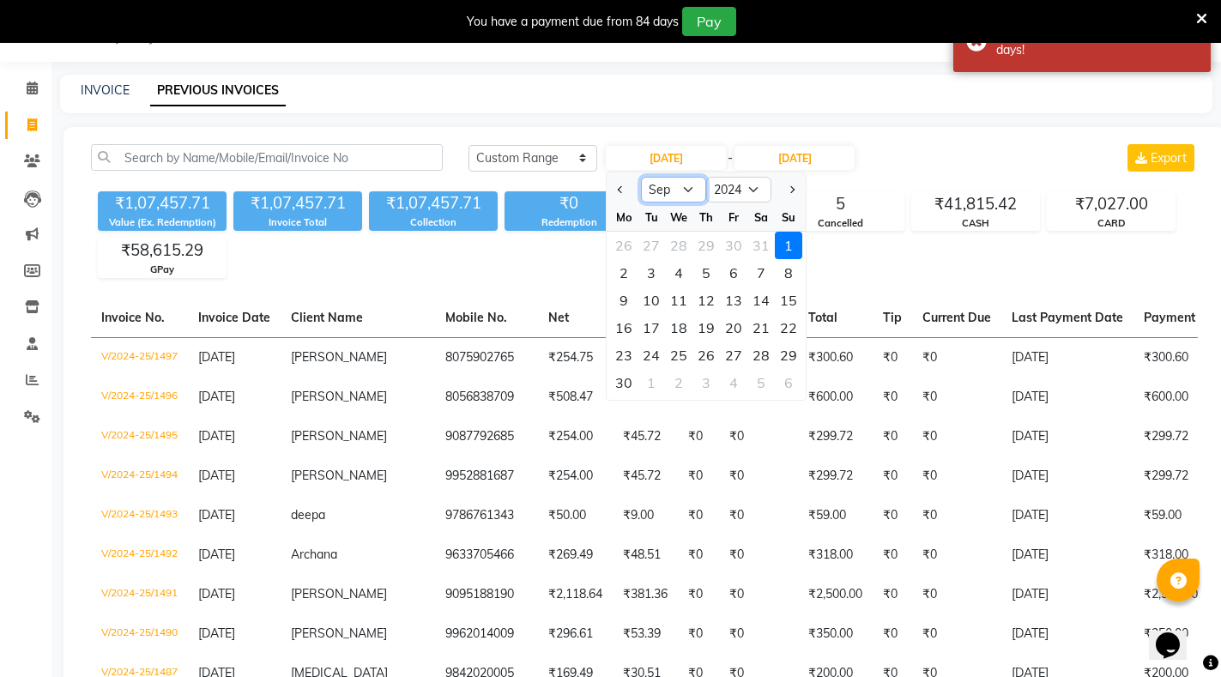
click at [677, 183] on select "Jan Feb Mar Apr May Jun [DATE] Aug Sep Oct Nov Dec" at bounding box center [673, 190] width 65 height 26
select select "10"
click at [641, 177] on select "Jan Feb Mar Apr May Jun [DATE] Aug Sep Oct Nov Dec" at bounding box center [673, 190] width 65 height 26
click at [652, 248] on div "1" at bounding box center [651, 245] width 27 height 27
type input "[DATE]"
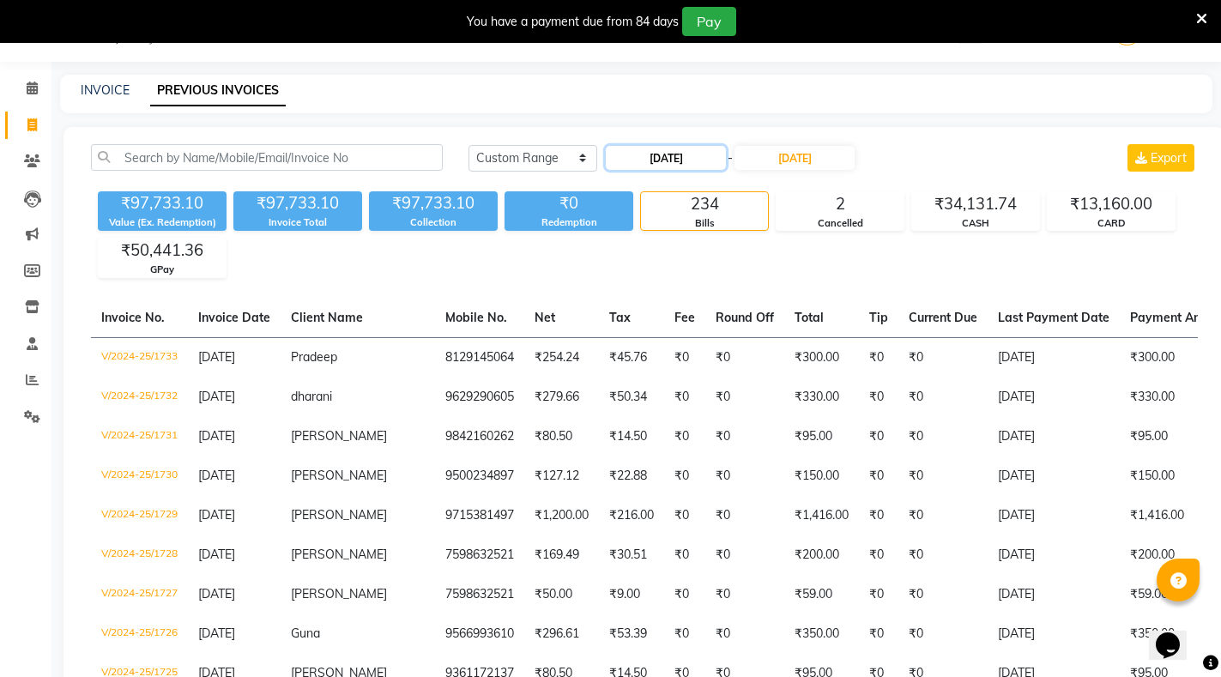
click at [681, 153] on input "[DATE]" at bounding box center [666, 158] width 120 height 24
select select "10"
select select "2024"
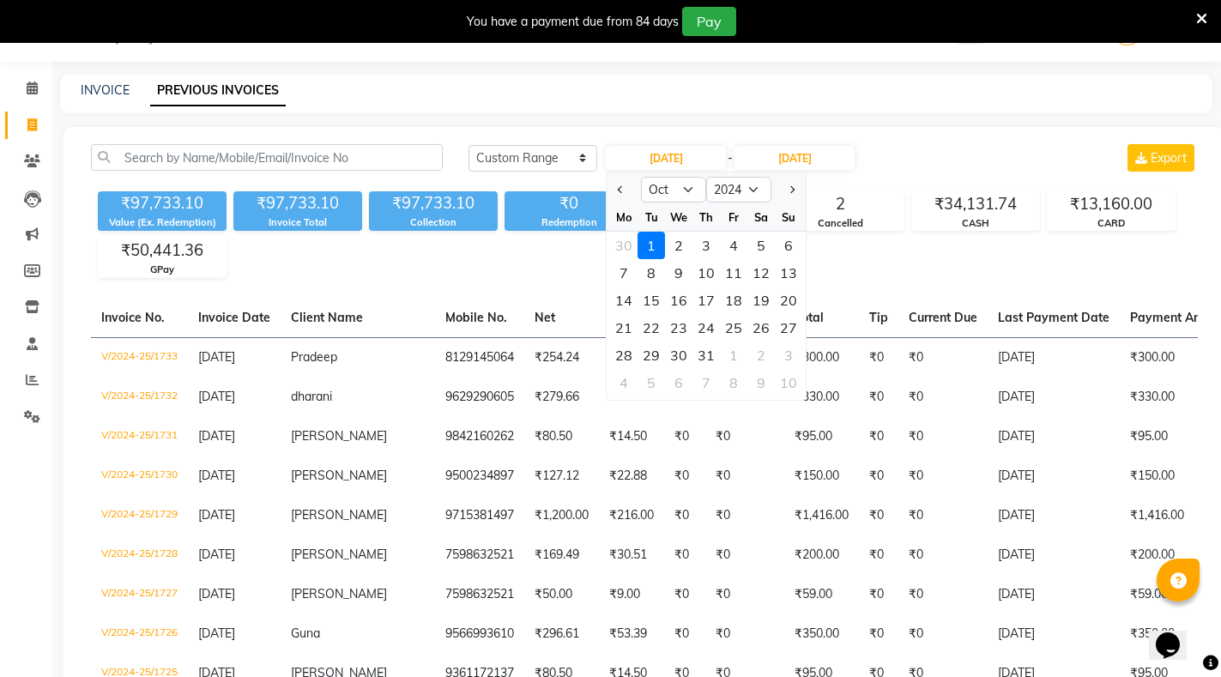
click at [613, 185] on div at bounding box center [624, 189] width 34 height 27
click at [681, 189] on select "Jan Feb Mar Apr May Jun [DATE] Aug Sep Oct Nov Dec" at bounding box center [673, 190] width 65 height 26
select select "1"
click at [641, 177] on select "Jan Feb Mar Apr May Jun [DATE] Aug Sep Oct Nov Dec" at bounding box center [673, 190] width 65 height 26
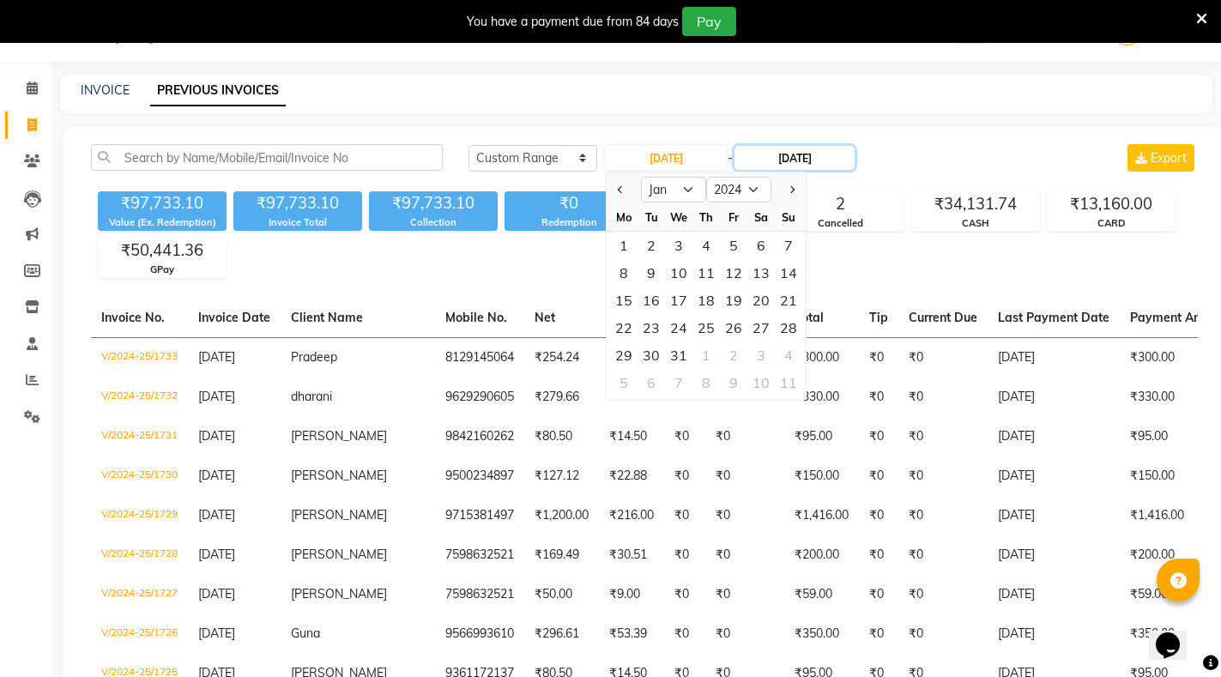
click at [816, 157] on input "[DATE]" at bounding box center [795, 158] width 120 height 24
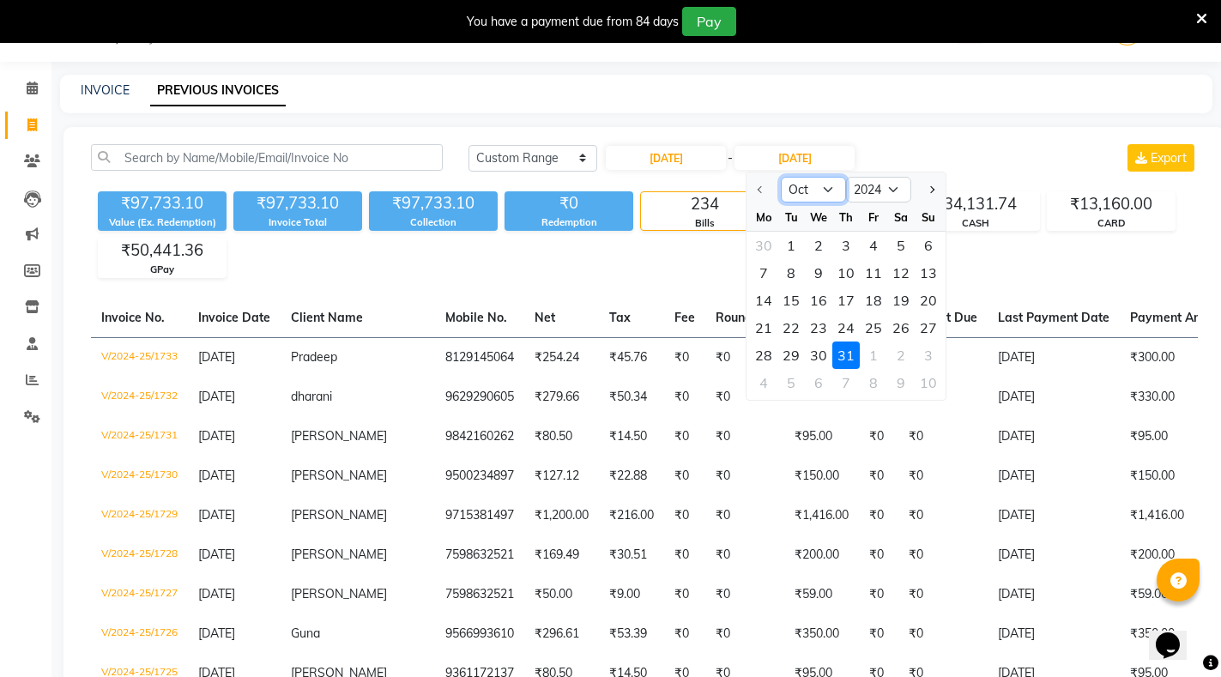
click at [824, 186] on select "Oct Nov Dec" at bounding box center [813, 190] width 65 height 26
click at [757, 185] on div at bounding box center [764, 189] width 34 height 27
click at [687, 155] on input "[DATE]" at bounding box center [666, 158] width 120 height 24
select select "10"
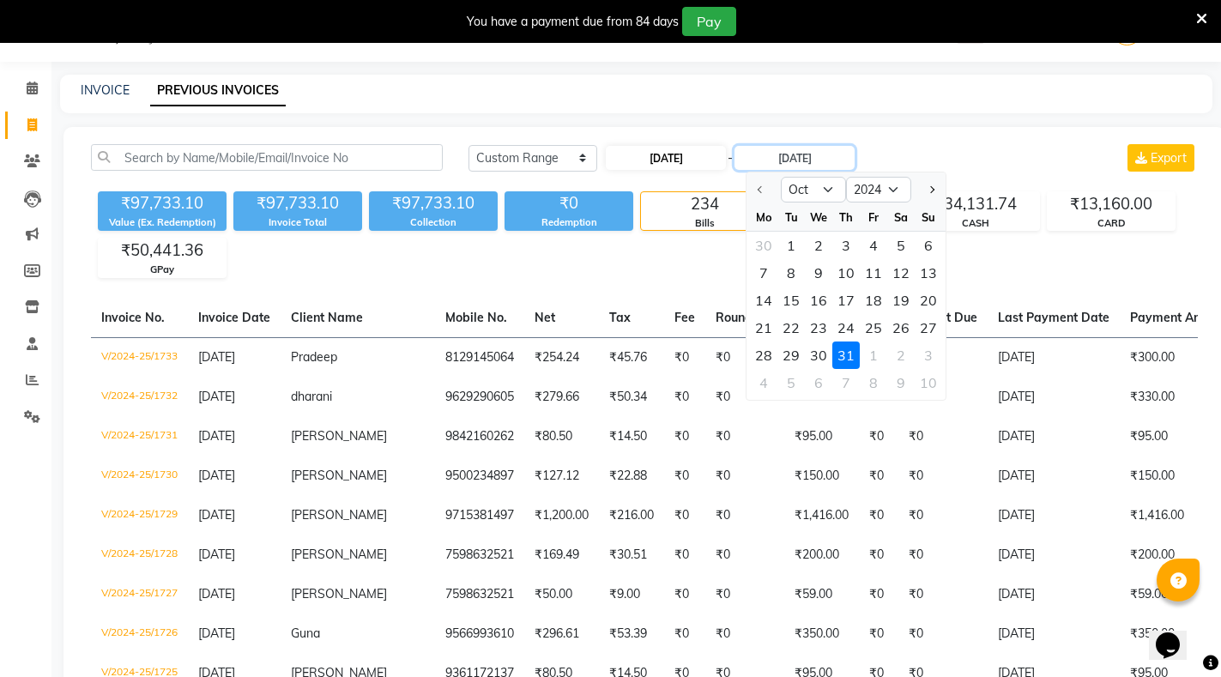
select select "2024"
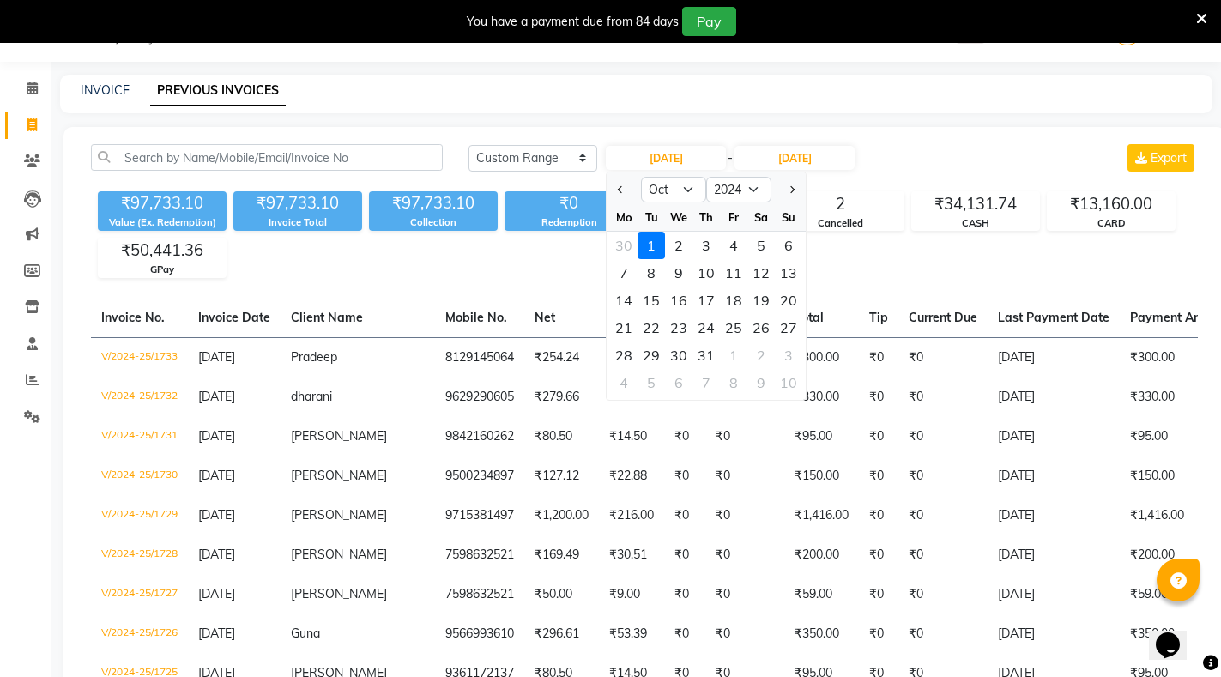
click at [629, 188] on div at bounding box center [624, 189] width 34 height 27
click at [681, 185] on select "Jan Feb Mar Apr May Jun [DATE] Aug Sep Oct Nov Dec" at bounding box center [673, 190] width 65 height 26
select select "1"
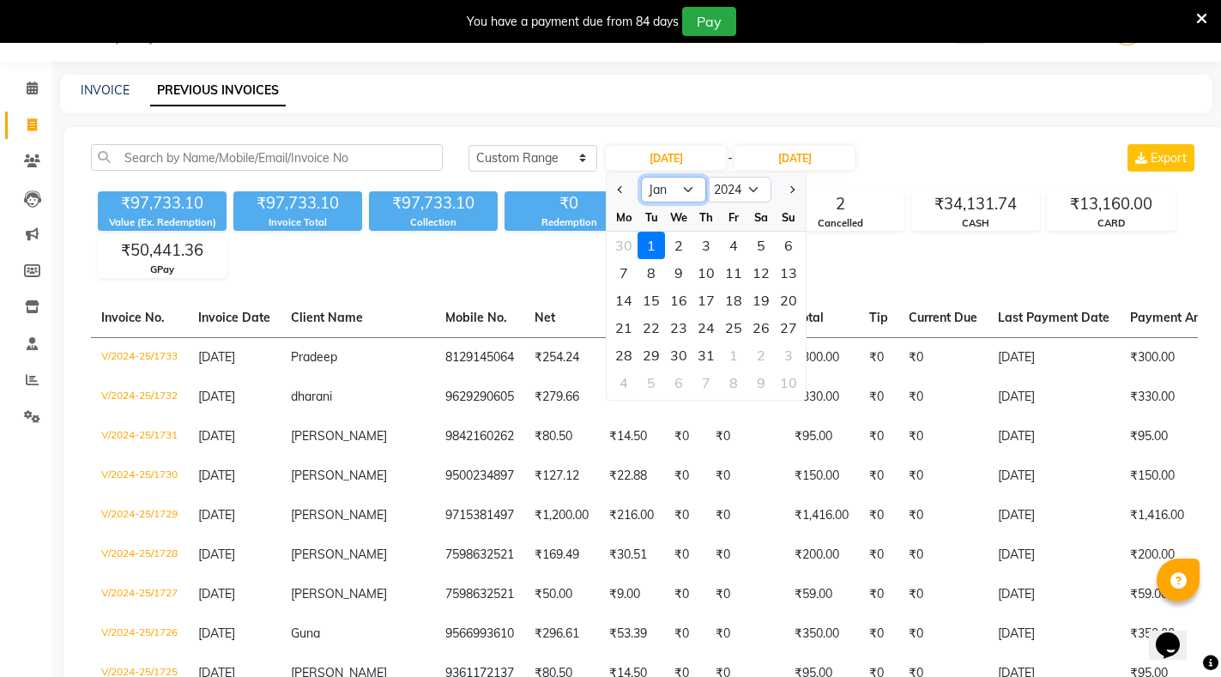
click at [641, 177] on select "Jan Feb Mar Apr May Jun [DATE] Aug Sep Oct Nov Dec" at bounding box center [673, 190] width 65 height 26
click at [622, 247] on div "1" at bounding box center [623, 245] width 27 height 27
type input "[DATE]"
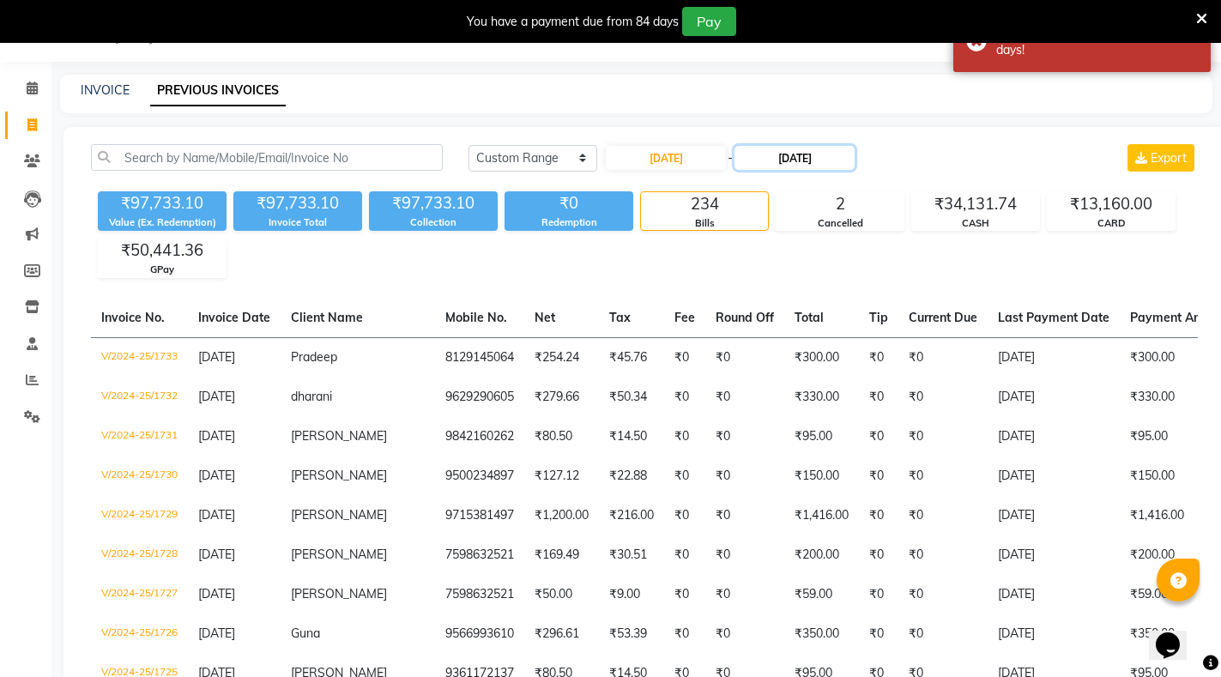
click at [791, 161] on input "[DATE]" at bounding box center [795, 158] width 120 height 24
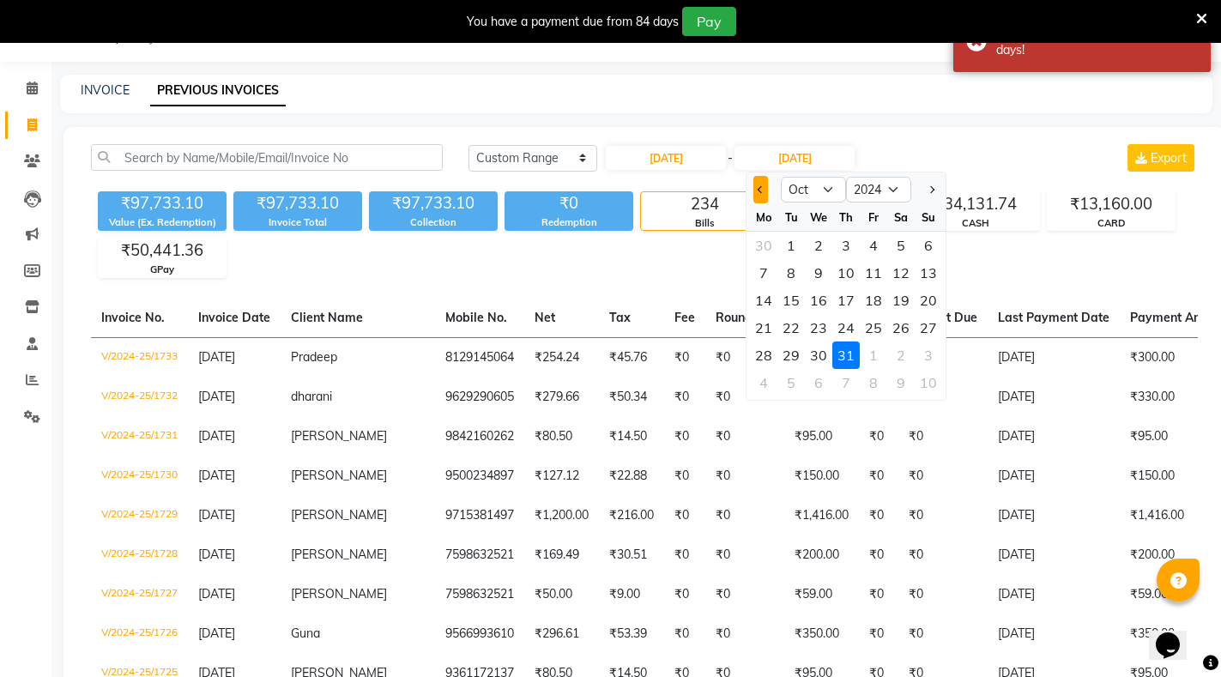
click at [758, 189] on span "Previous month" at bounding box center [761, 189] width 7 height 7
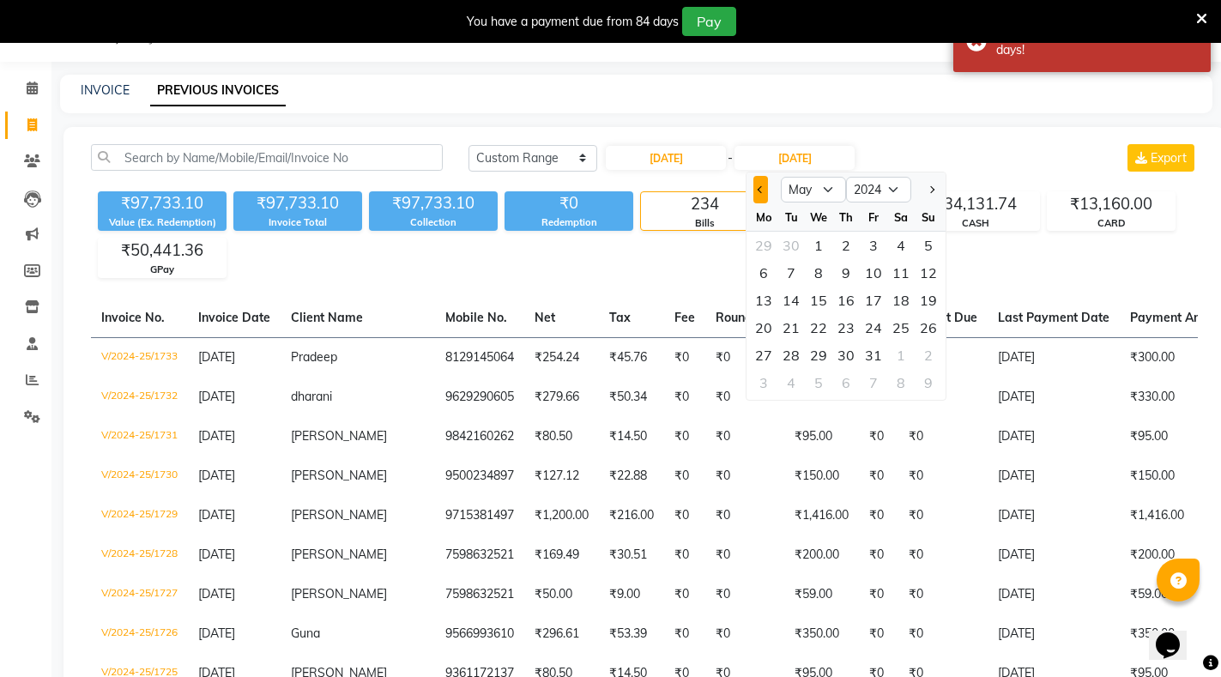
click at [758, 189] on span "Previous month" at bounding box center [761, 189] width 7 height 7
select select "1"
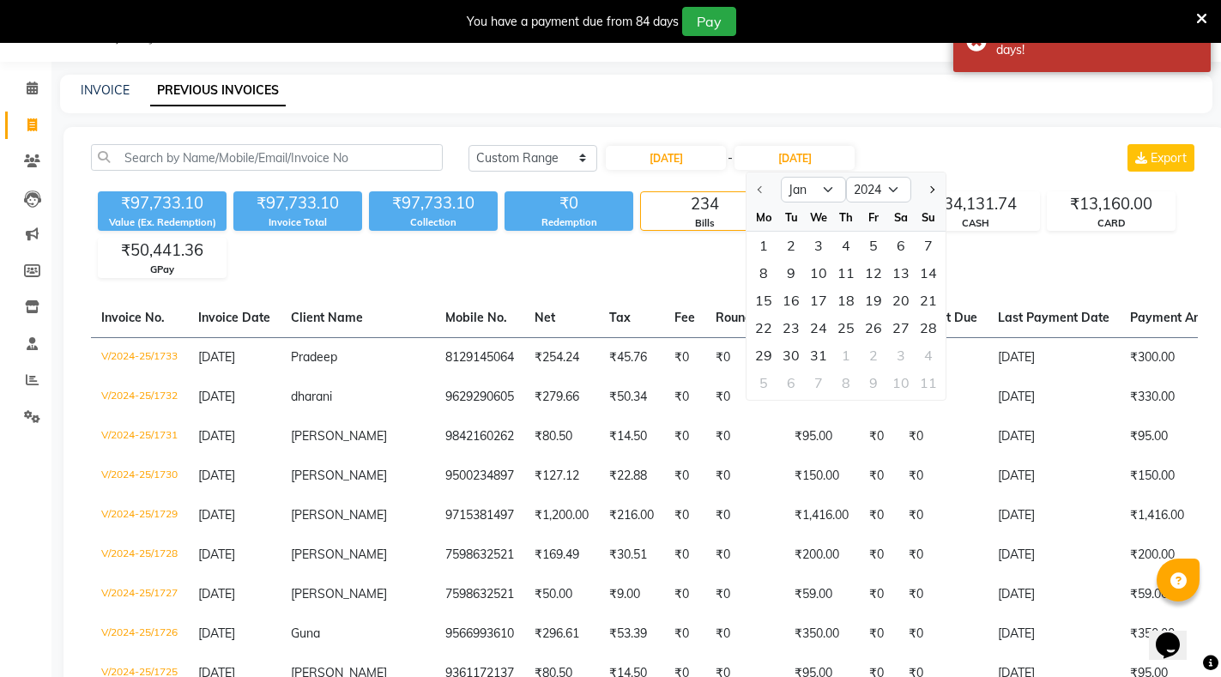
click at [758, 189] on div at bounding box center [764, 189] width 34 height 27
click at [816, 354] on div "31" at bounding box center [818, 355] width 27 height 27
type input "[DATE]"
